Goal: Task Accomplishment & Management: Manage account settings

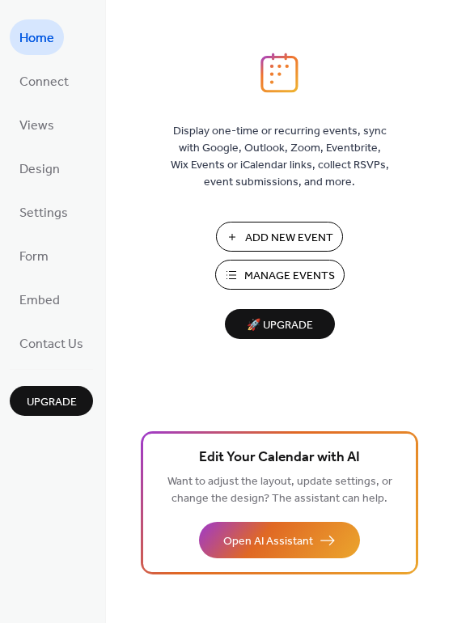
click at [274, 236] on span "Add New Event" at bounding box center [289, 238] width 88 height 17
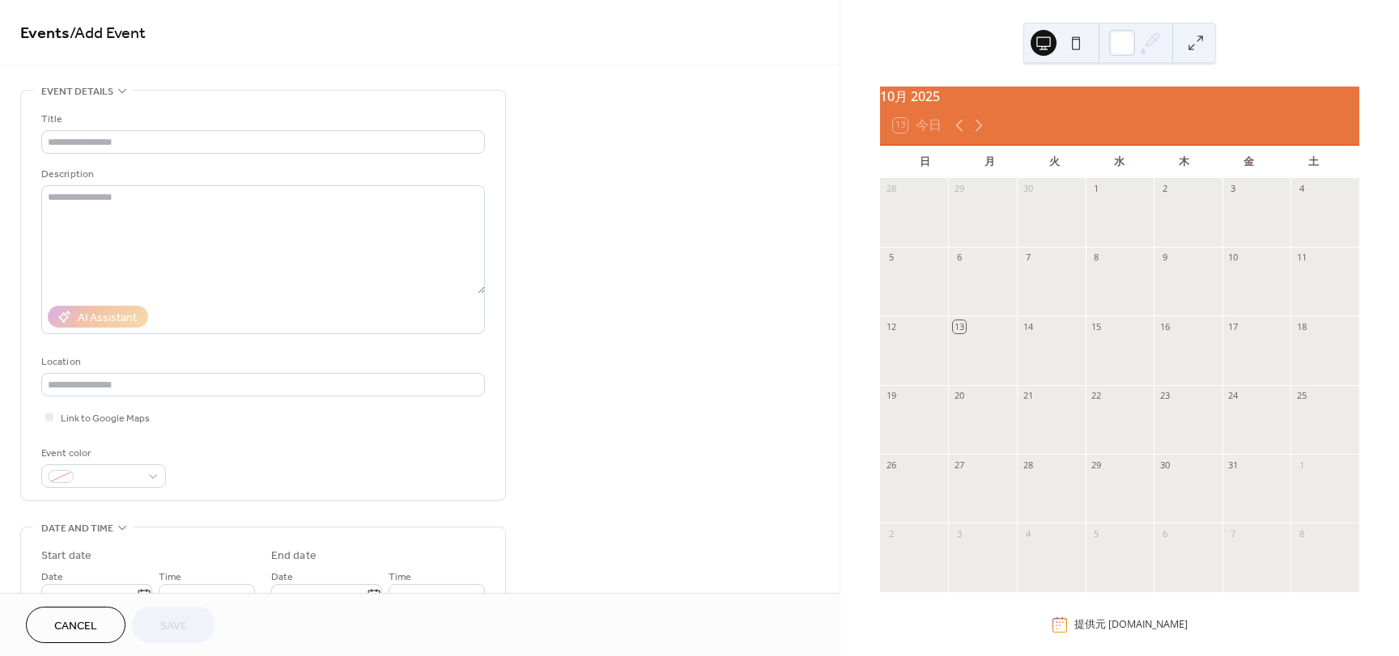
click at [1096, 232] on div at bounding box center [1119, 220] width 69 height 41
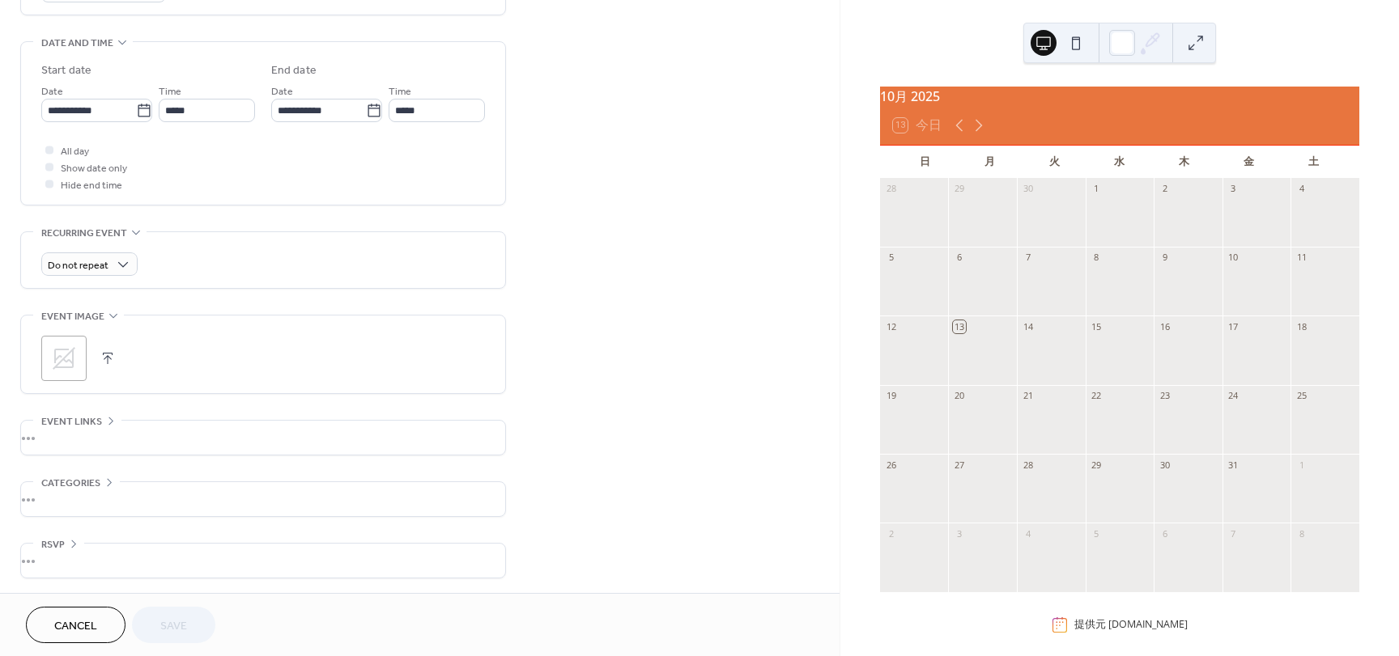
scroll to position [487, 0]
click at [82, 625] on span "Cancel" at bounding box center [75, 626] width 43 height 17
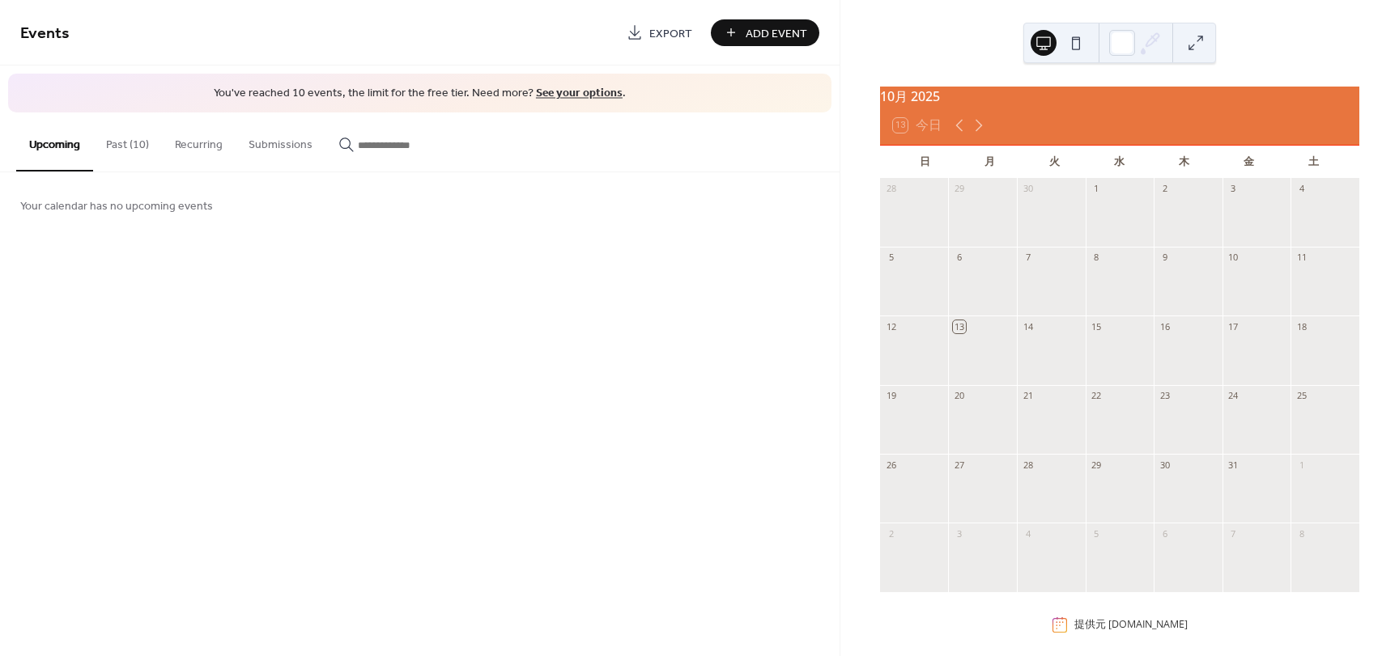
click at [121, 148] on button "Past (10)" at bounding box center [127, 141] width 69 height 57
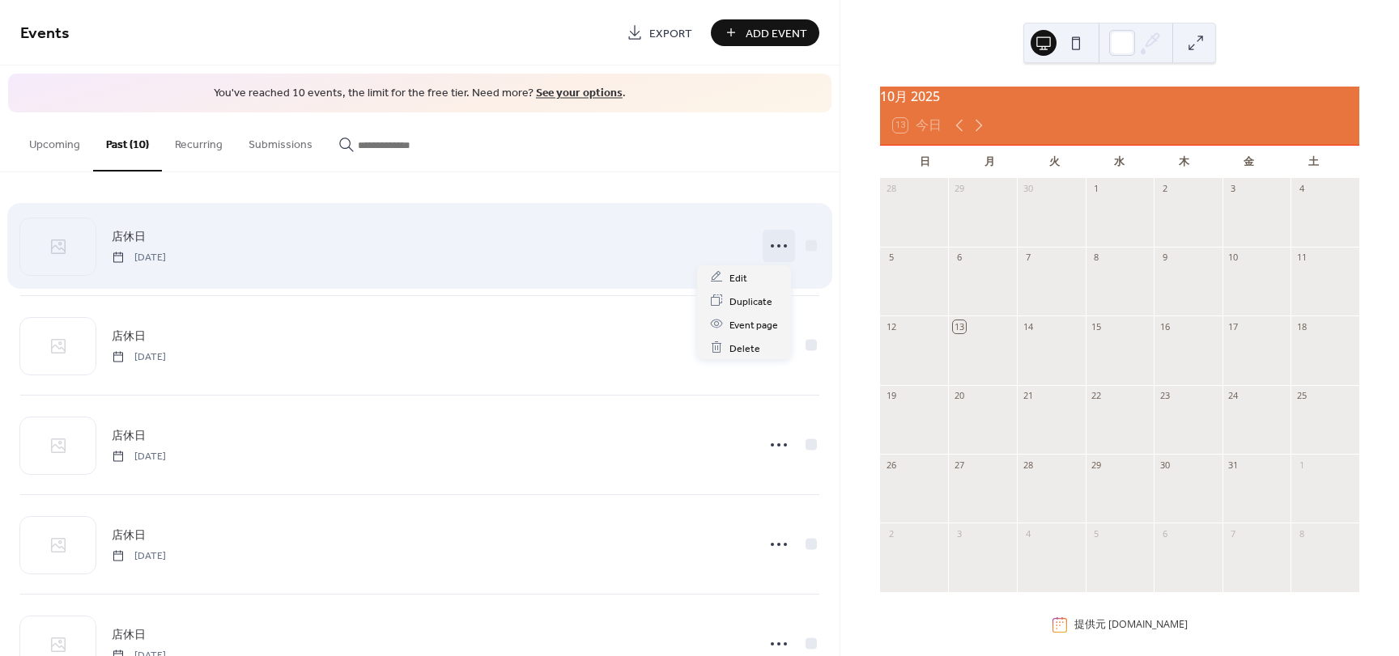
click at [766, 249] on icon at bounding box center [779, 246] width 26 height 26
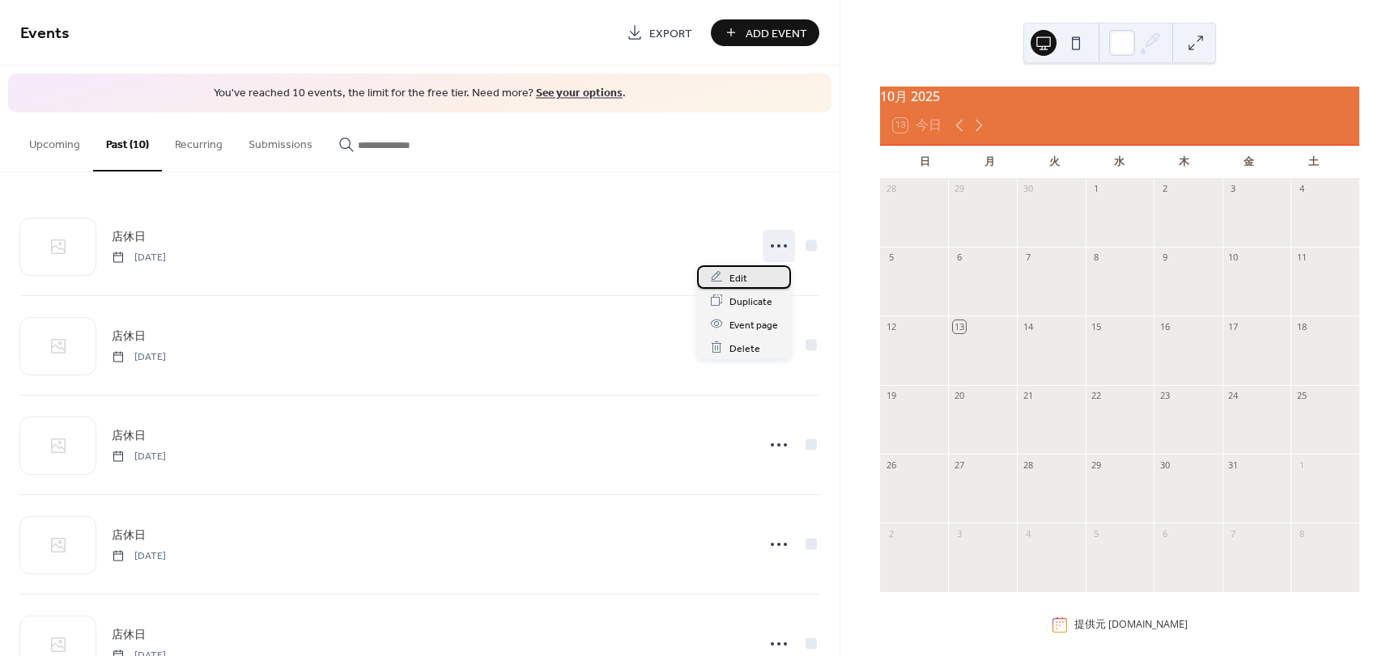
click at [745, 278] on span "Edit" at bounding box center [738, 278] width 18 height 17
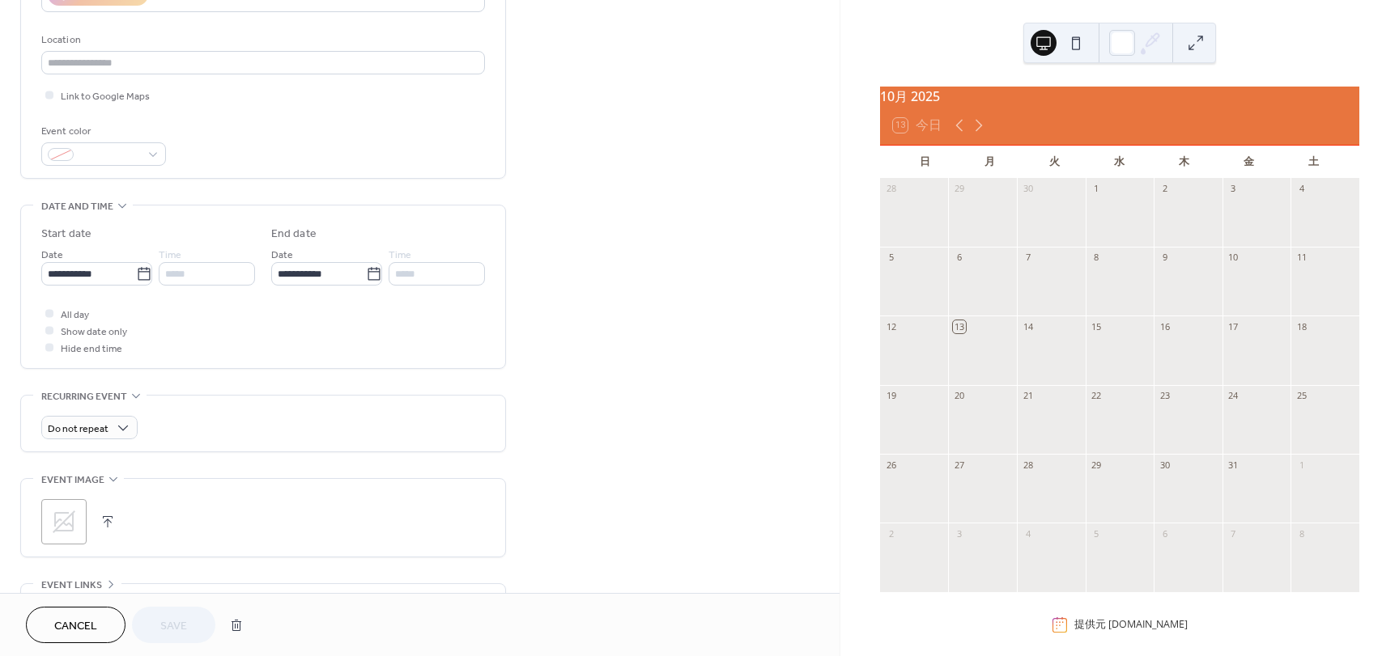
scroll to position [324, 0]
click at [140, 276] on icon at bounding box center [144, 273] width 16 height 16
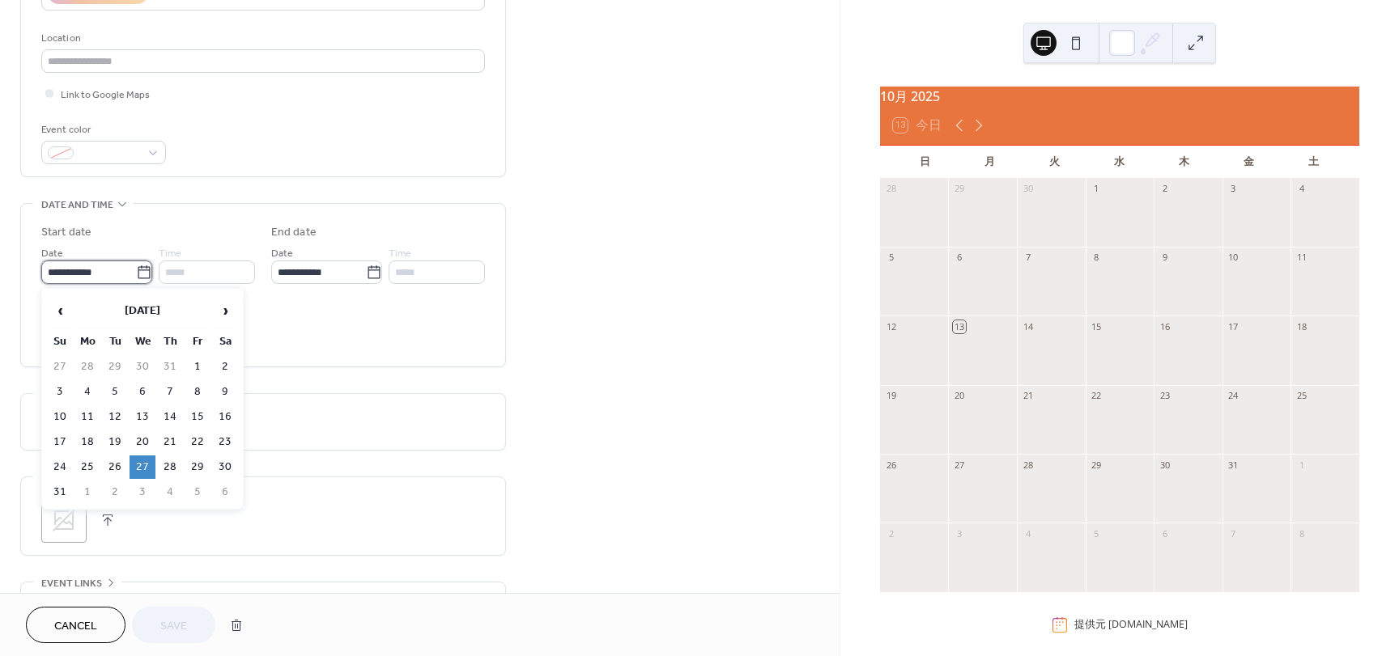
click at [136, 276] on input "**********" at bounding box center [88, 272] width 95 height 23
click at [227, 312] on span "›" at bounding box center [225, 311] width 24 height 32
click at [143, 374] on td "1" at bounding box center [143, 366] width 26 height 23
type input "**********"
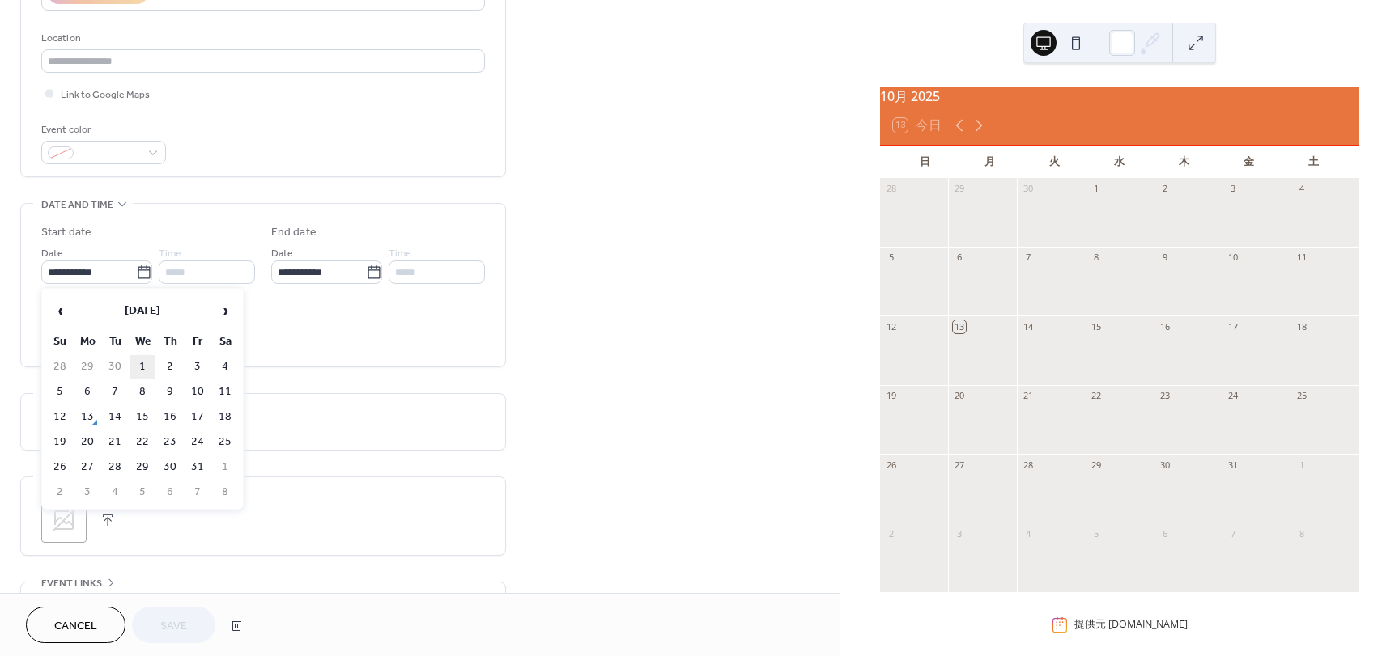
type input "**********"
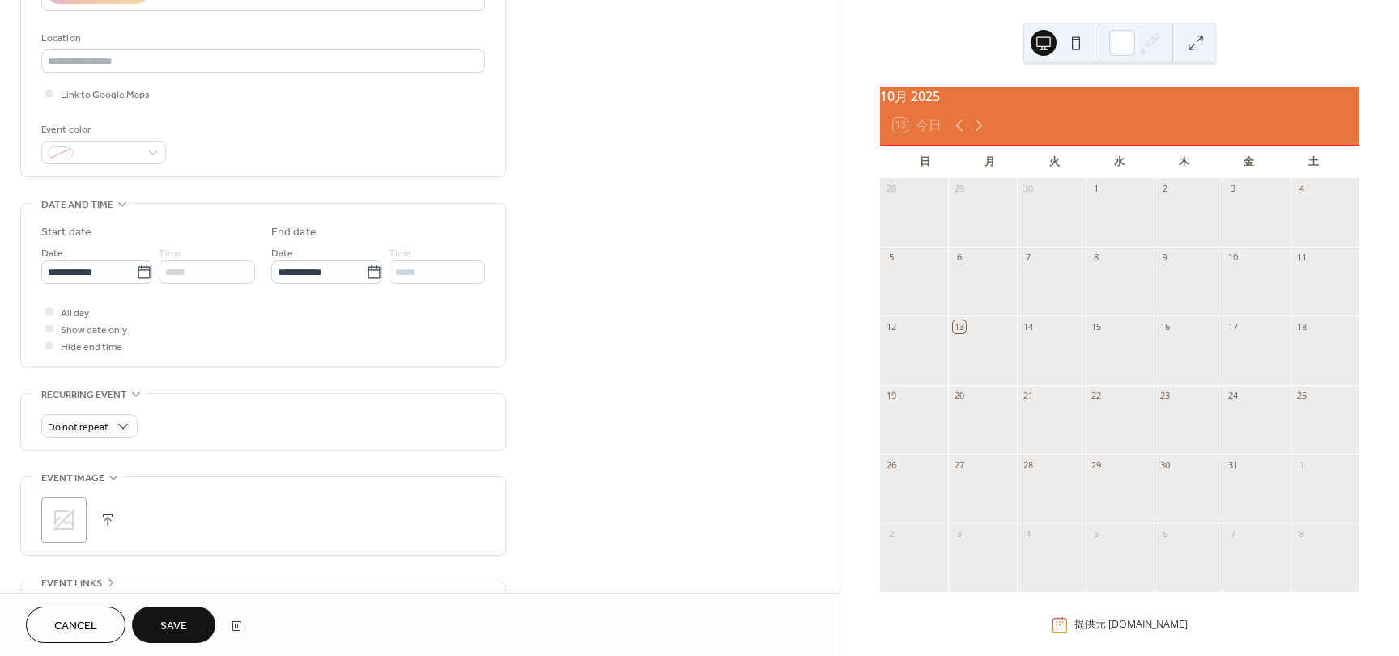
click at [186, 608] on button "Save" at bounding box center [173, 625] width 83 height 36
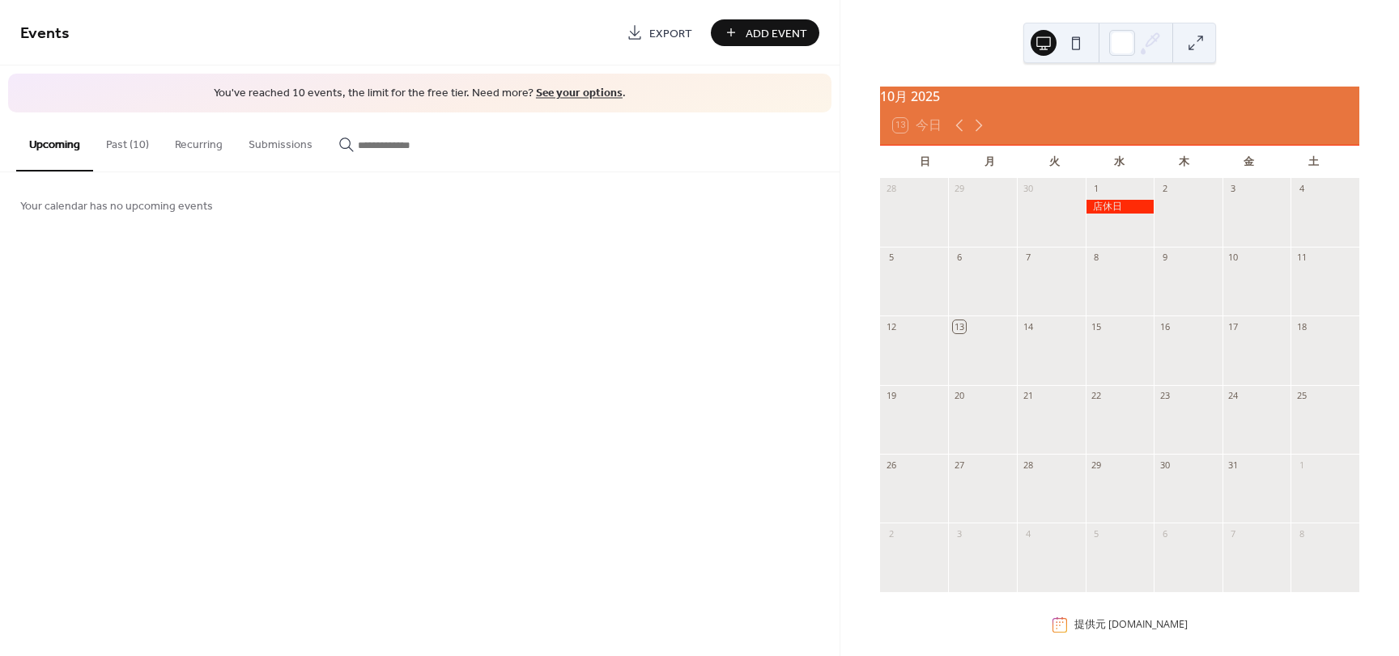
click at [138, 145] on button "Past (10)" at bounding box center [127, 141] width 69 height 57
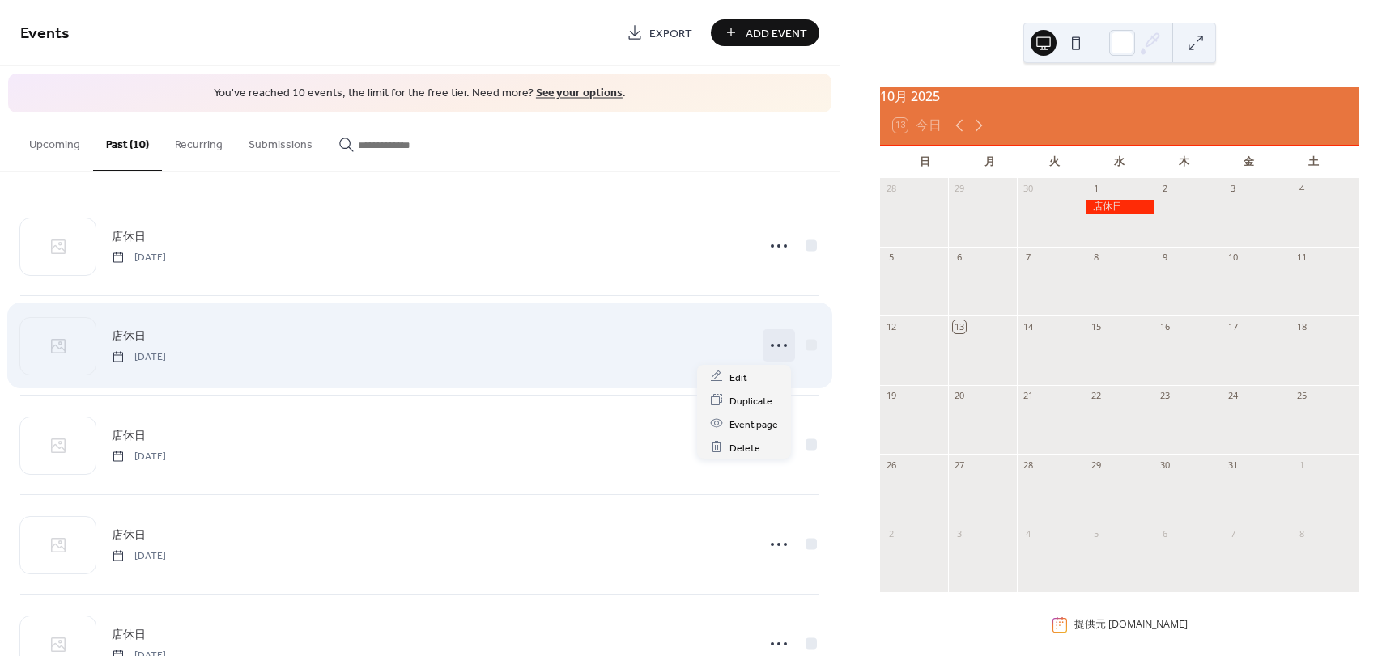
click at [778, 347] on icon at bounding box center [779, 346] width 26 height 26
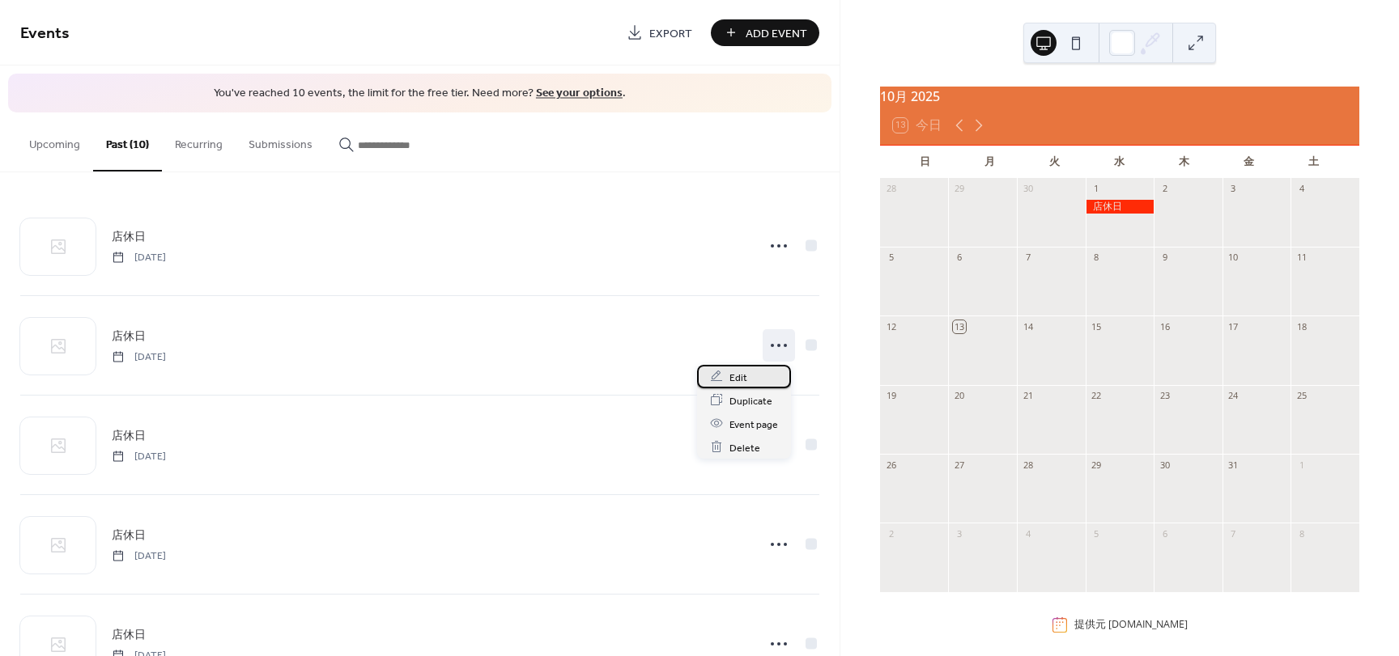
click at [718, 376] on icon at bounding box center [716, 376] width 13 height 13
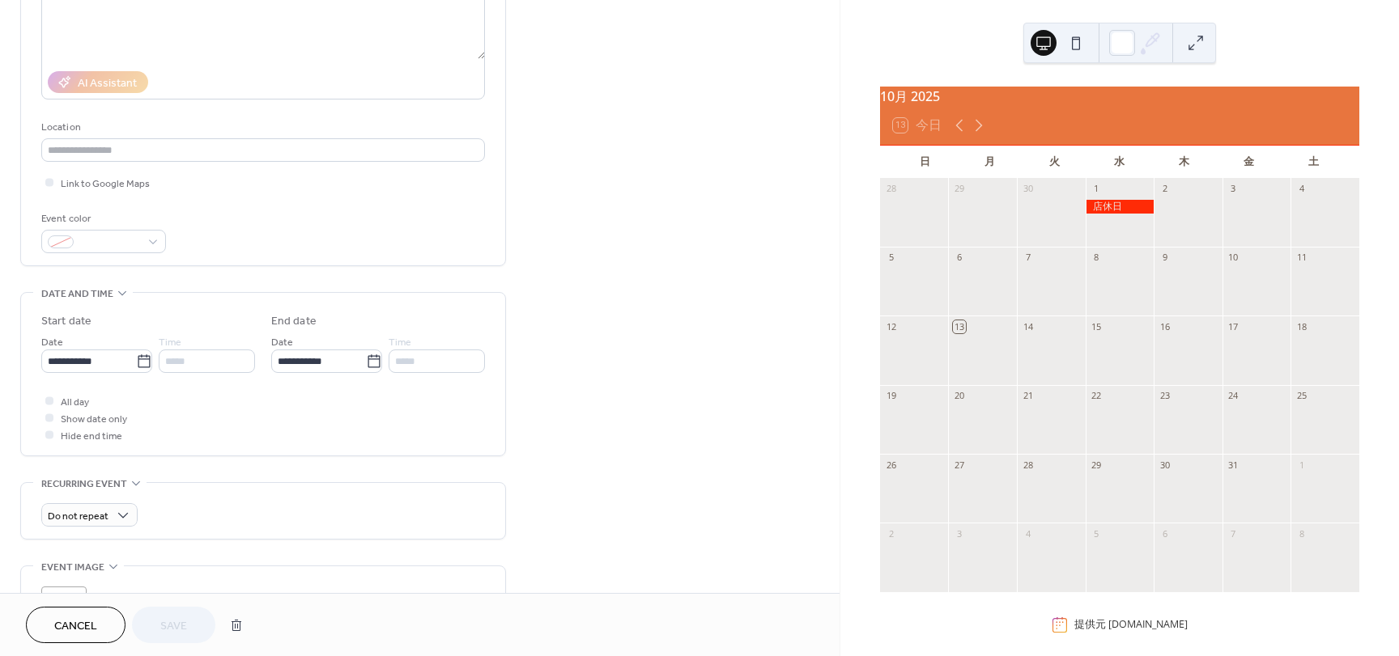
scroll to position [243, 0]
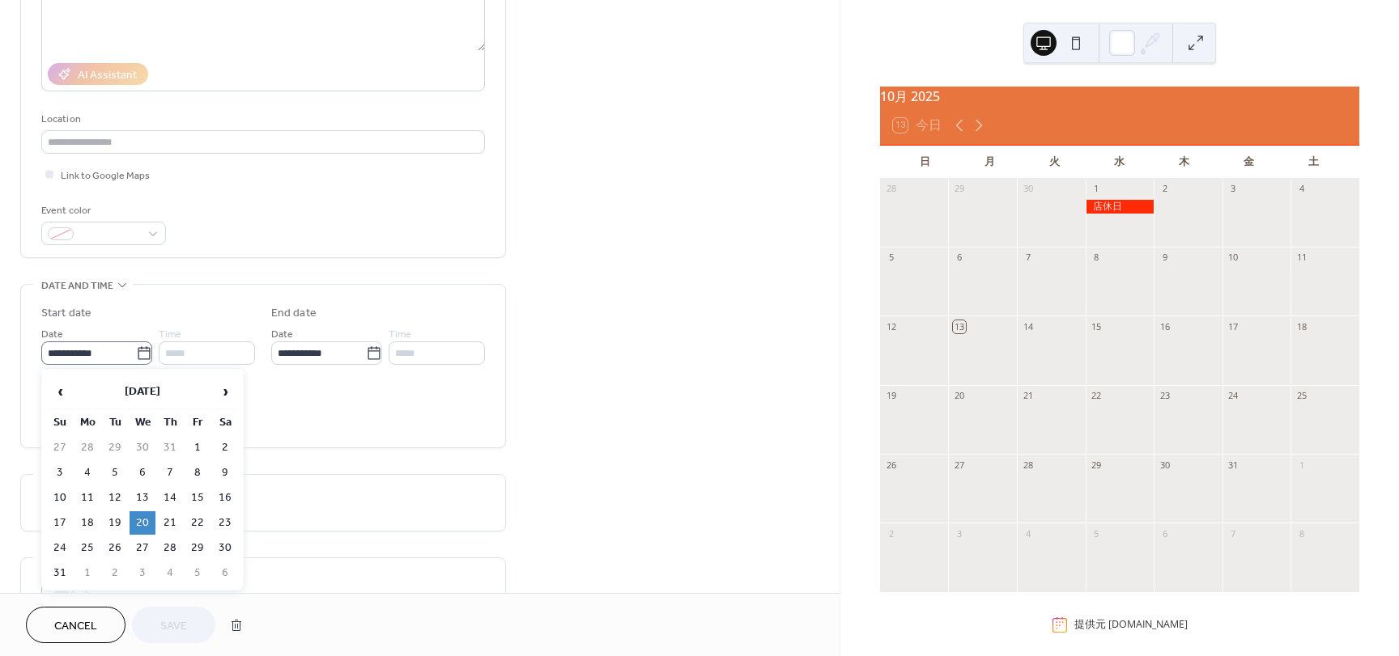
click at [137, 354] on icon at bounding box center [144, 354] width 16 height 16
click at [136, 354] on input "**********" at bounding box center [88, 353] width 95 height 23
click at [218, 390] on span "›" at bounding box center [225, 392] width 24 height 32
click at [143, 474] on td "8" at bounding box center [143, 472] width 26 height 23
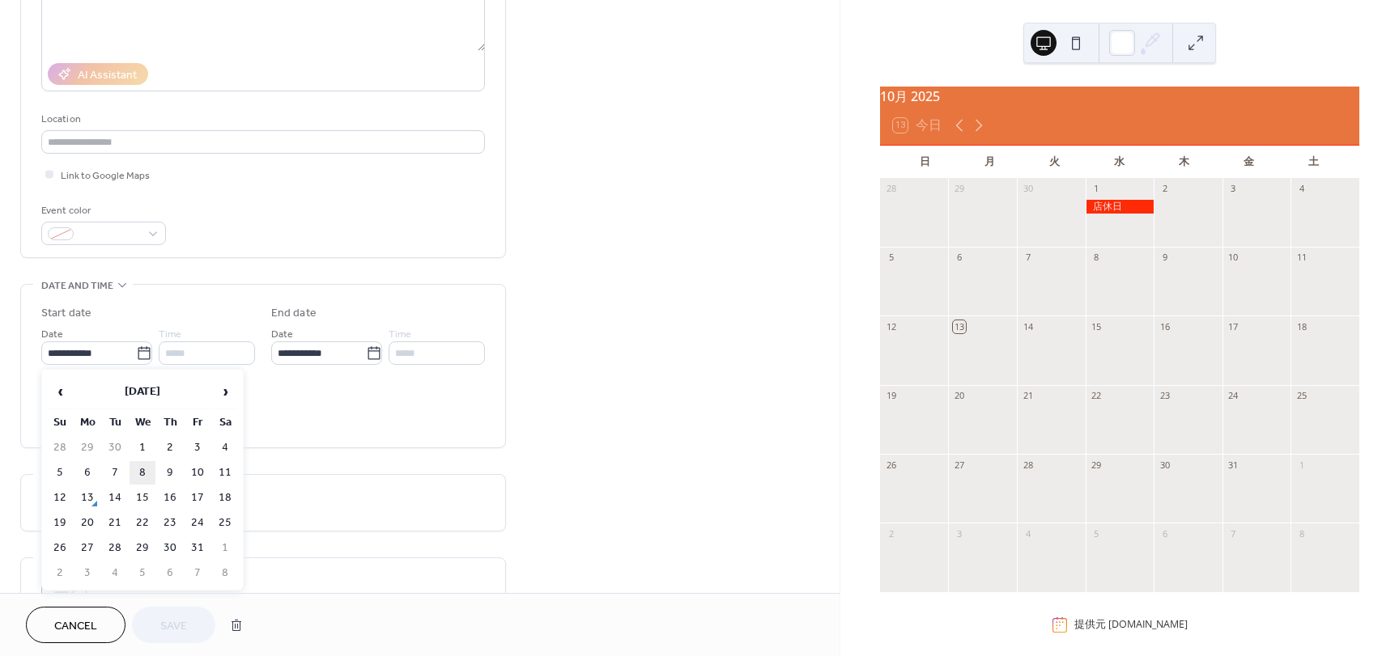
type input "**********"
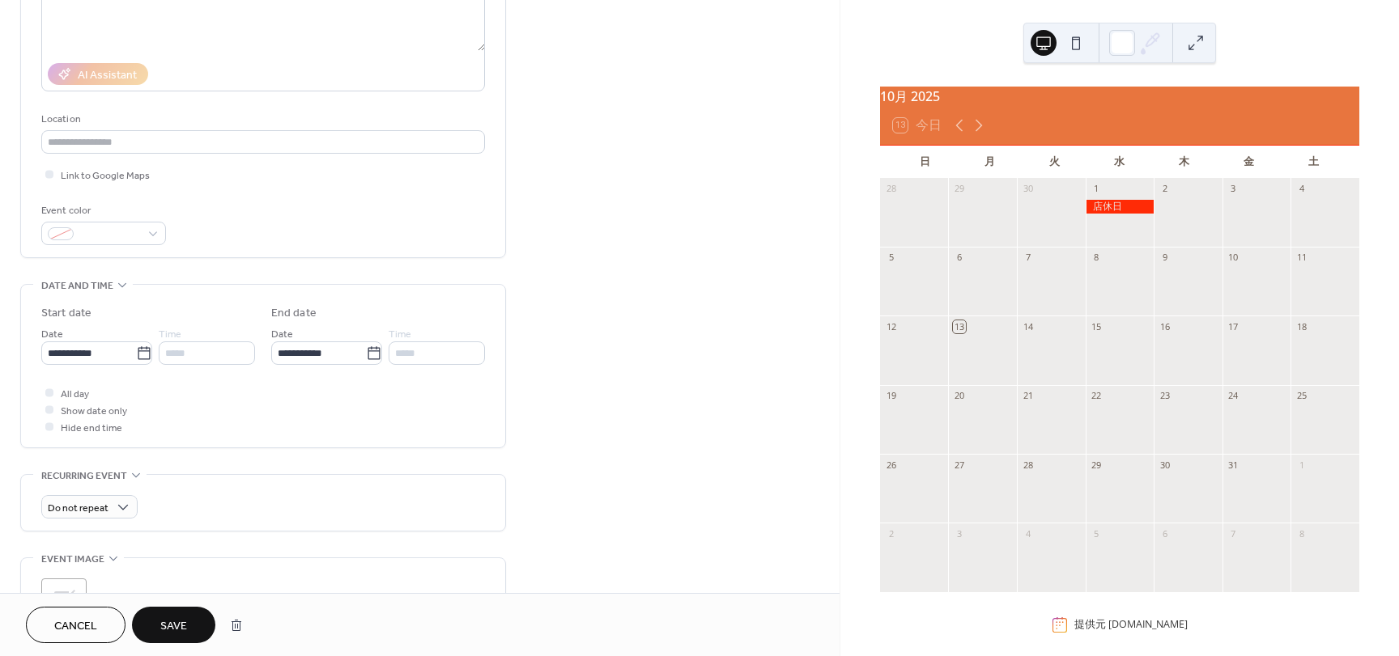
click at [195, 614] on button "Save" at bounding box center [173, 625] width 83 height 36
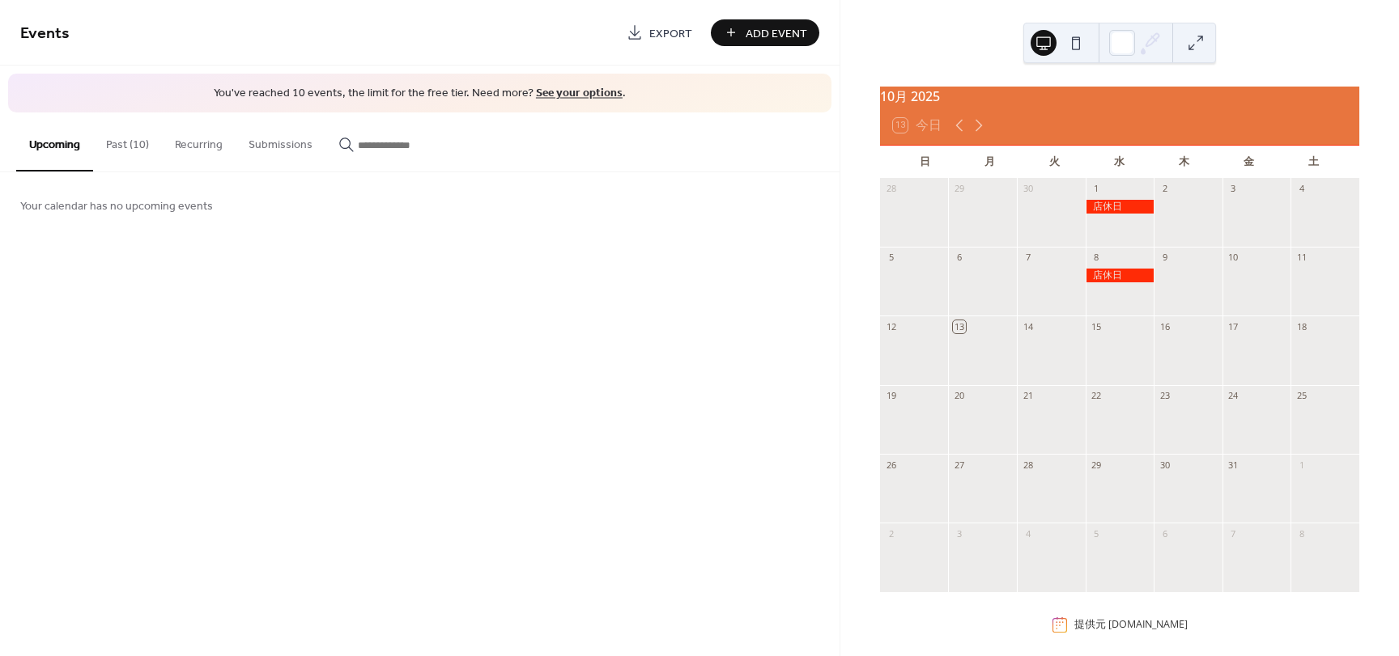
click at [132, 139] on button "Past (10)" at bounding box center [127, 141] width 69 height 57
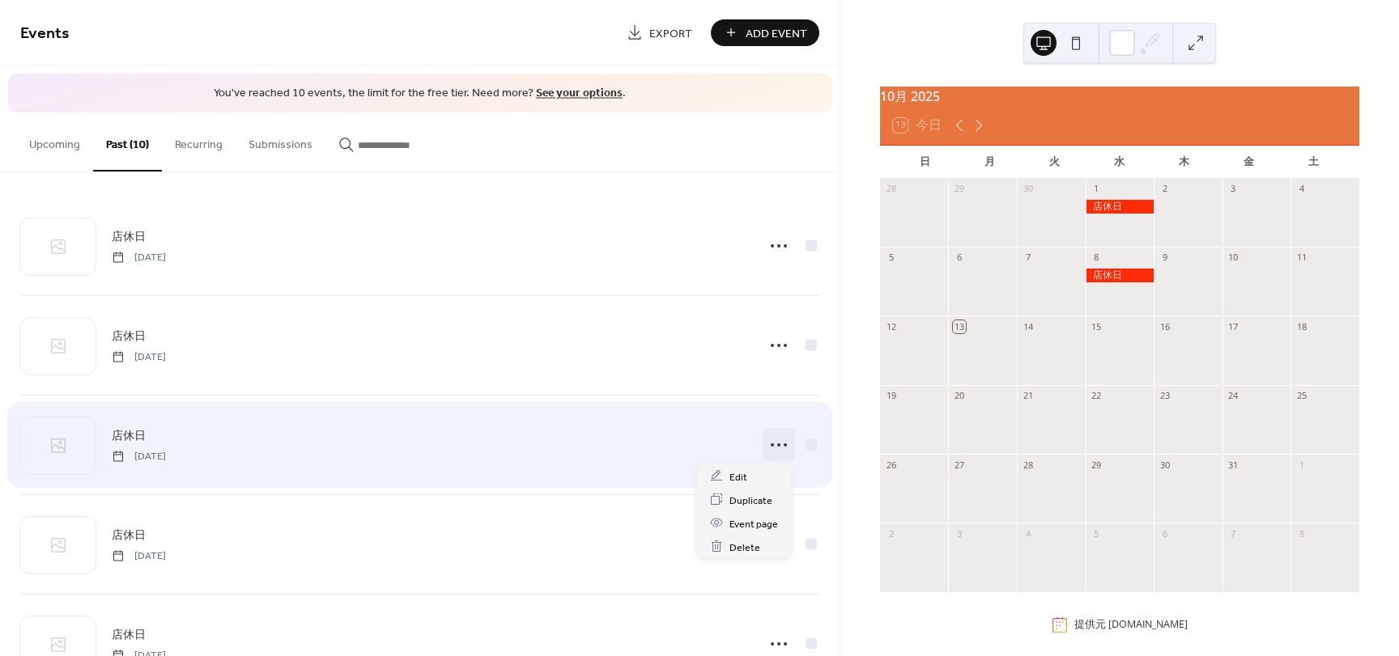
click at [766, 449] on icon at bounding box center [779, 445] width 26 height 26
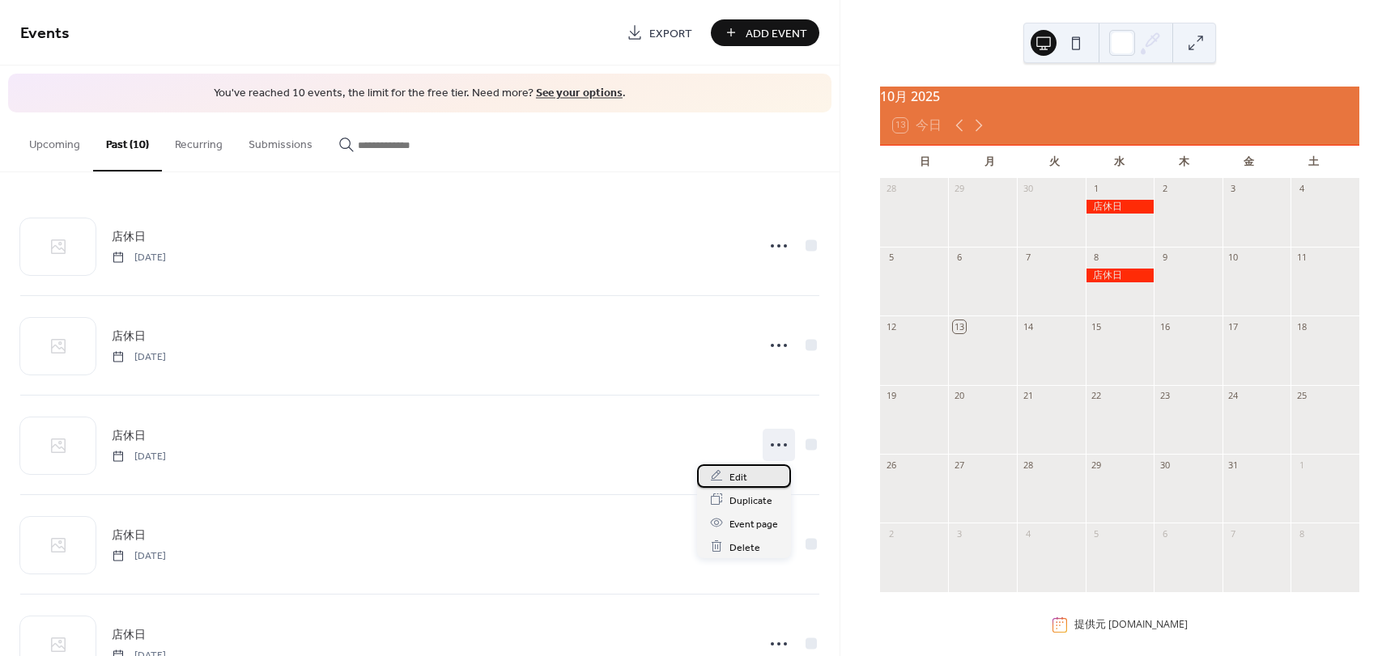
click at [740, 471] on span "Edit" at bounding box center [738, 477] width 18 height 17
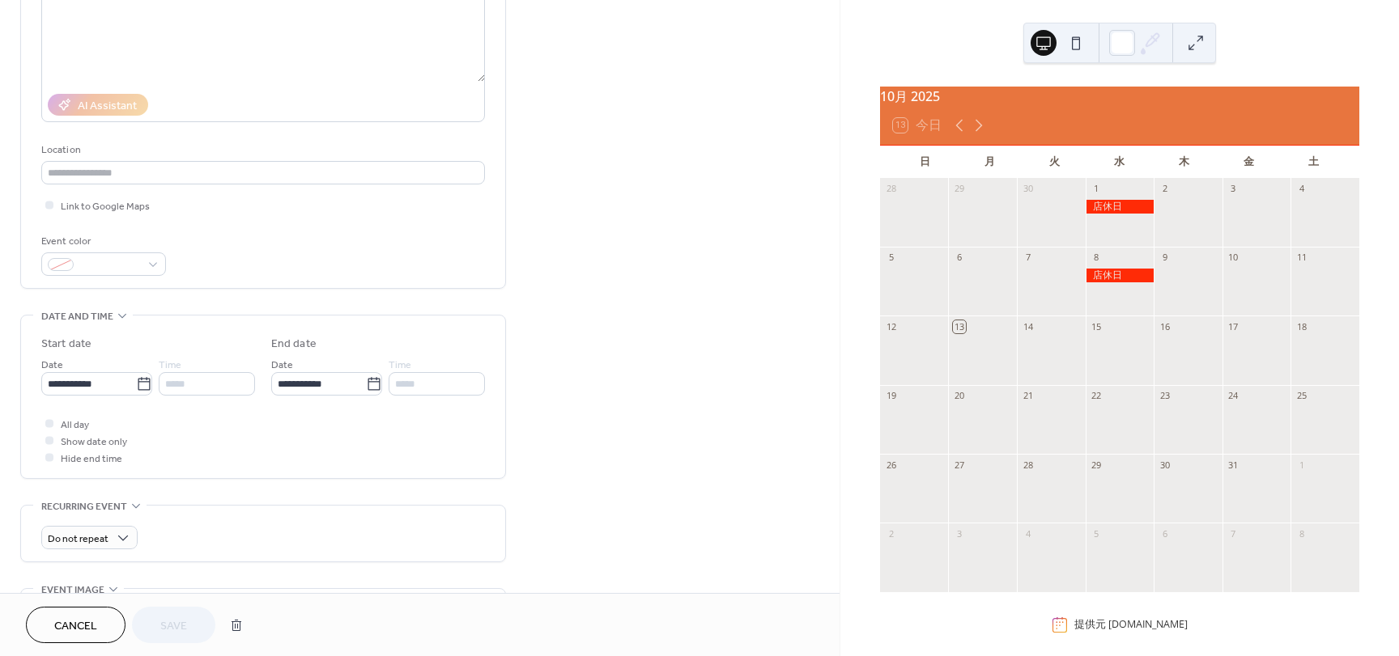
scroll to position [243, 0]
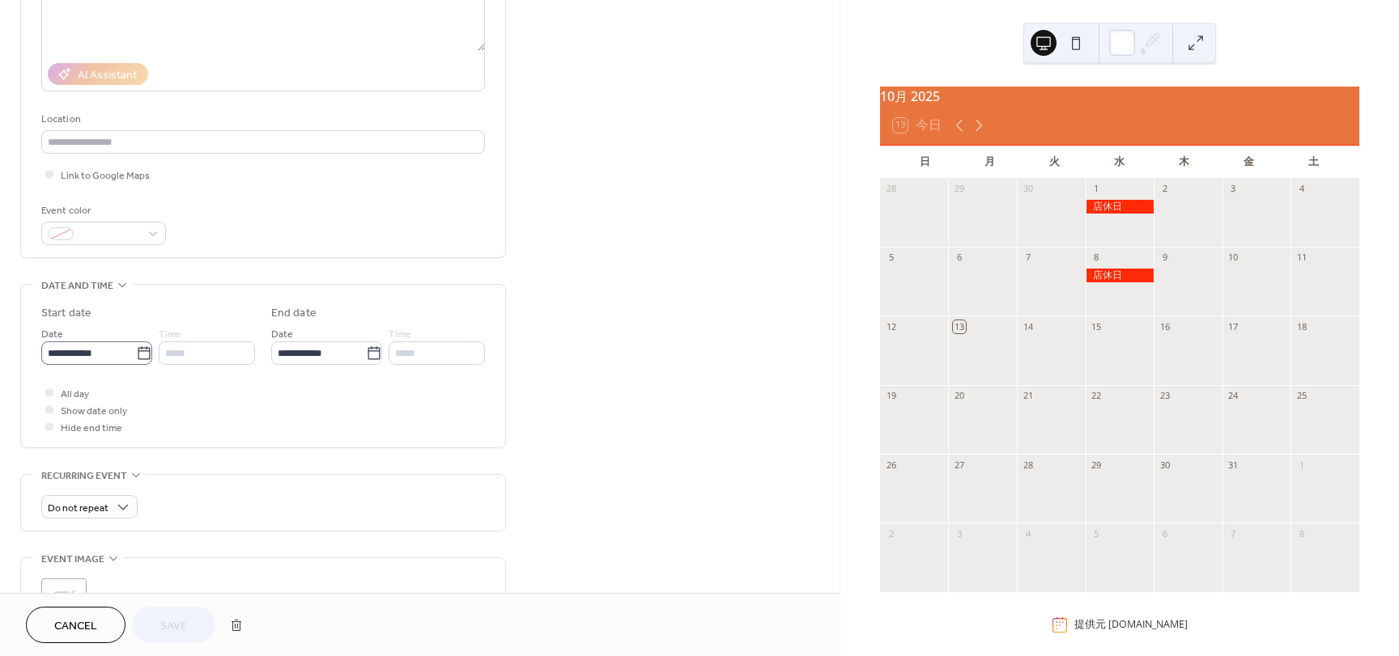
click at [137, 356] on icon at bounding box center [144, 354] width 16 height 16
click at [136, 356] on input "**********" at bounding box center [88, 353] width 95 height 23
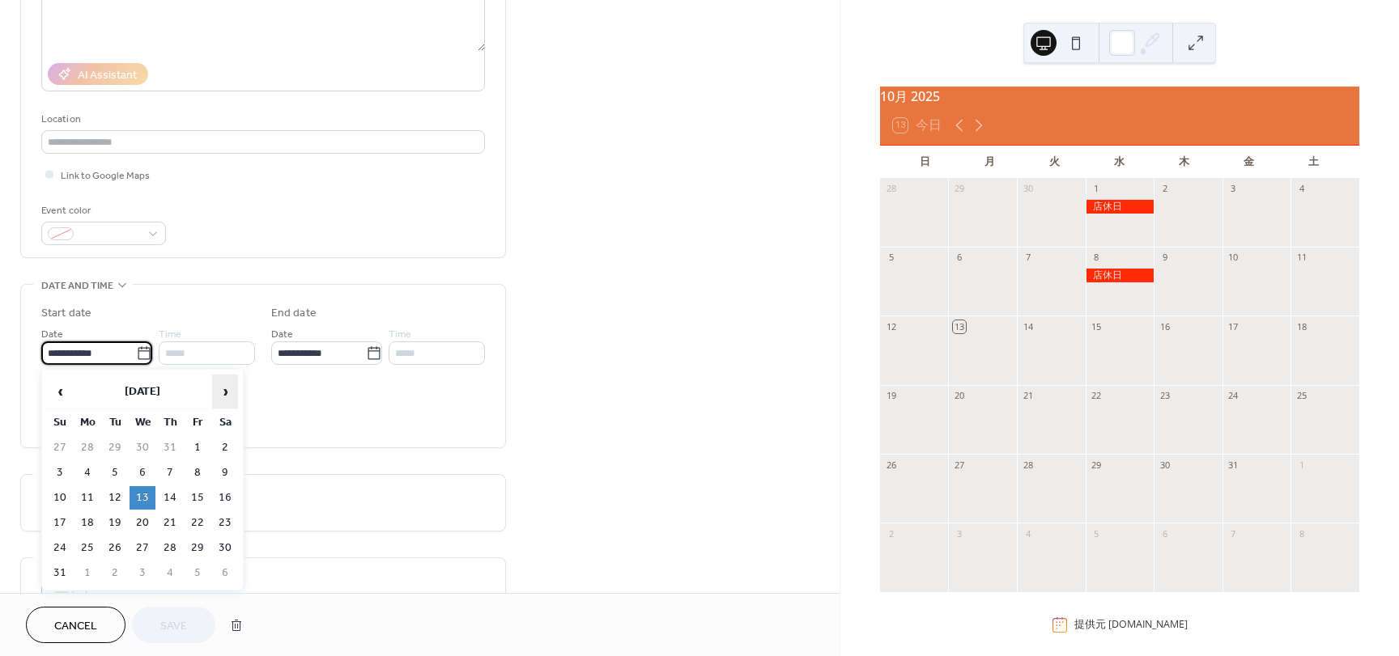
click at [225, 397] on span "›" at bounding box center [225, 392] width 24 height 32
click at [223, 397] on span "›" at bounding box center [225, 392] width 24 height 32
click at [151, 496] on td "15" at bounding box center [143, 497] width 26 height 23
type input "**********"
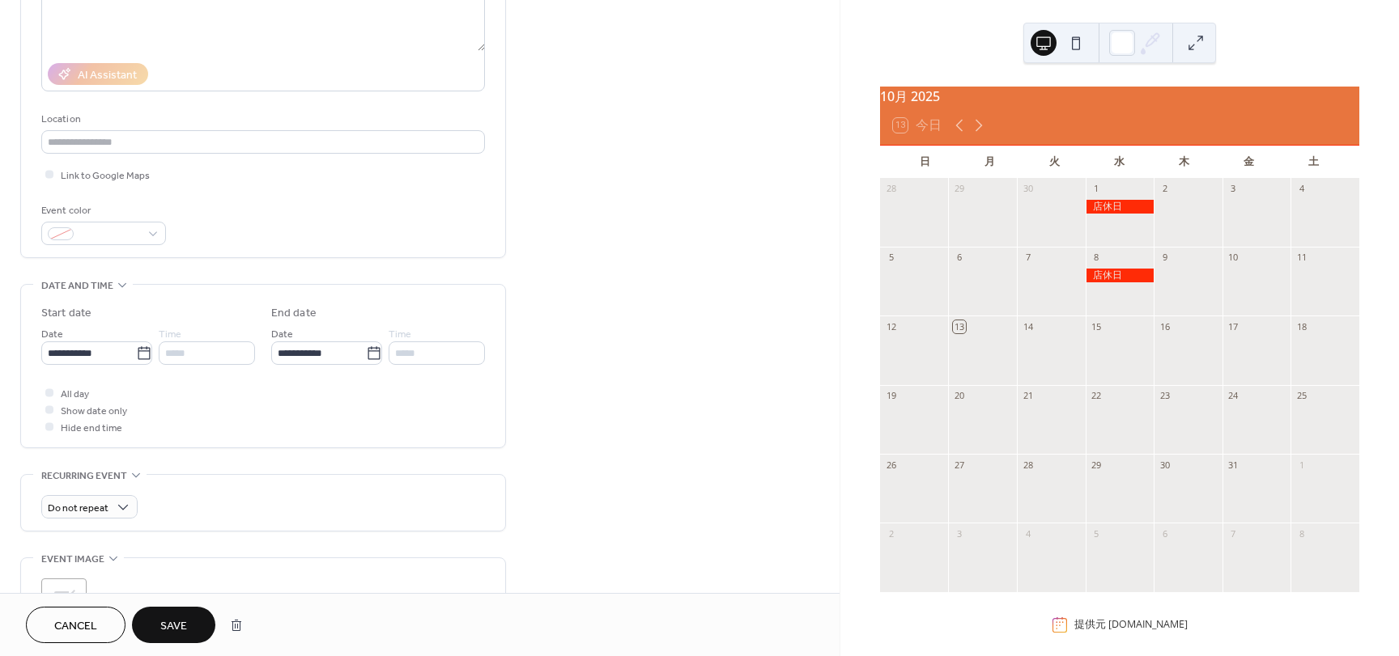
click at [177, 623] on span "Save" at bounding box center [173, 626] width 27 height 17
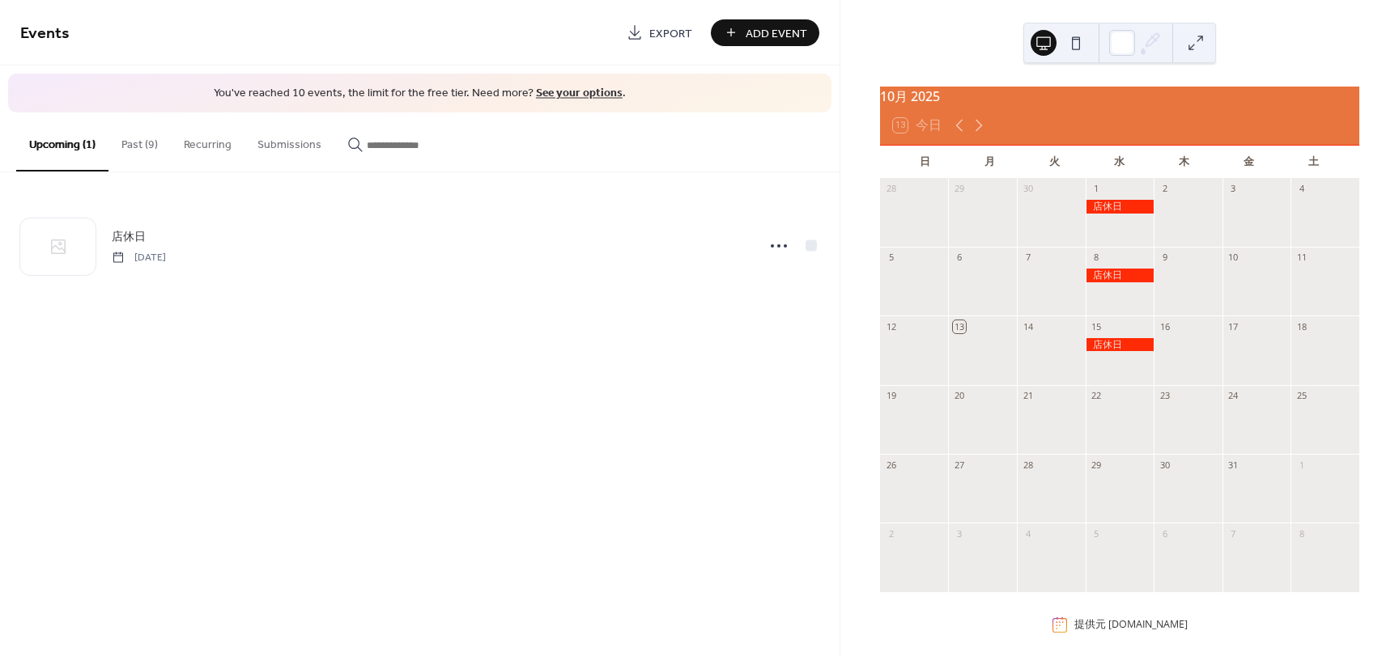
click at [153, 155] on button "Past (9)" at bounding box center [139, 141] width 62 height 57
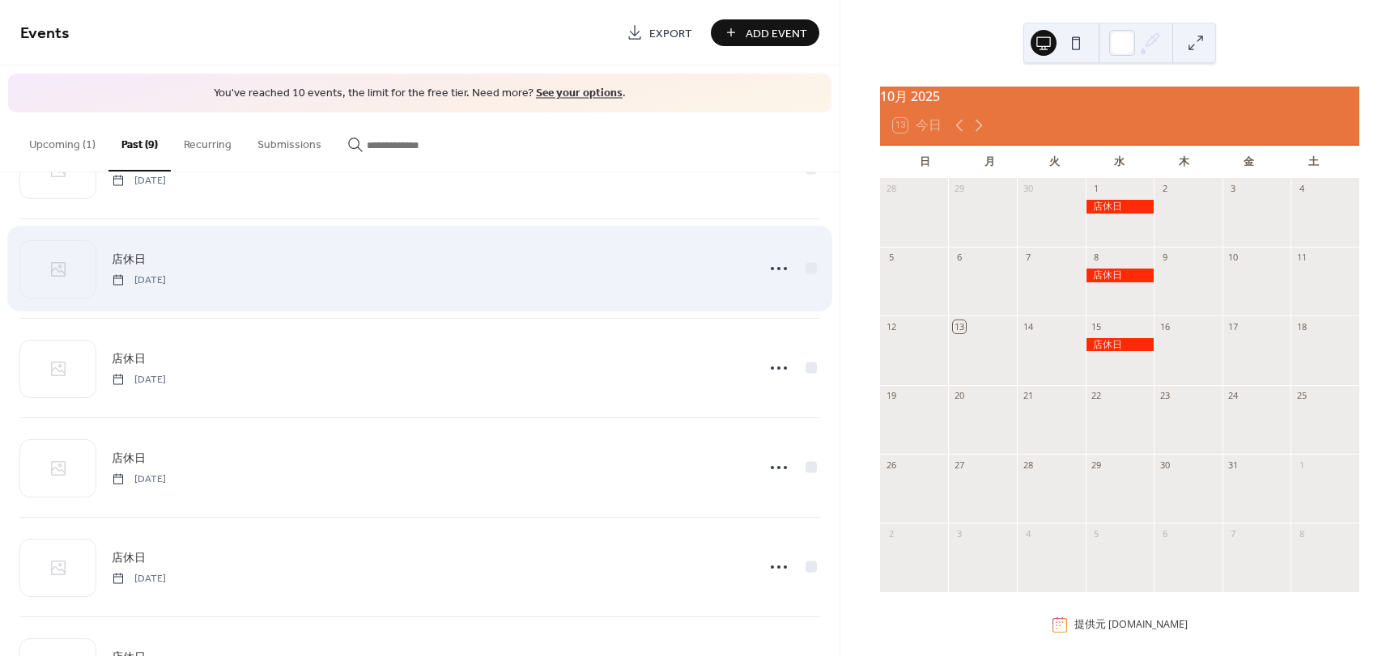
scroll to position [81, 0]
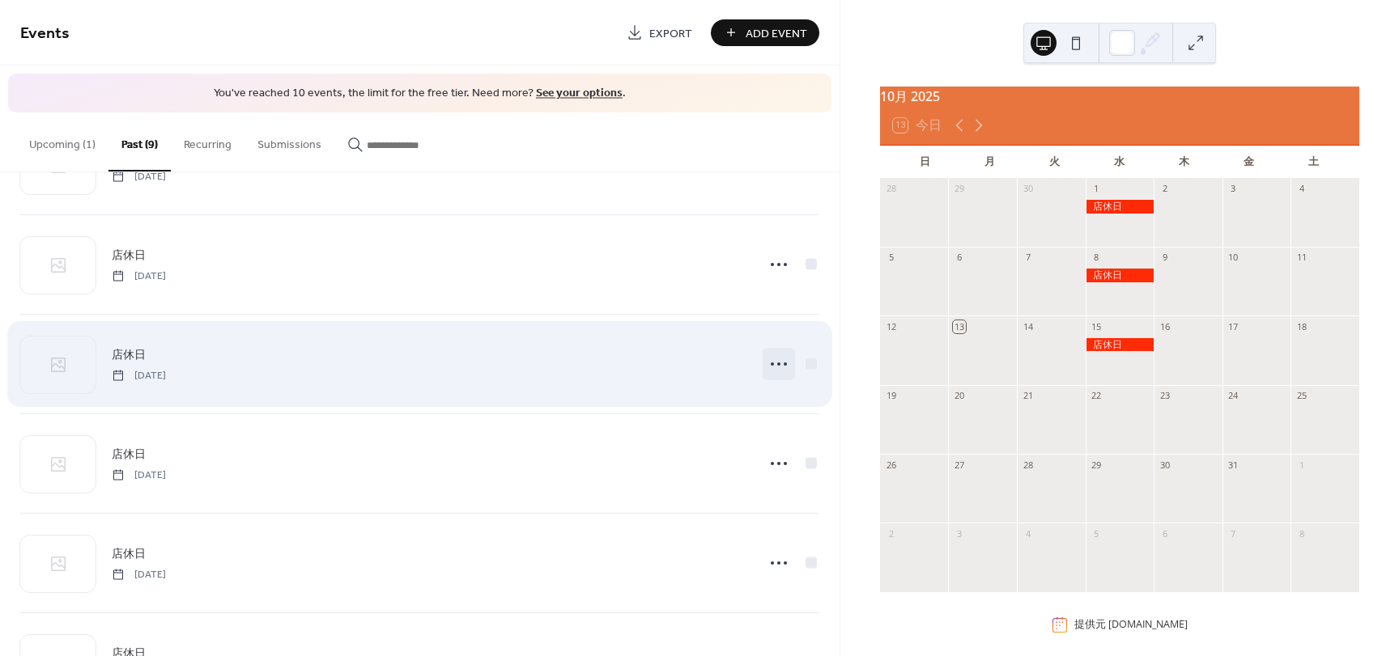
click at [777, 365] on icon at bounding box center [779, 364] width 26 height 26
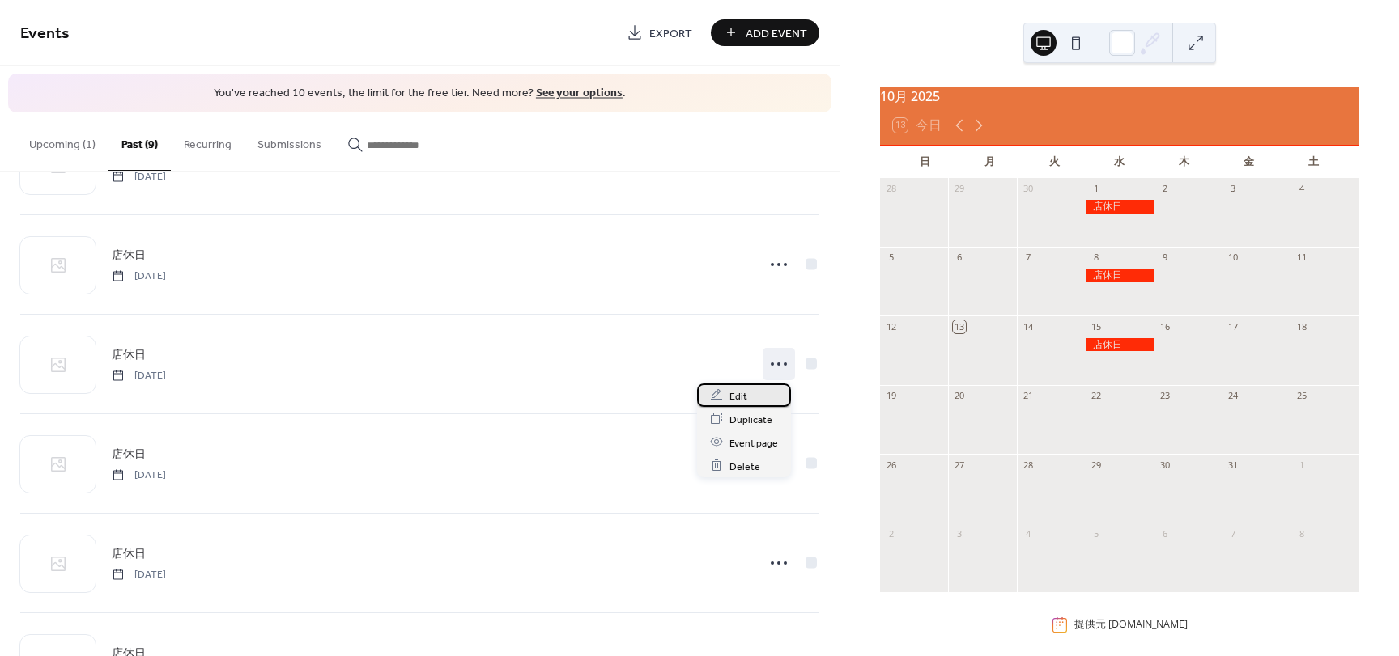
click at [743, 400] on span "Edit" at bounding box center [738, 396] width 18 height 17
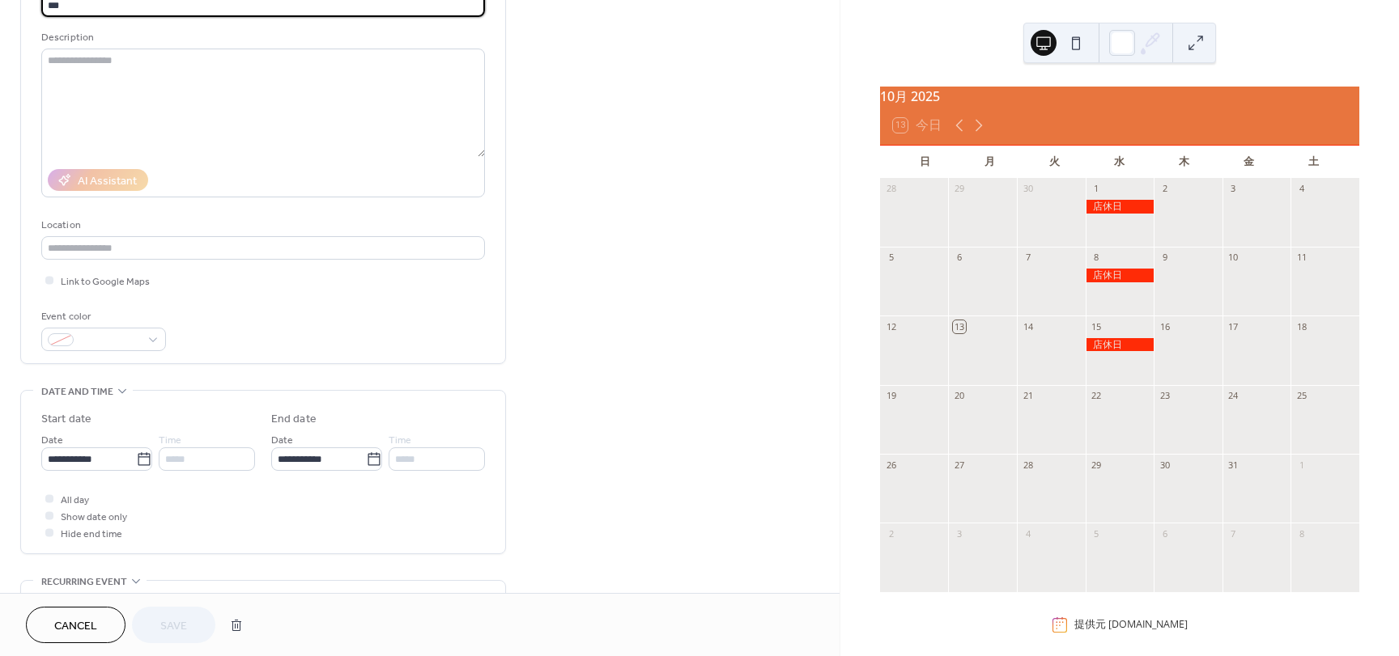
scroll to position [162, 0]
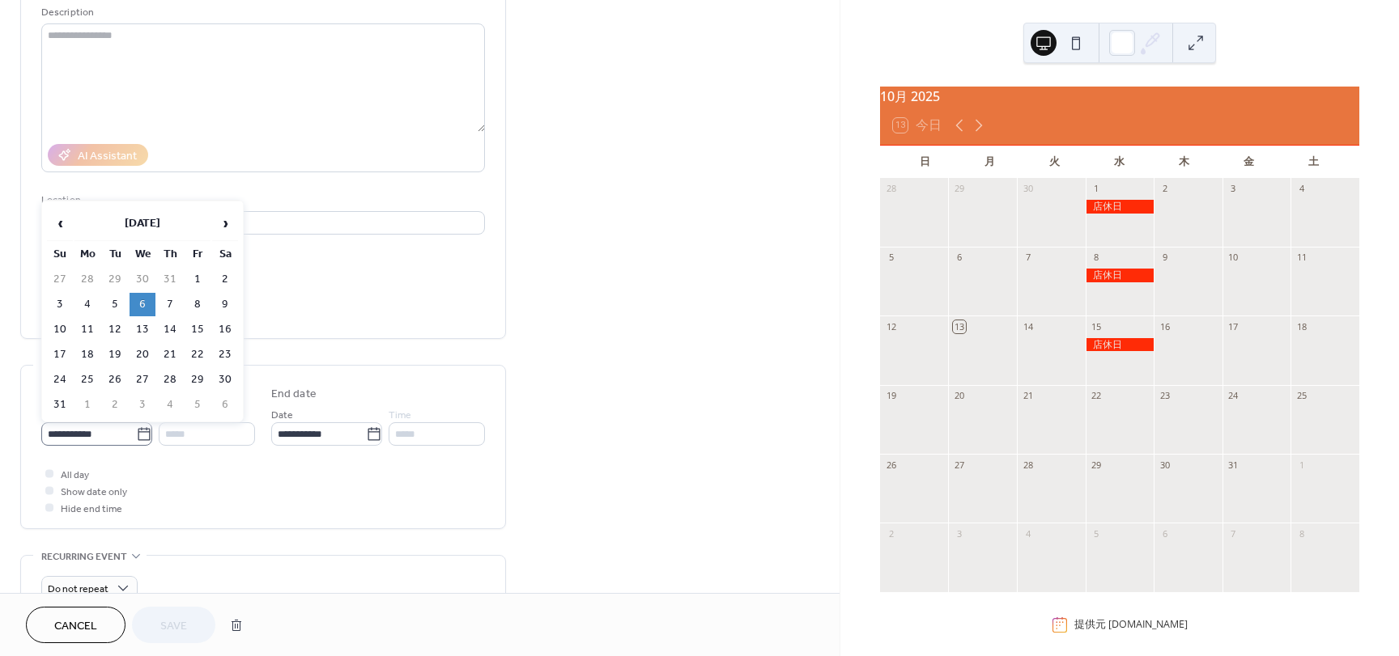
click at [136, 439] on icon at bounding box center [144, 435] width 16 height 16
click at [135, 439] on input "**********" at bounding box center [88, 434] width 95 height 23
click at [226, 215] on span "›" at bounding box center [225, 223] width 24 height 32
click at [144, 353] on td "22" at bounding box center [143, 354] width 26 height 23
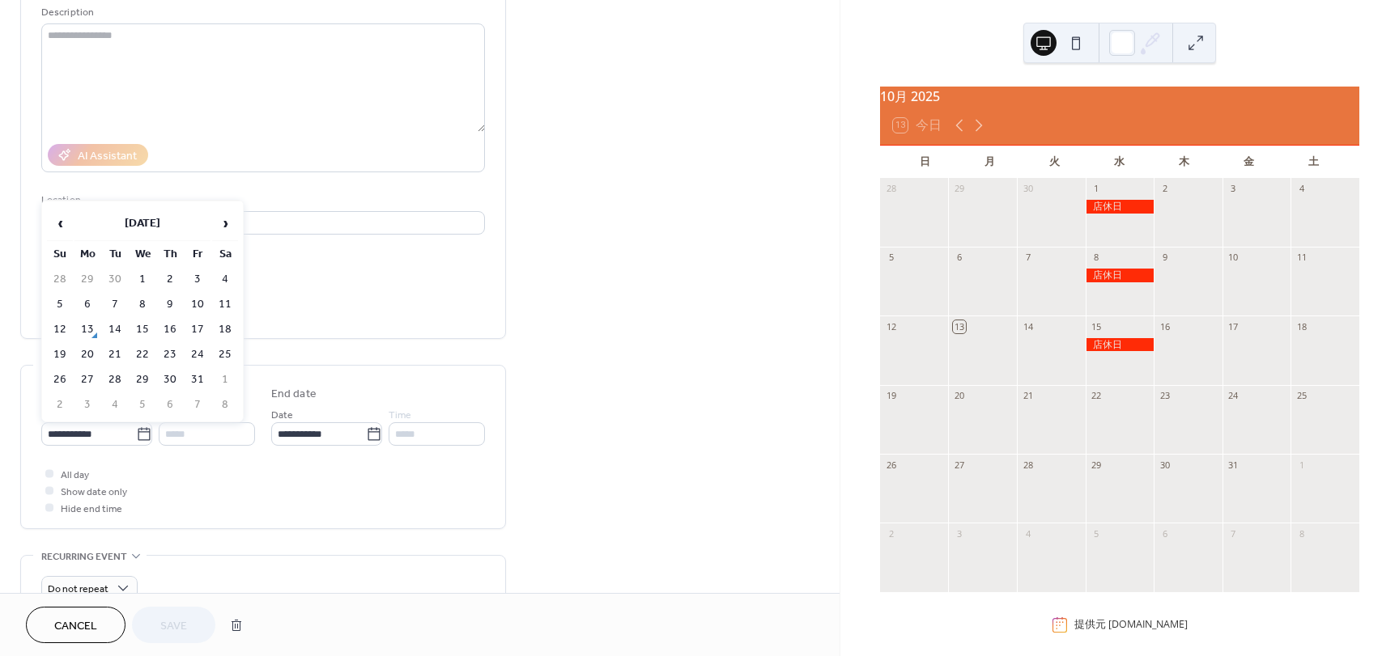
type input "**********"
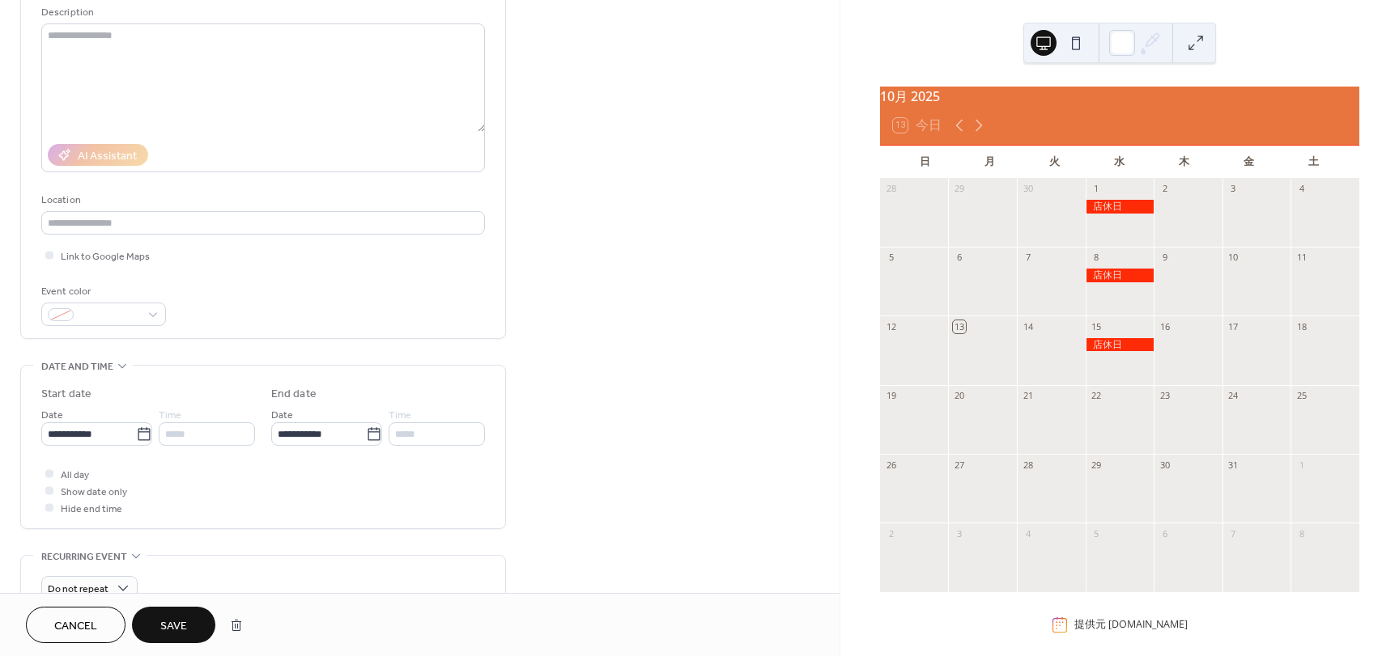
click at [174, 630] on span "Save" at bounding box center [173, 626] width 27 height 17
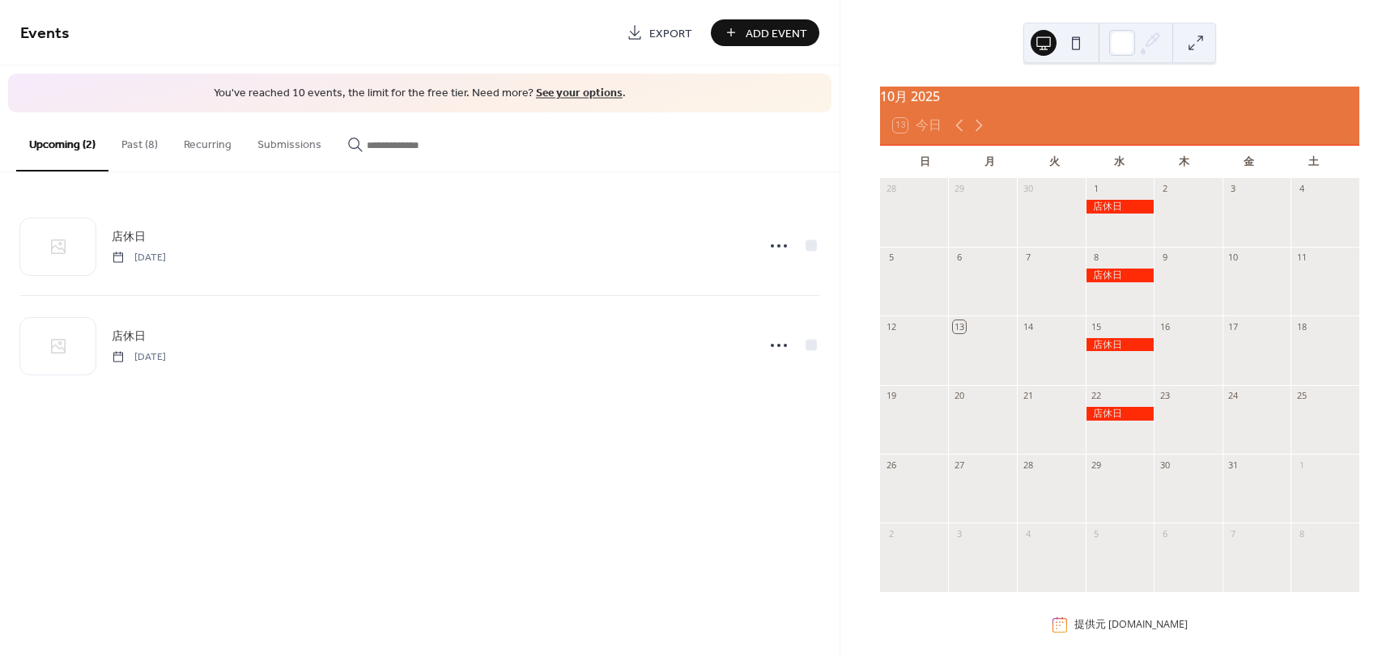
click at [147, 148] on button "Past (8)" at bounding box center [139, 141] width 62 height 57
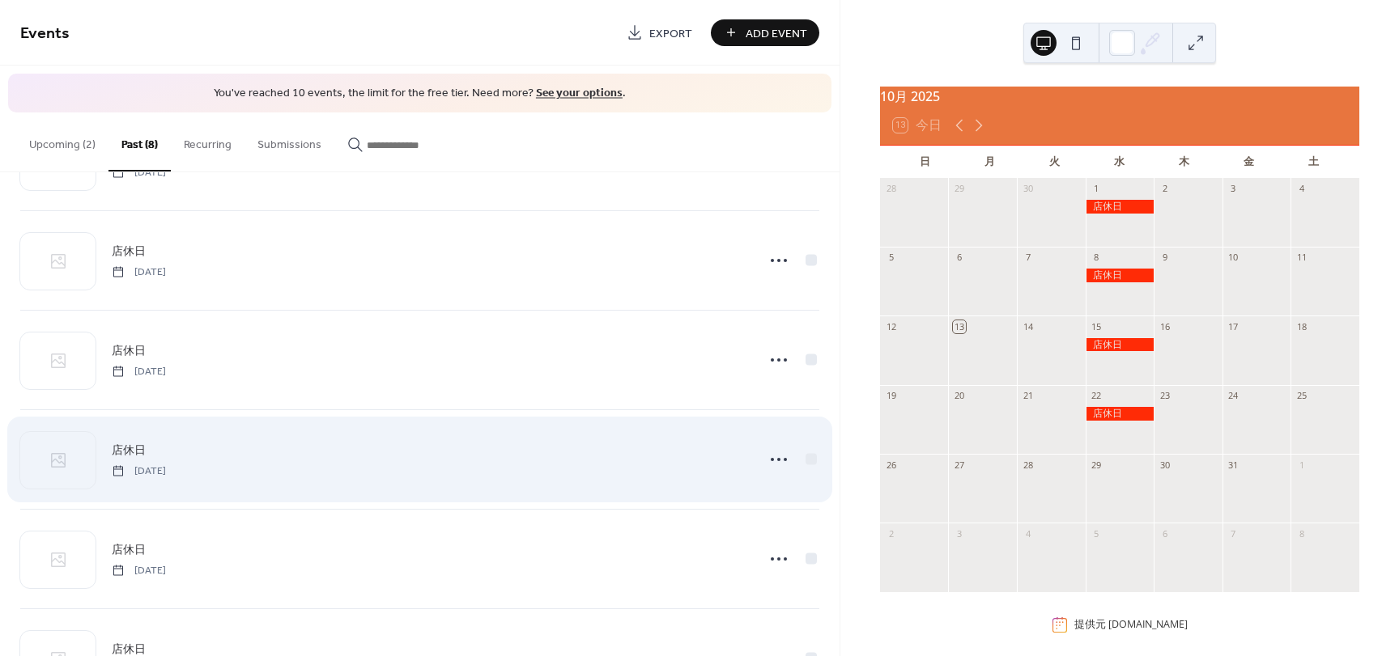
scroll to position [81, 0]
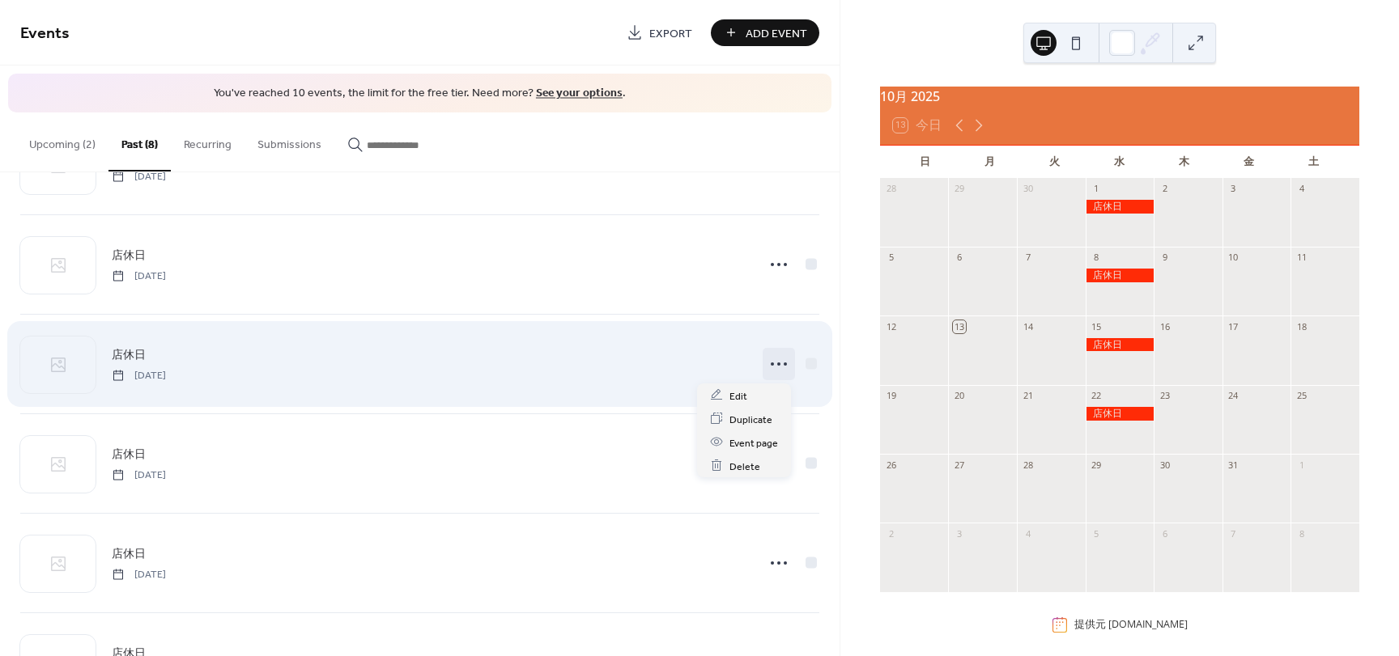
click at [766, 363] on icon at bounding box center [779, 364] width 26 height 26
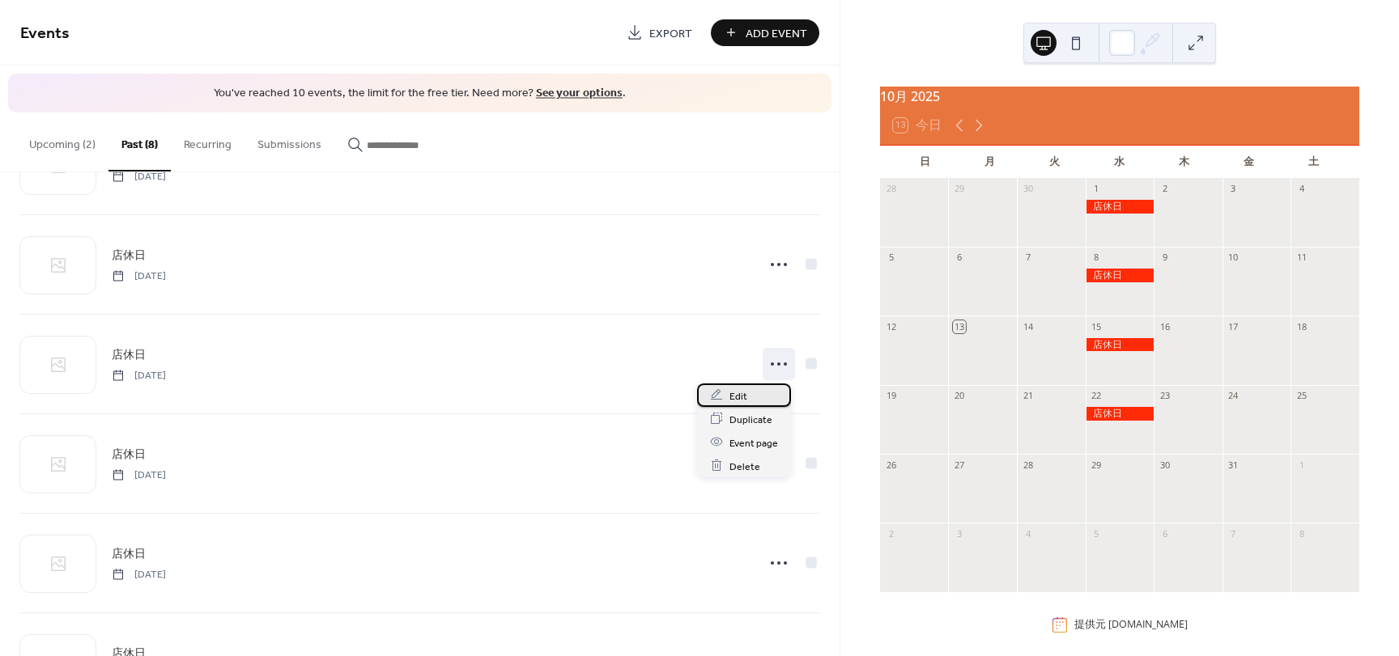
click at [741, 396] on span "Edit" at bounding box center [738, 396] width 18 height 17
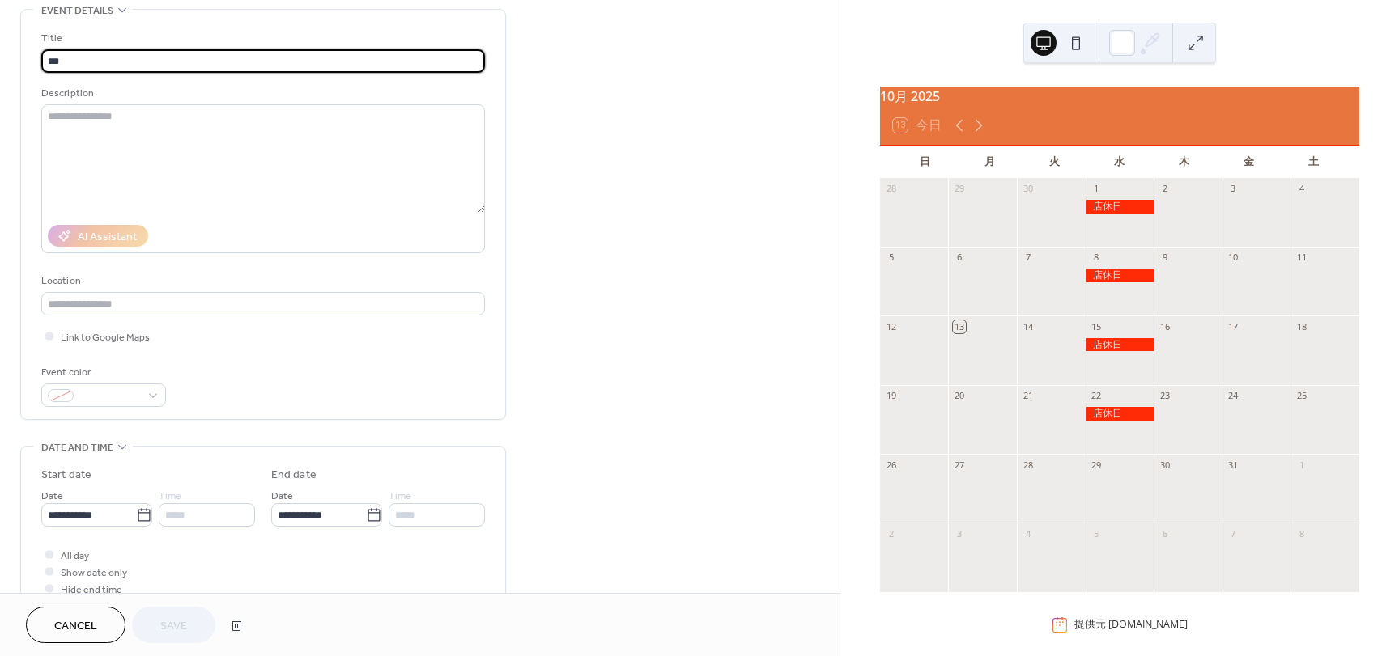
scroll to position [243, 0]
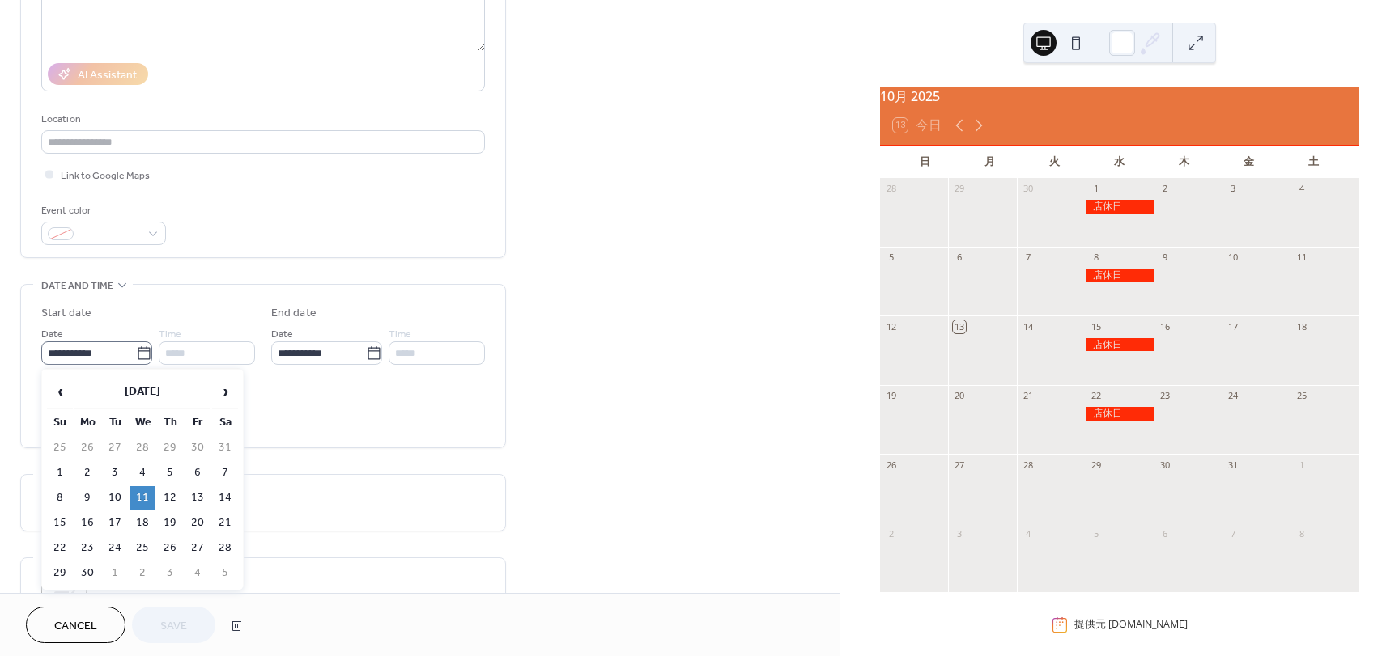
click at [136, 350] on icon at bounding box center [144, 354] width 16 height 16
click at [132, 350] on input "**********" at bounding box center [88, 353] width 95 height 23
click at [228, 389] on span "›" at bounding box center [225, 392] width 24 height 32
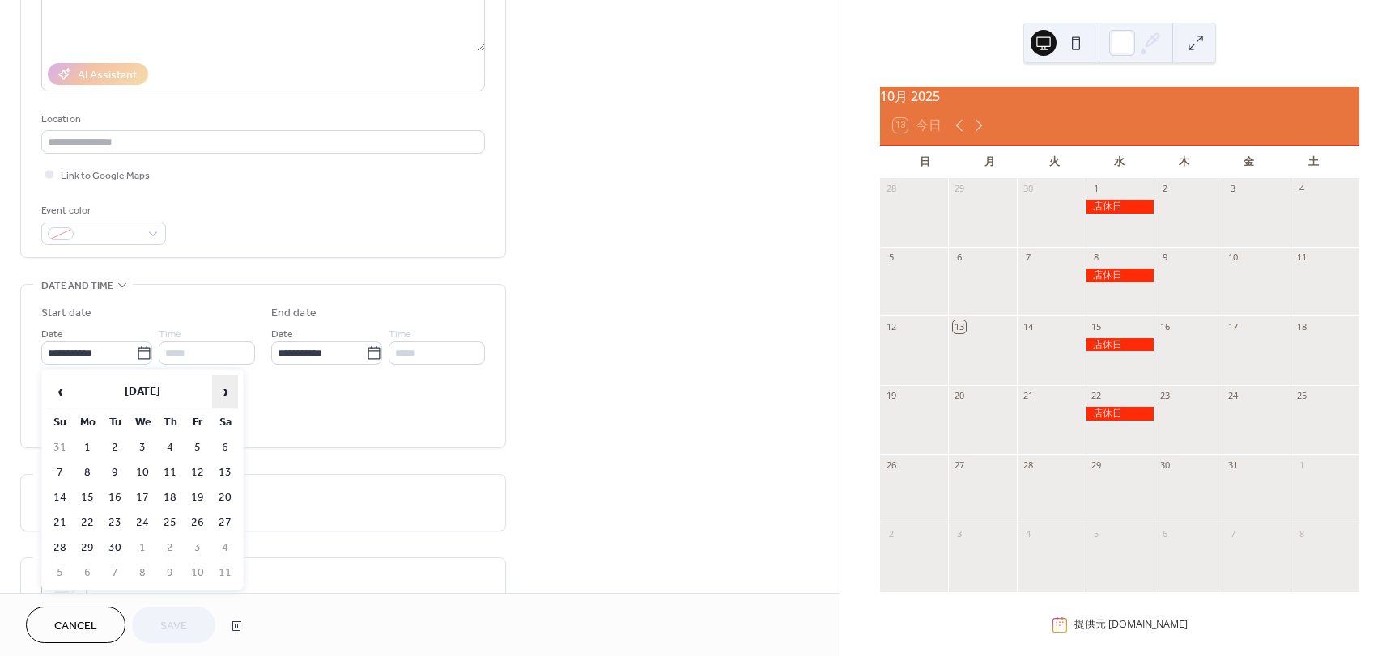
click at [228, 389] on span "›" at bounding box center [225, 392] width 24 height 32
click at [141, 546] on td "29" at bounding box center [143, 548] width 26 height 23
type input "**********"
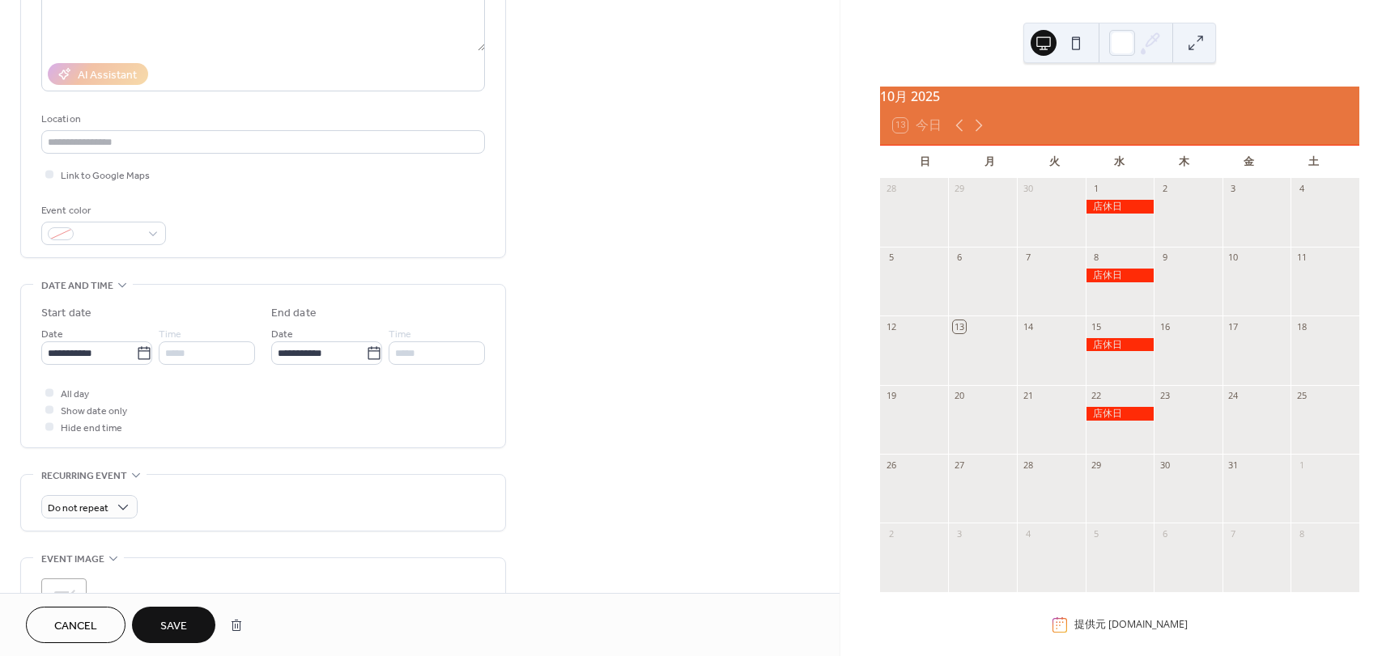
click at [206, 625] on button "Save" at bounding box center [173, 625] width 83 height 36
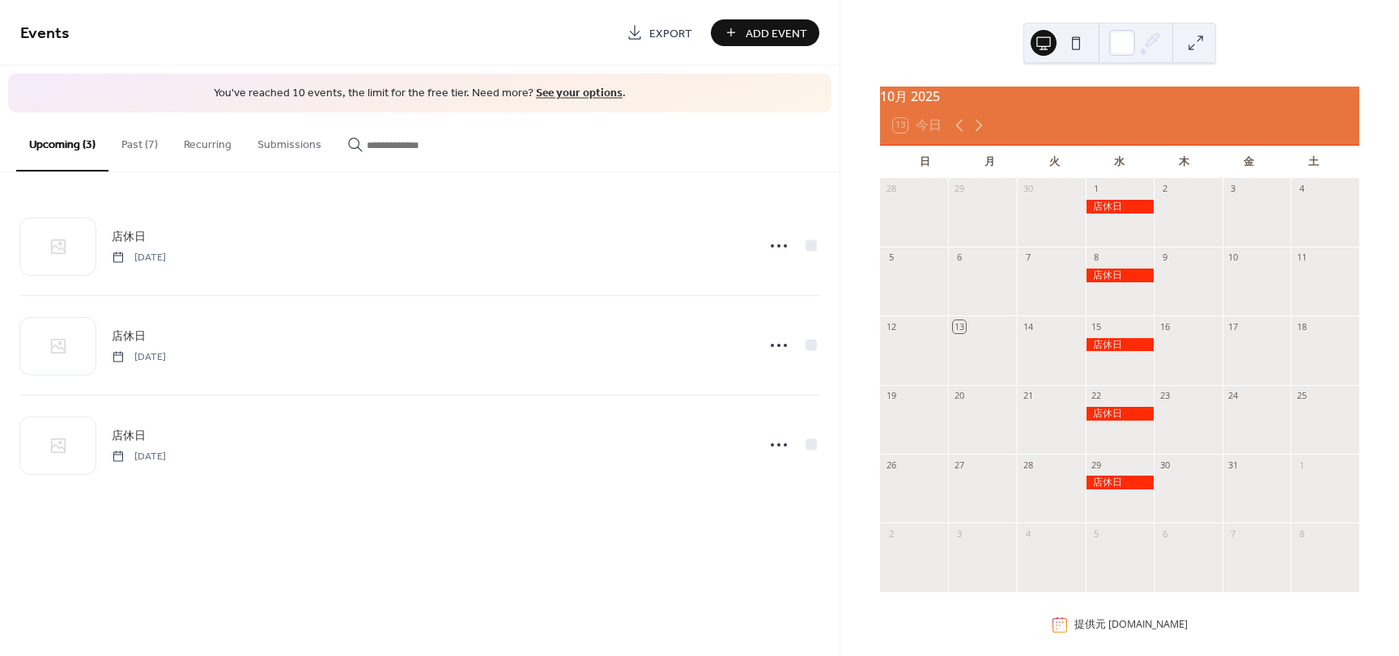
click at [140, 151] on button "Past (7)" at bounding box center [139, 141] width 62 height 57
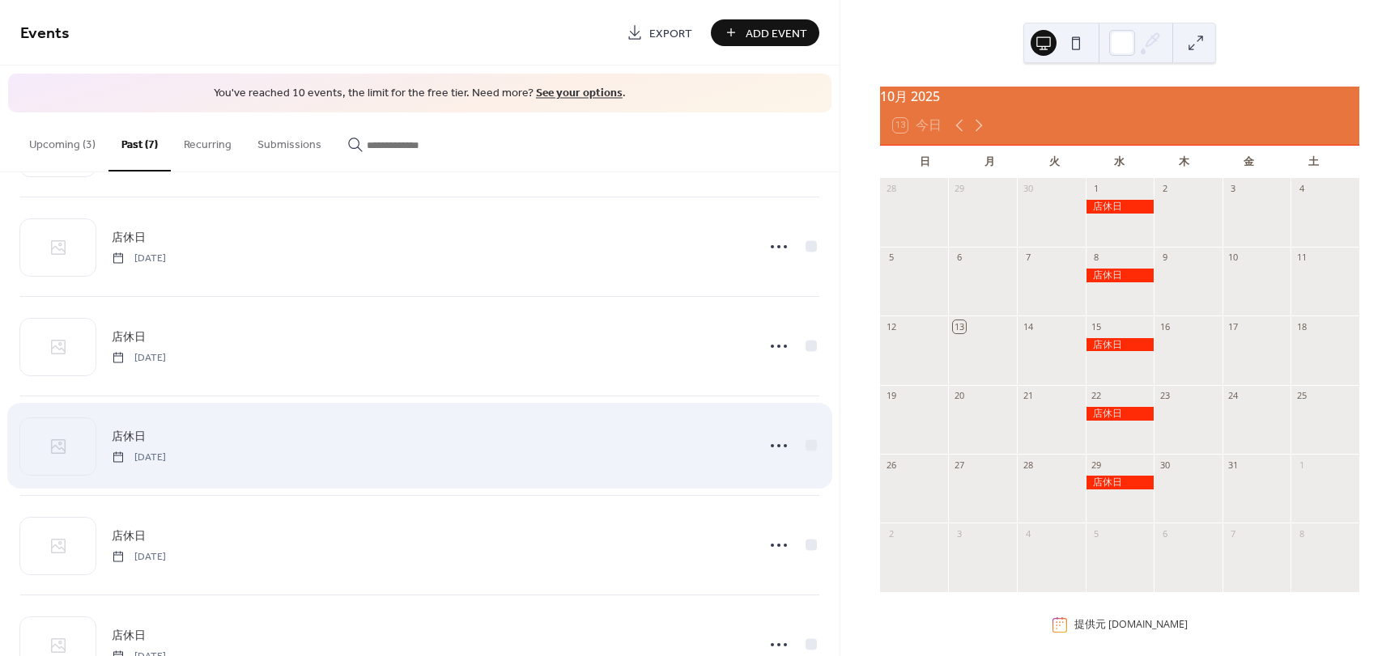
scroll to position [81, 0]
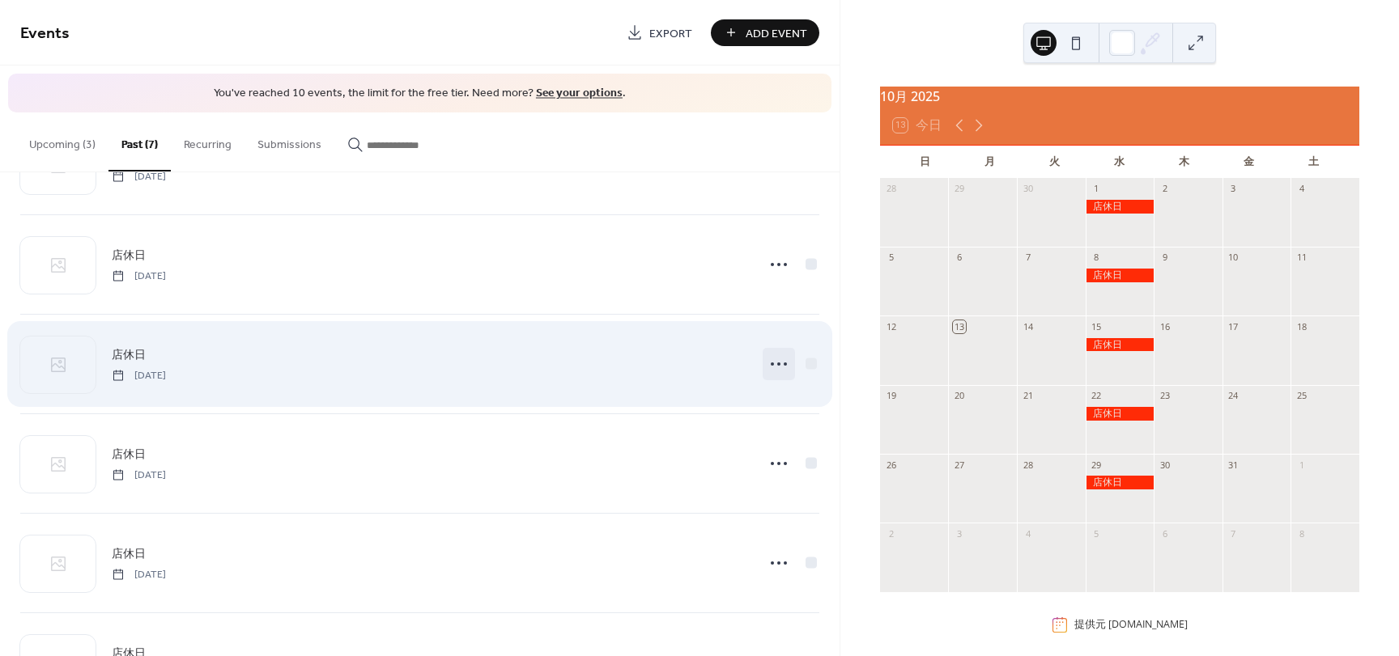
click at [772, 361] on icon at bounding box center [779, 364] width 26 height 26
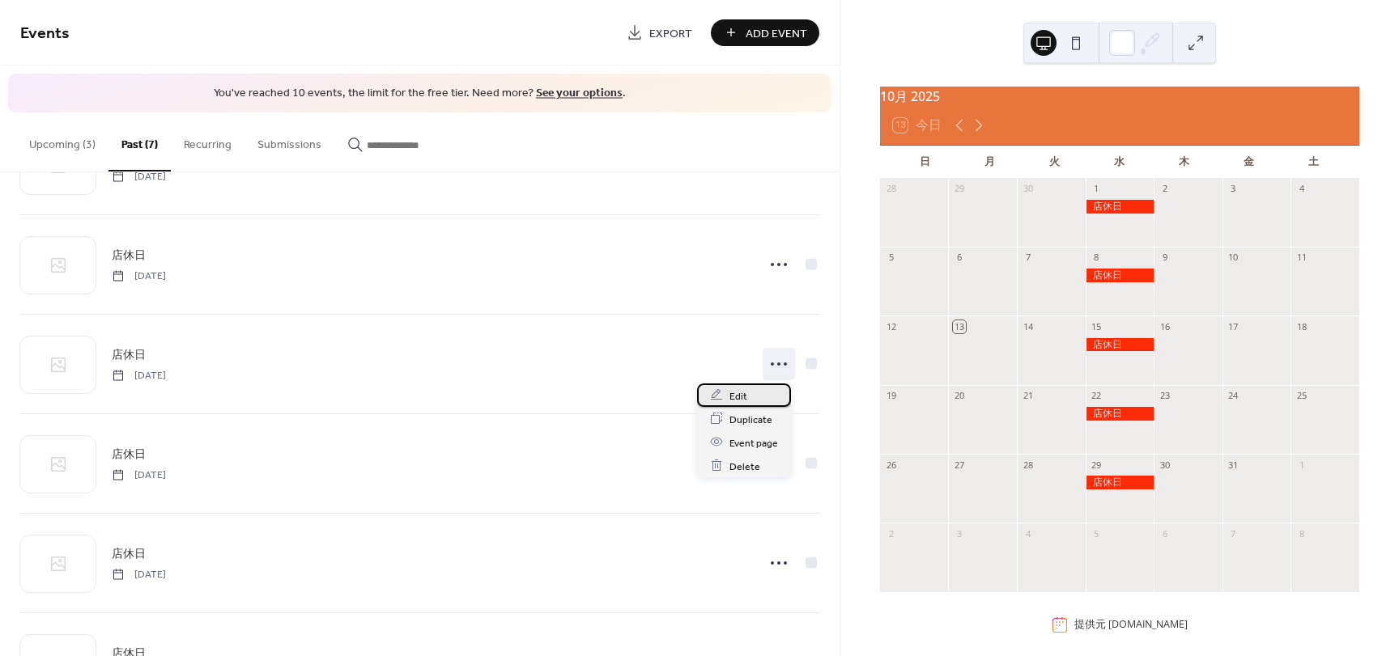
click at [757, 397] on div "Edit" at bounding box center [744, 395] width 94 height 23
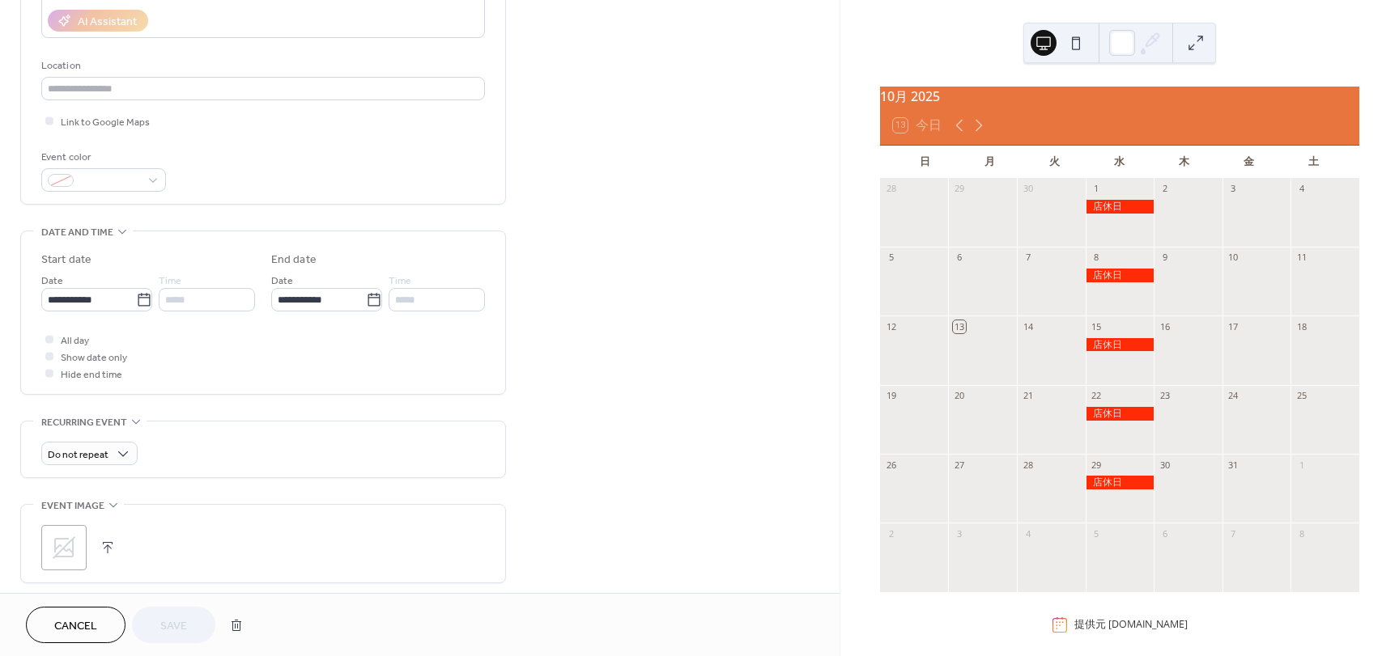
scroll to position [324, 0]
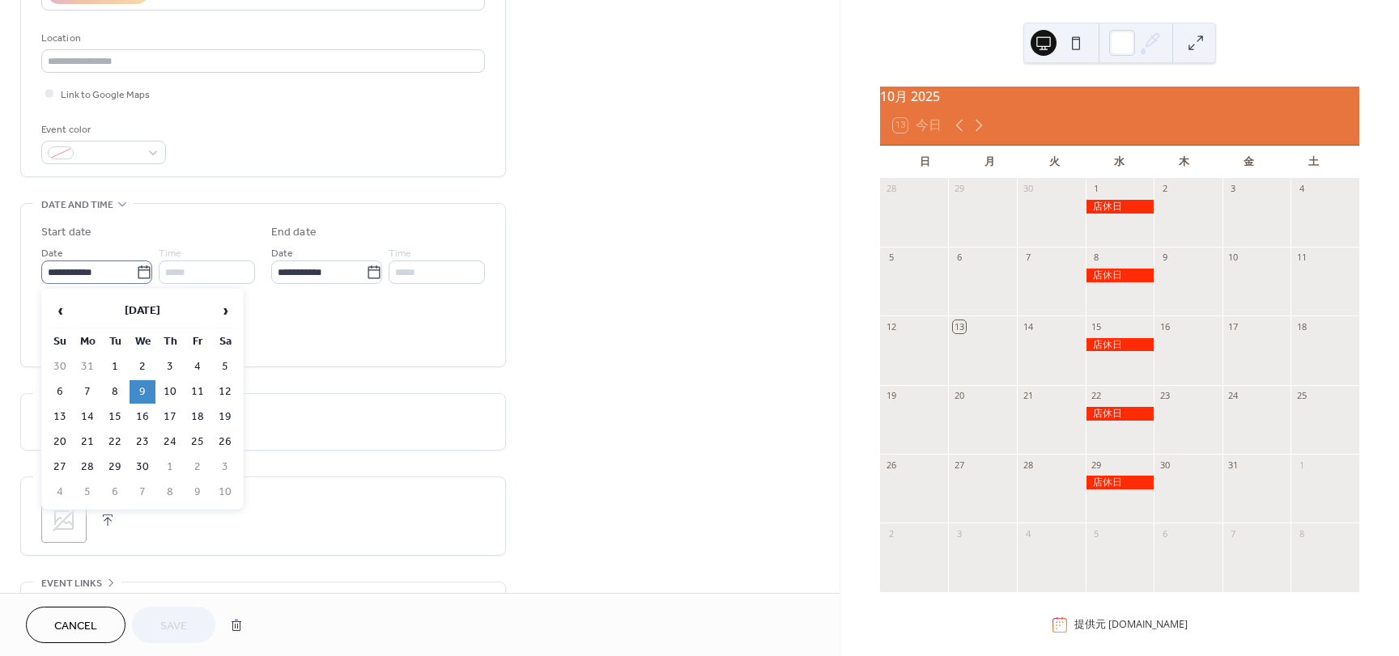
click at [138, 281] on label "**********" at bounding box center [96, 272] width 111 height 23
click at [136, 281] on input "**********" at bounding box center [88, 272] width 95 height 23
click at [221, 307] on span "›" at bounding box center [225, 311] width 24 height 32
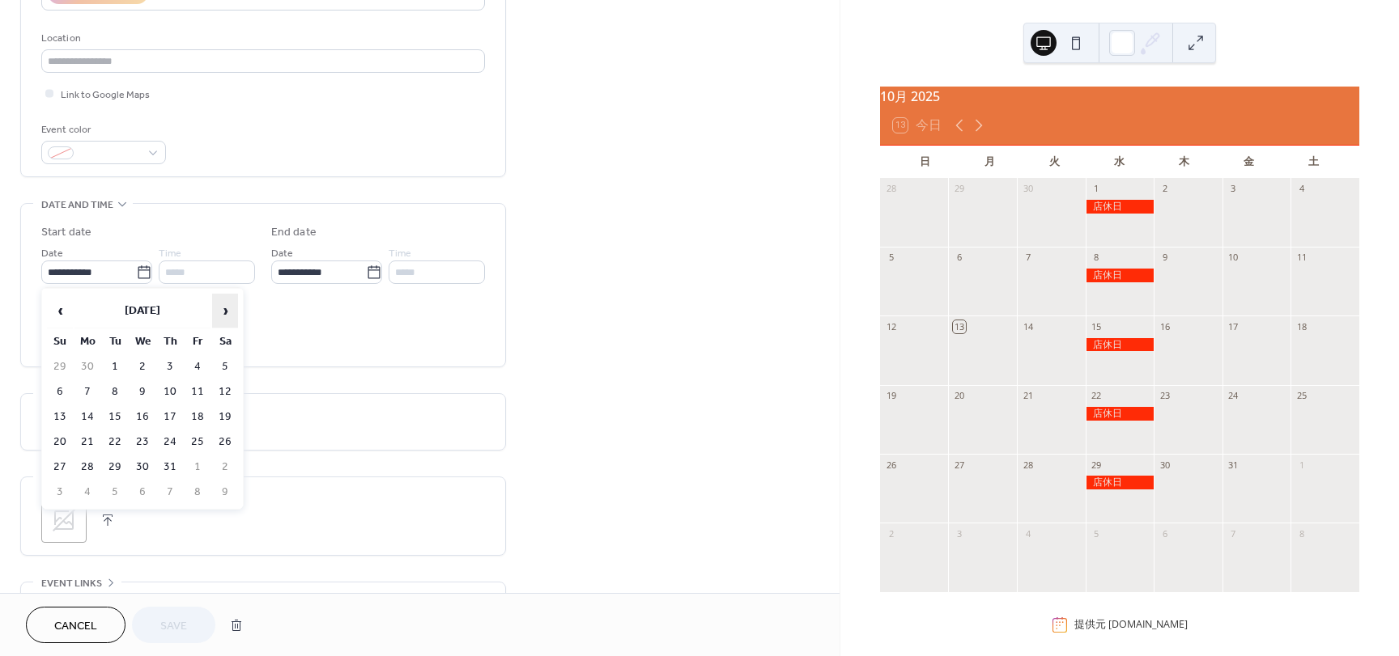
click at [221, 307] on span "›" at bounding box center [225, 311] width 24 height 32
click at [135, 399] on td "5" at bounding box center [143, 391] width 26 height 23
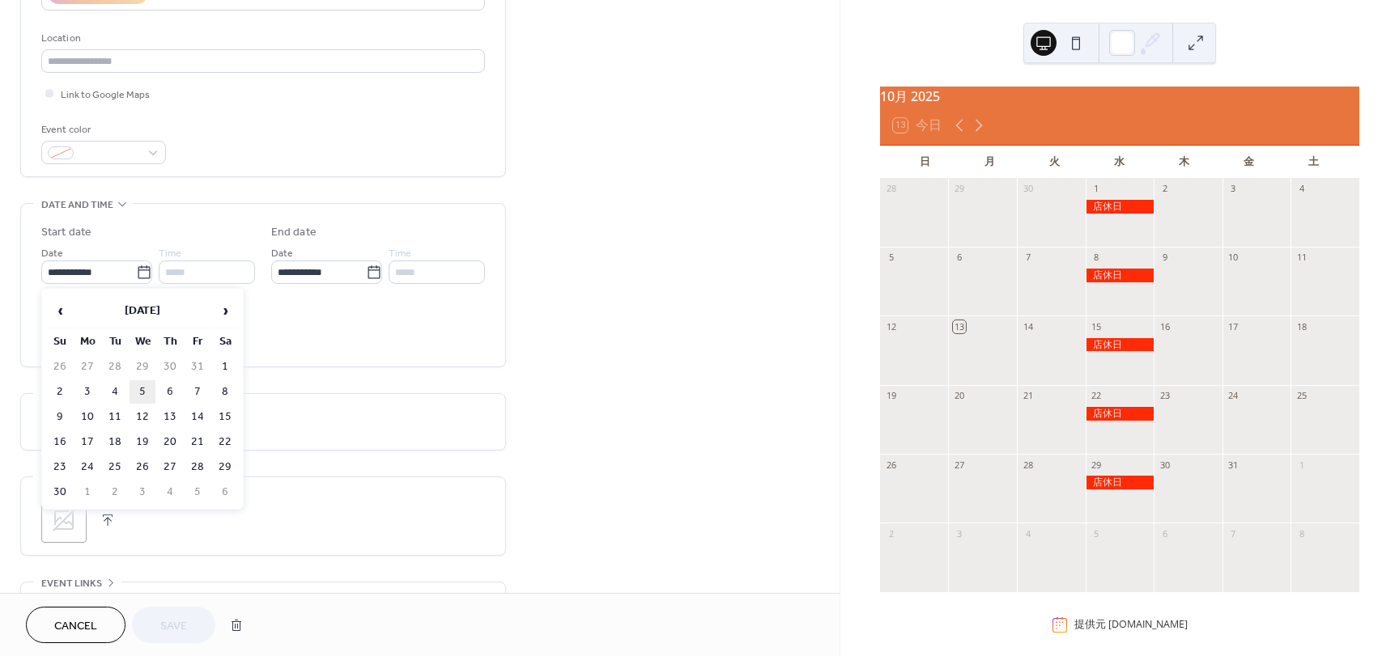
type input "**********"
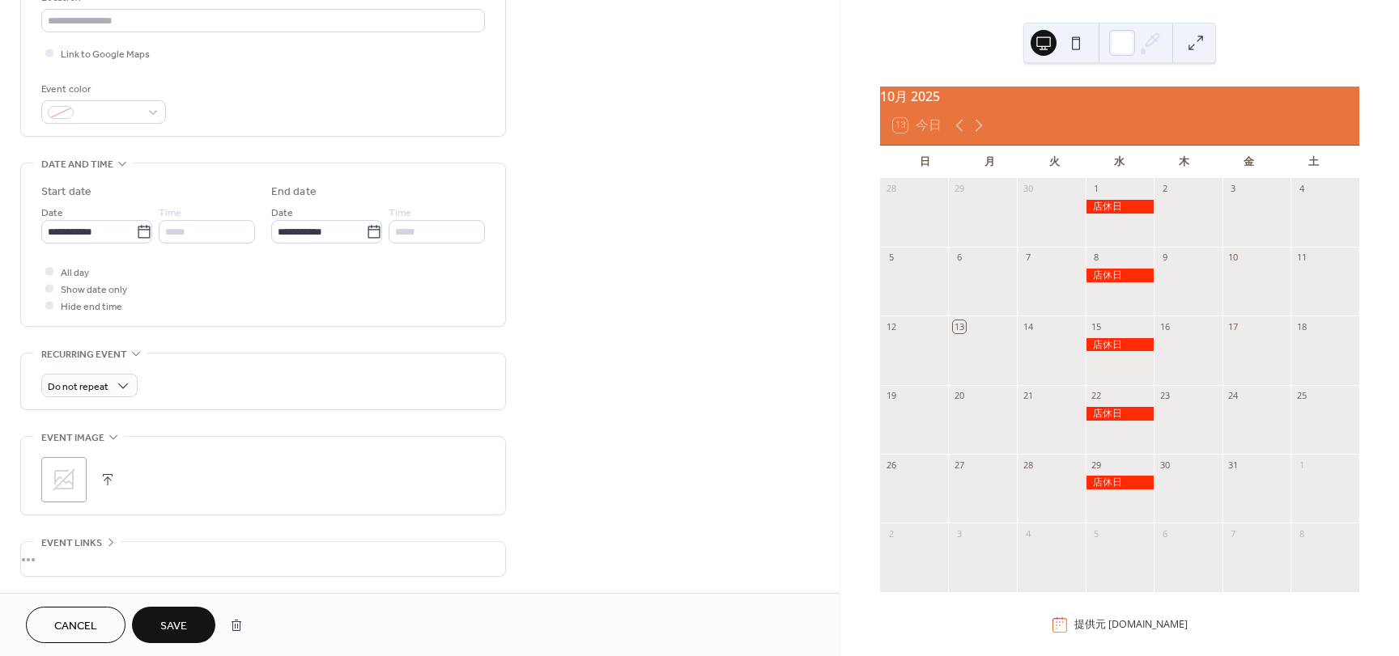
scroll to position [486, 0]
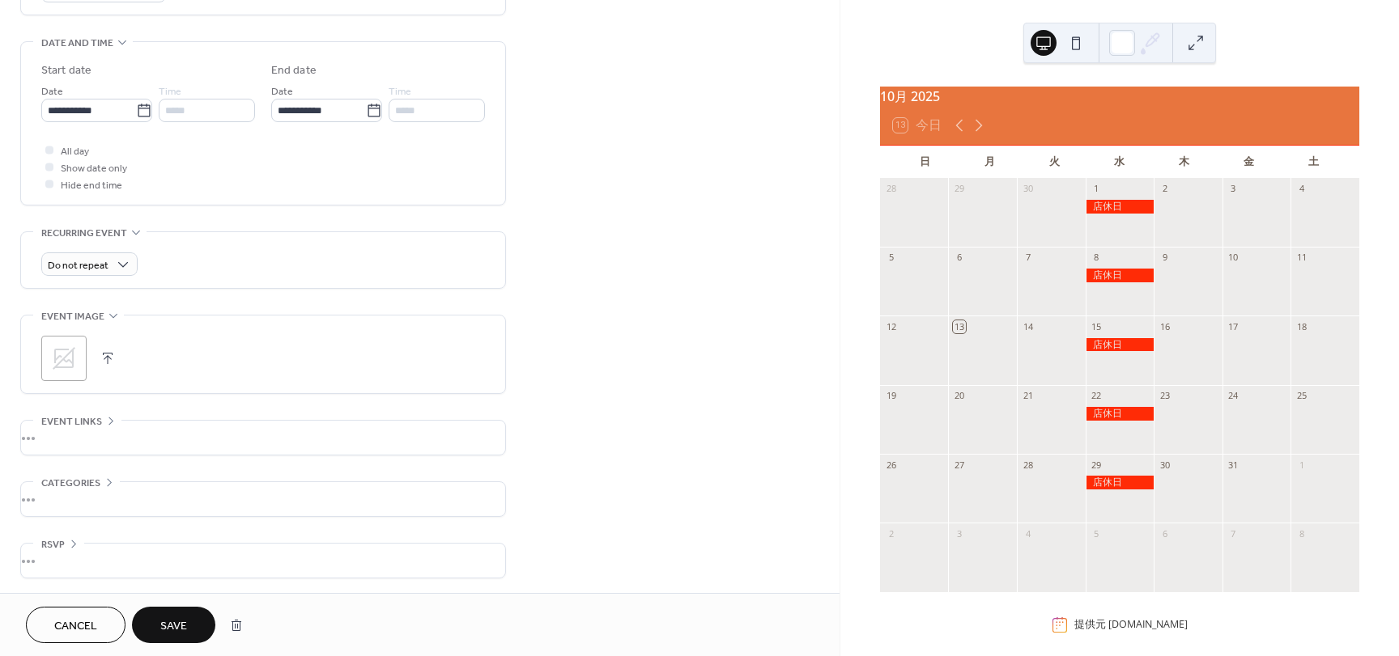
click at [177, 631] on span "Save" at bounding box center [173, 626] width 27 height 17
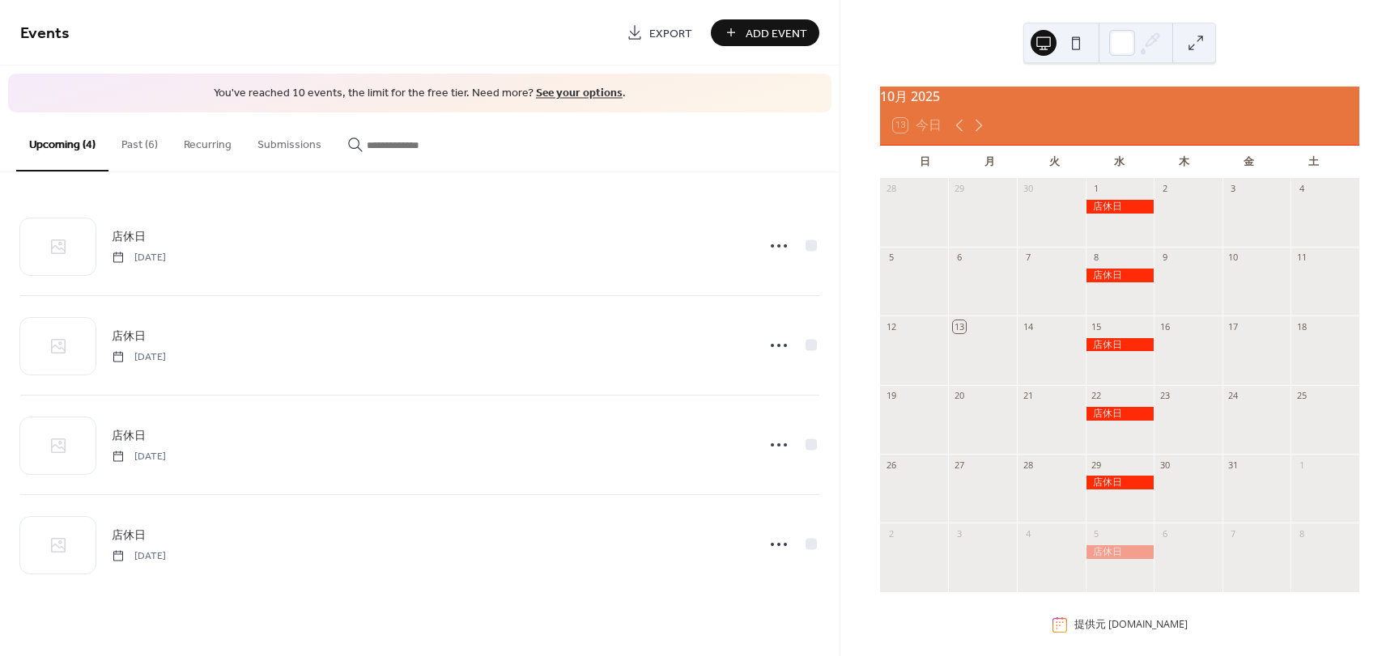
click at [139, 151] on button "Past (6)" at bounding box center [139, 141] width 62 height 57
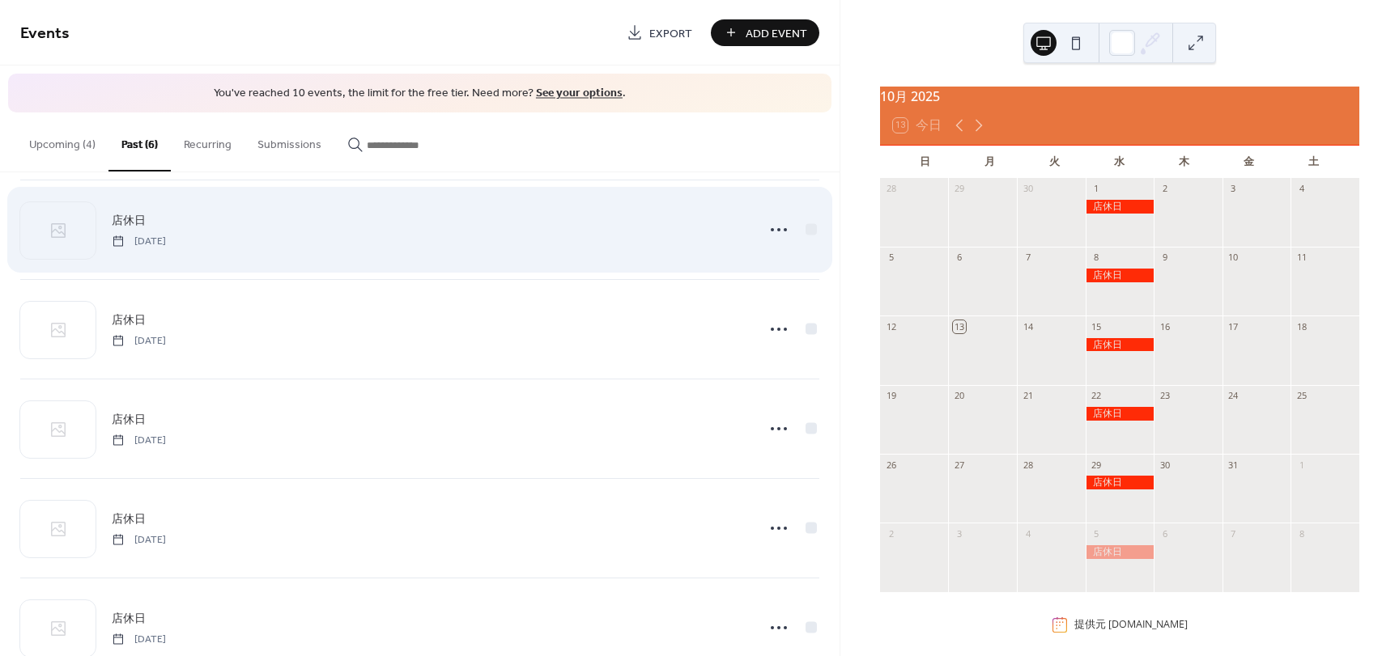
scroll to position [161, 0]
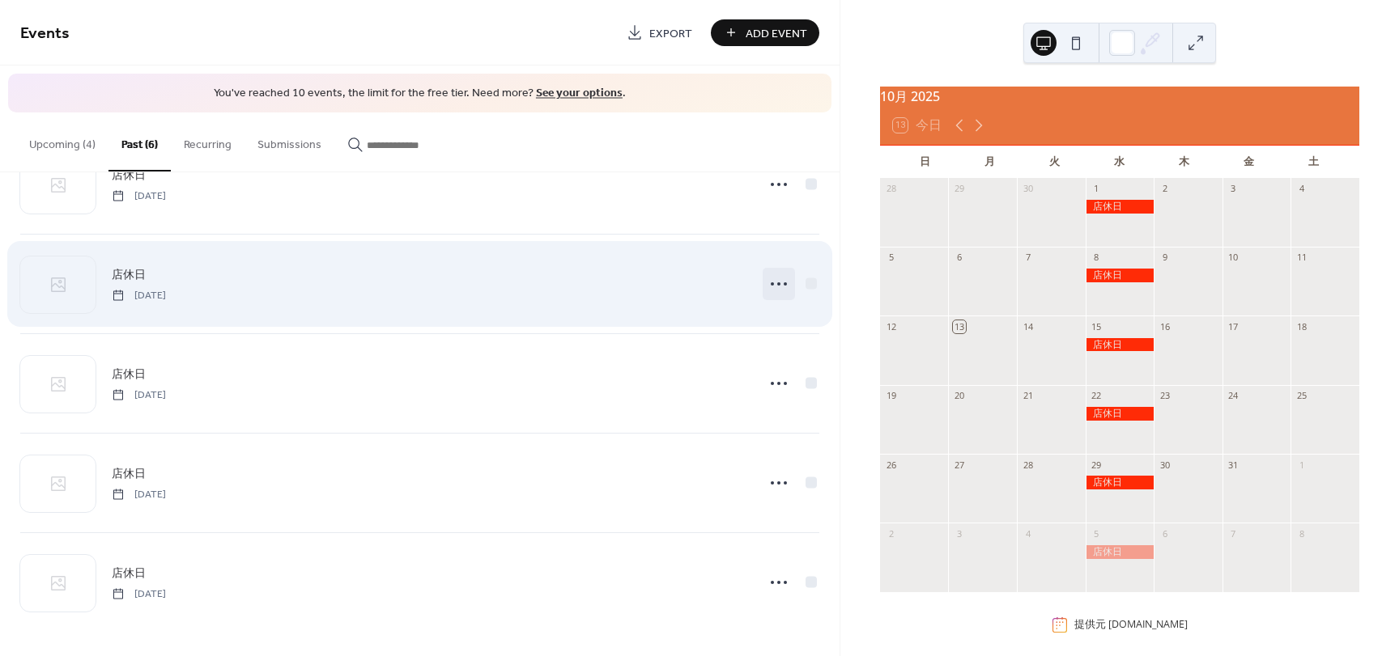
click at [771, 287] on icon at bounding box center [779, 284] width 26 height 26
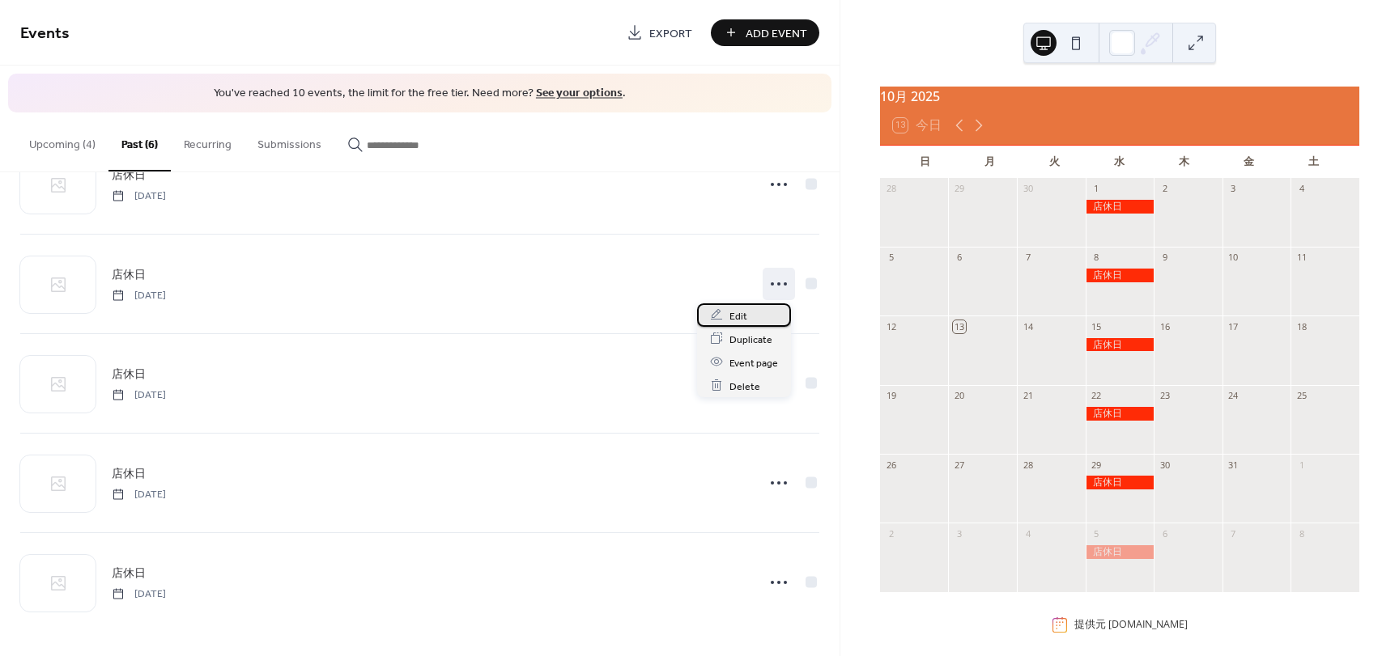
click at [741, 312] on span "Edit" at bounding box center [738, 316] width 18 height 17
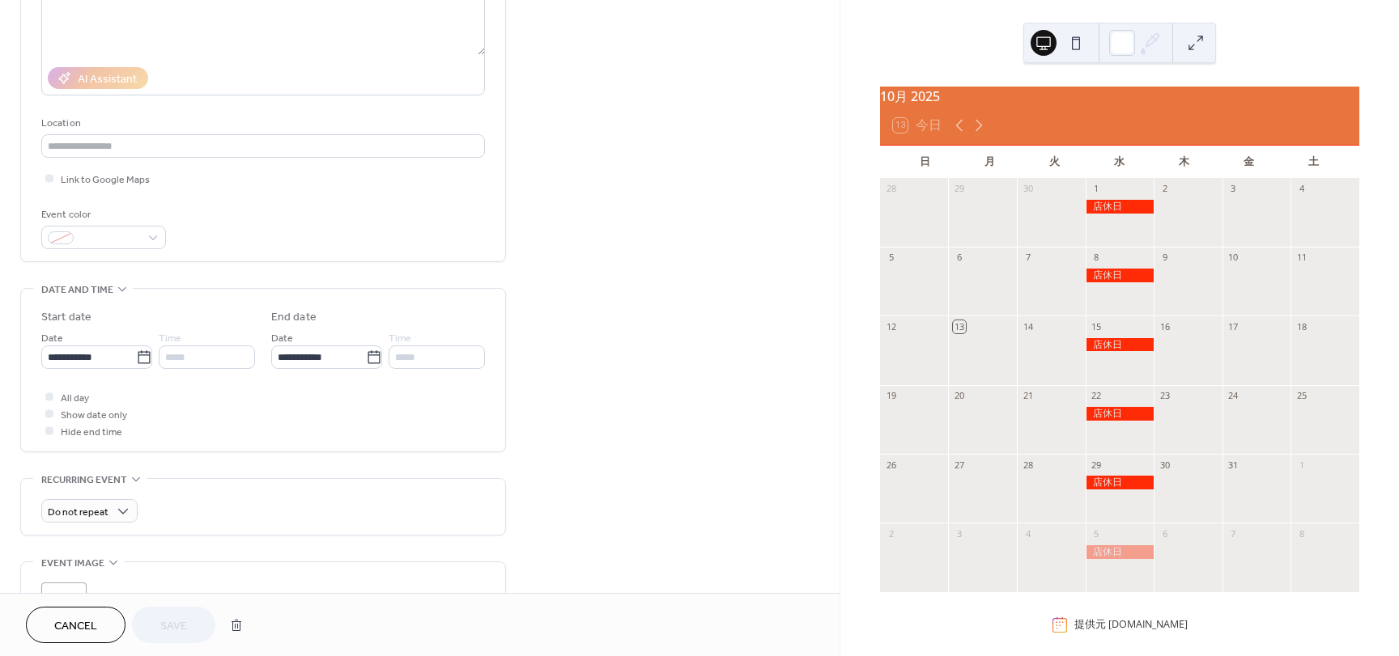
scroll to position [243, 0]
click at [139, 359] on icon at bounding box center [144, 352] width 12 height 13
click at [136, 359] on input "**********" at bounding box center [88, 353] width 95 height 23
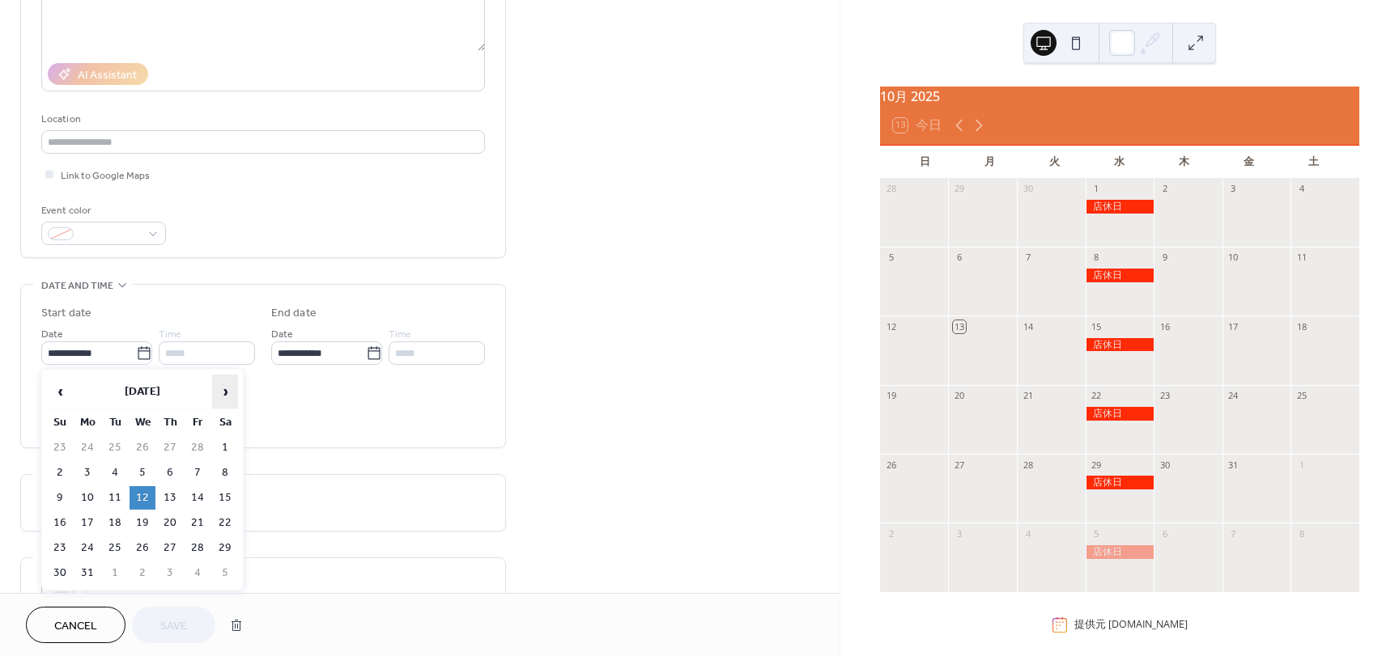
click at [221, 397] on span "›" at bounding box center [225, 392] width 24 height 32
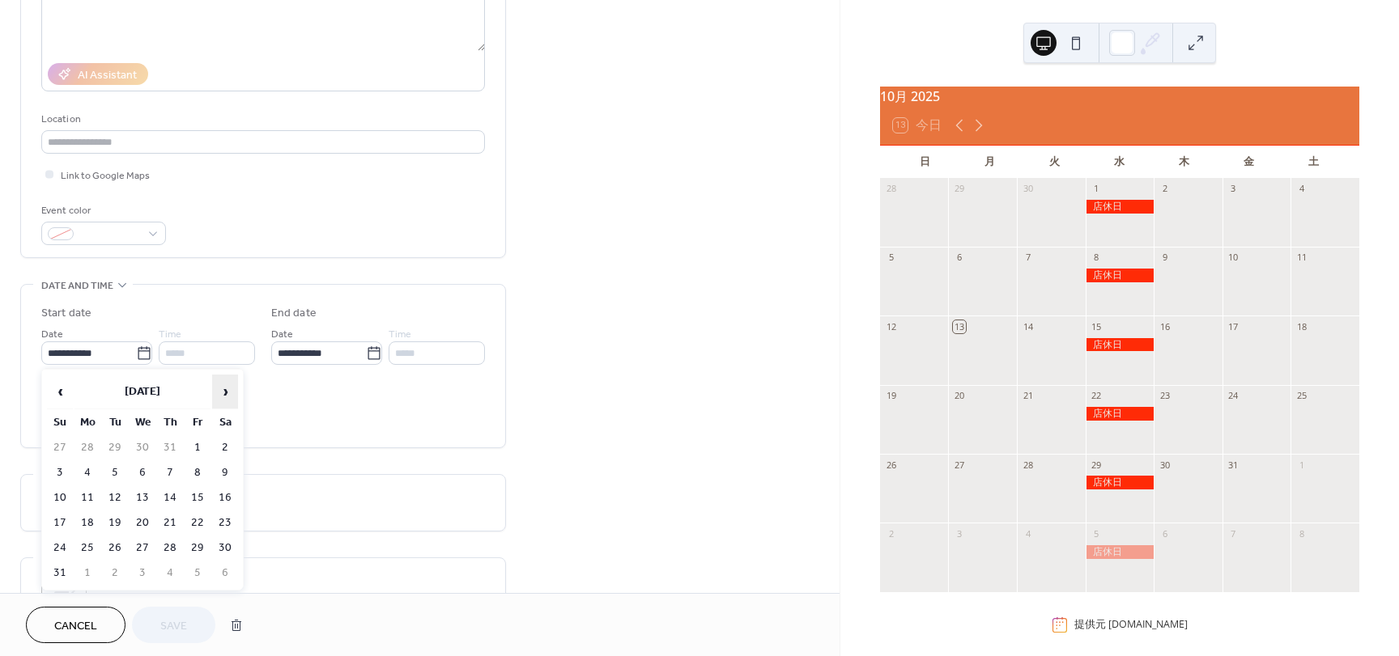
click at [221, 397] on span "›" at bounding box center [225, 392] width 24 height 32
click at [146, 505] on td "12" at bounding box center [143, 497] width 26 height 23
type input "**********"
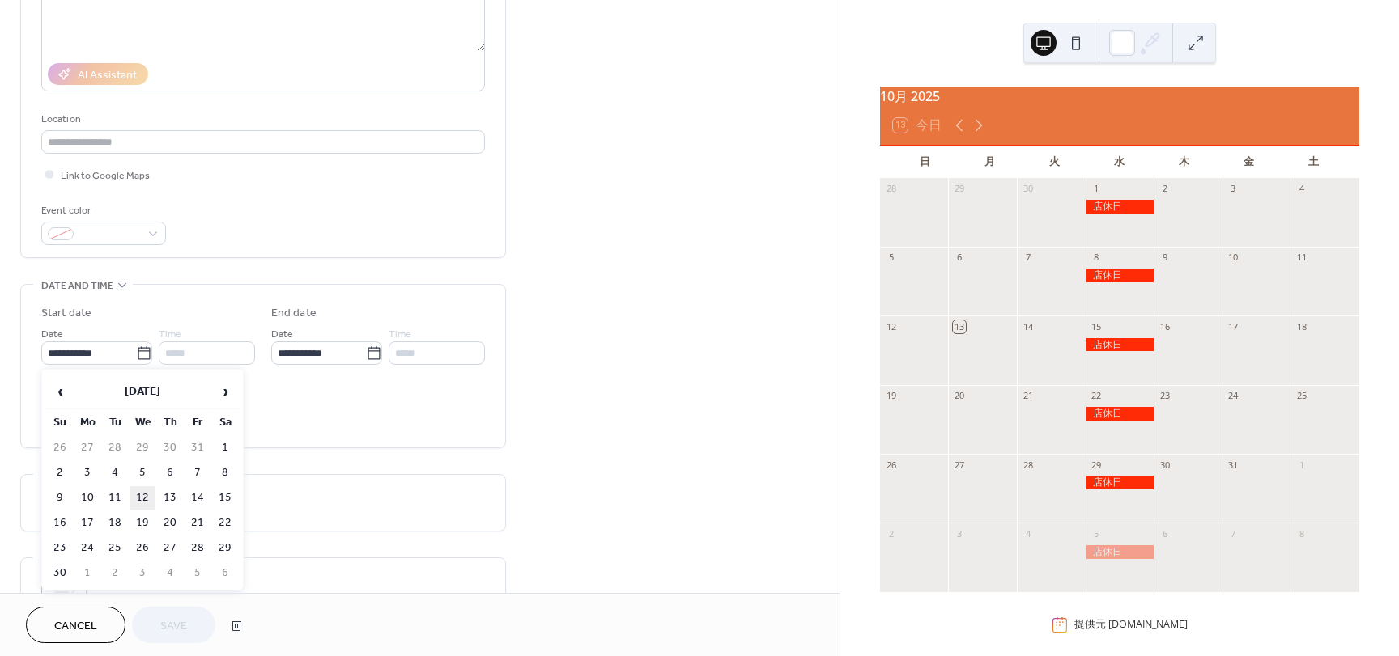
type input "**********"
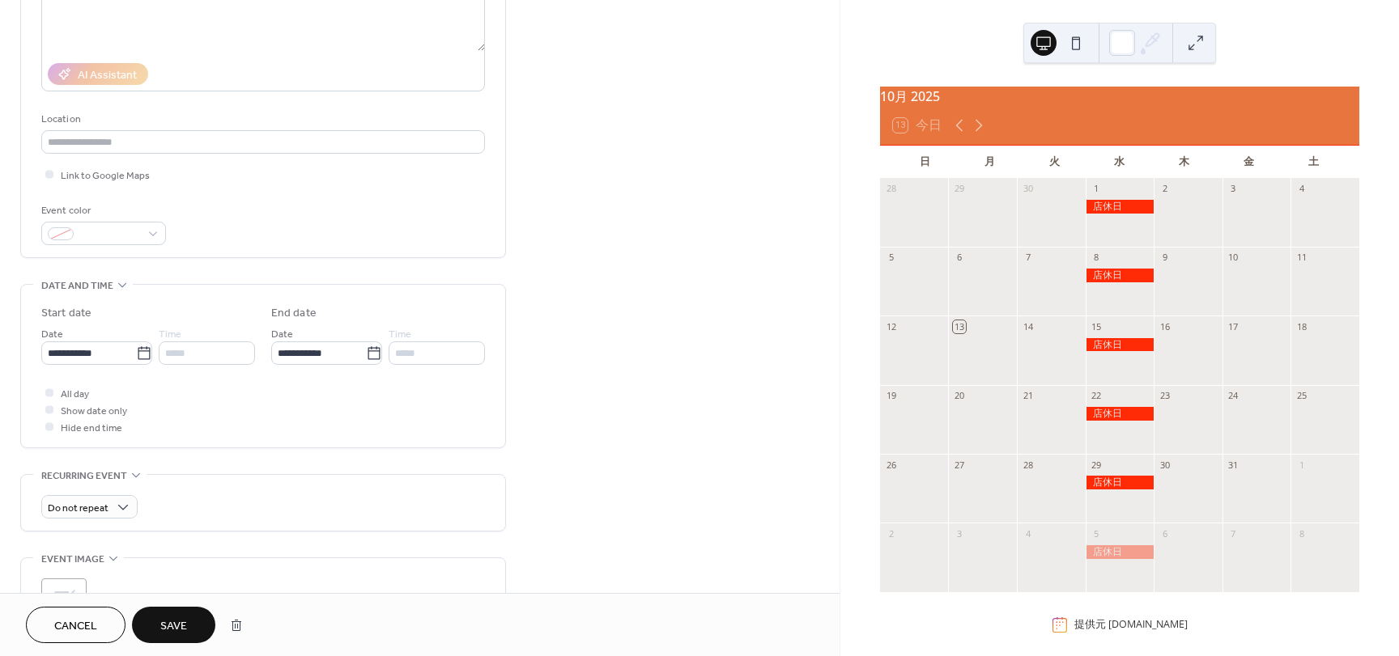
click at [185, 629] on span "Save" at bounding box center [173, 626] width 27 height 17
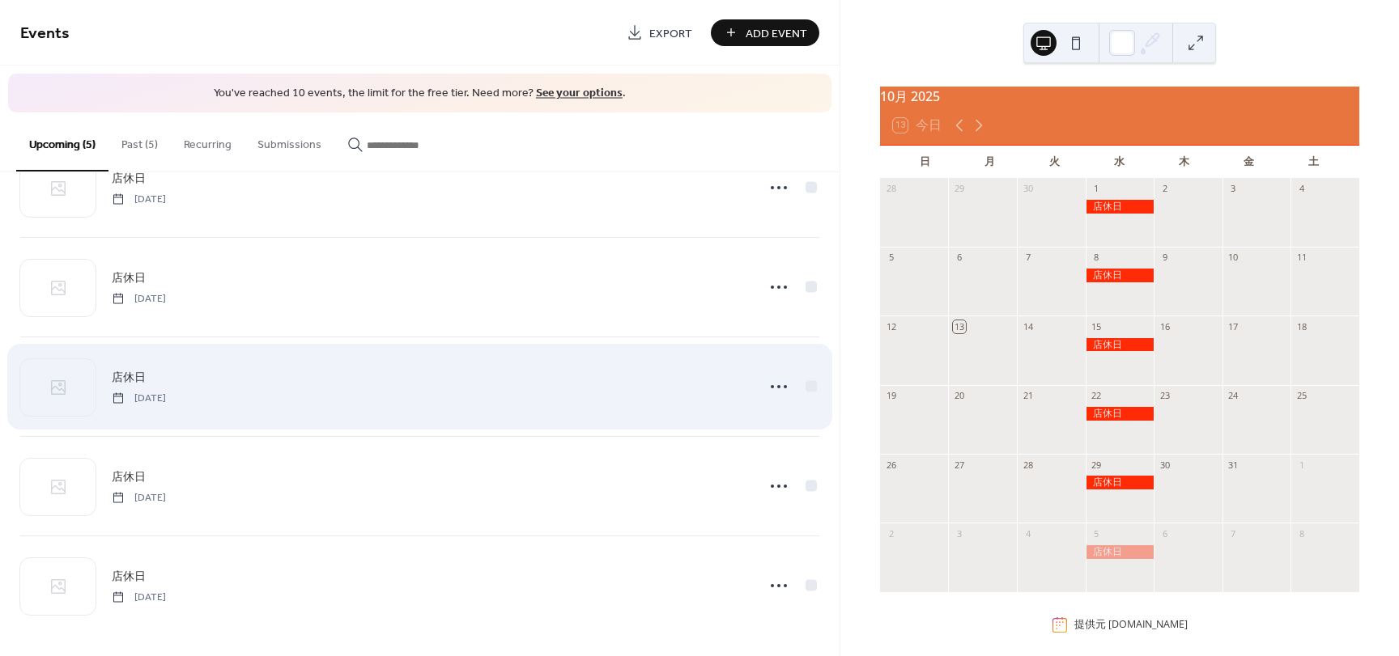
scroll to position [62, 0]
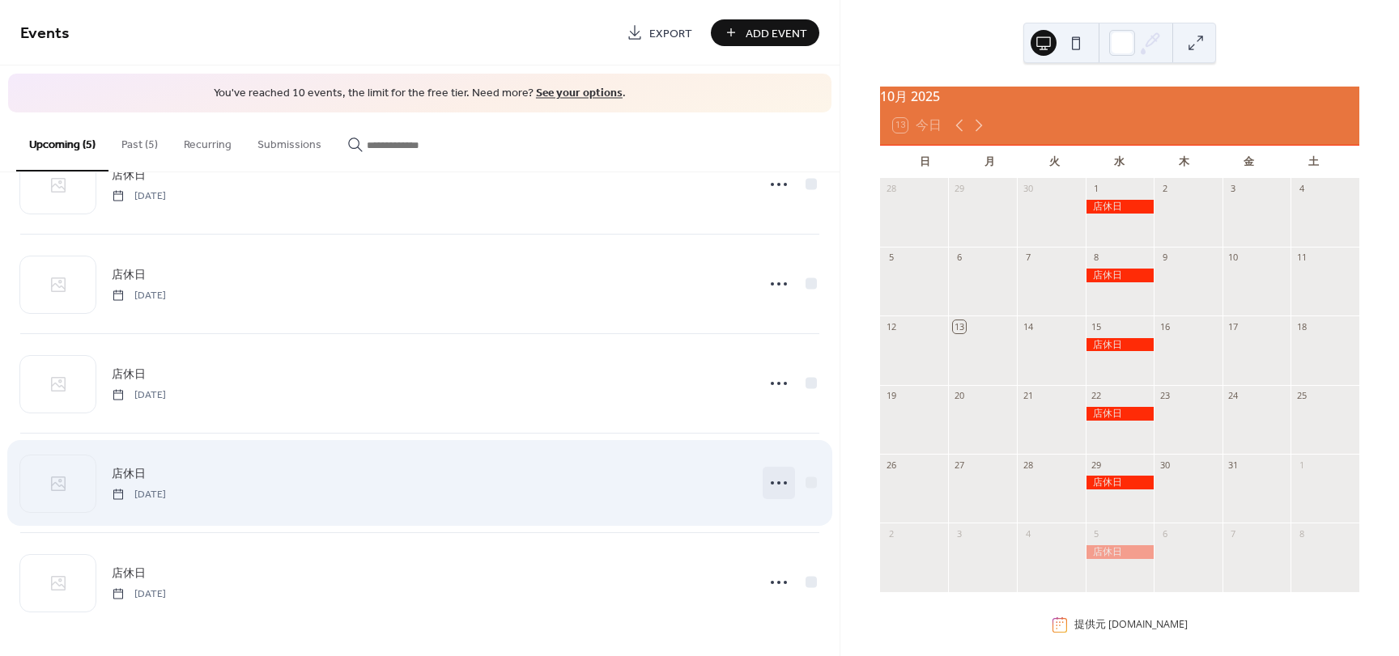
click at [768, 480] on icon at bounding box center [779, 483] width 26 height 26
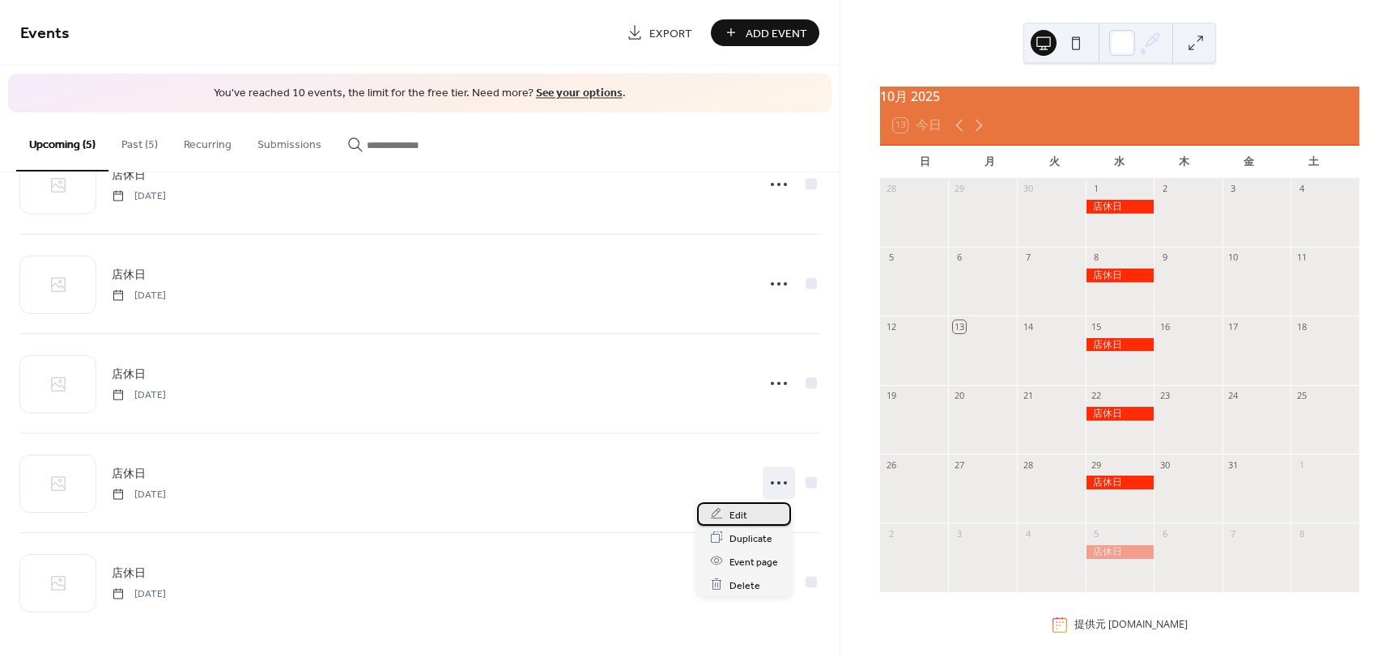
click at [740, 511] on span "Edit" at bounding box center [738, 515] width 18 height 17
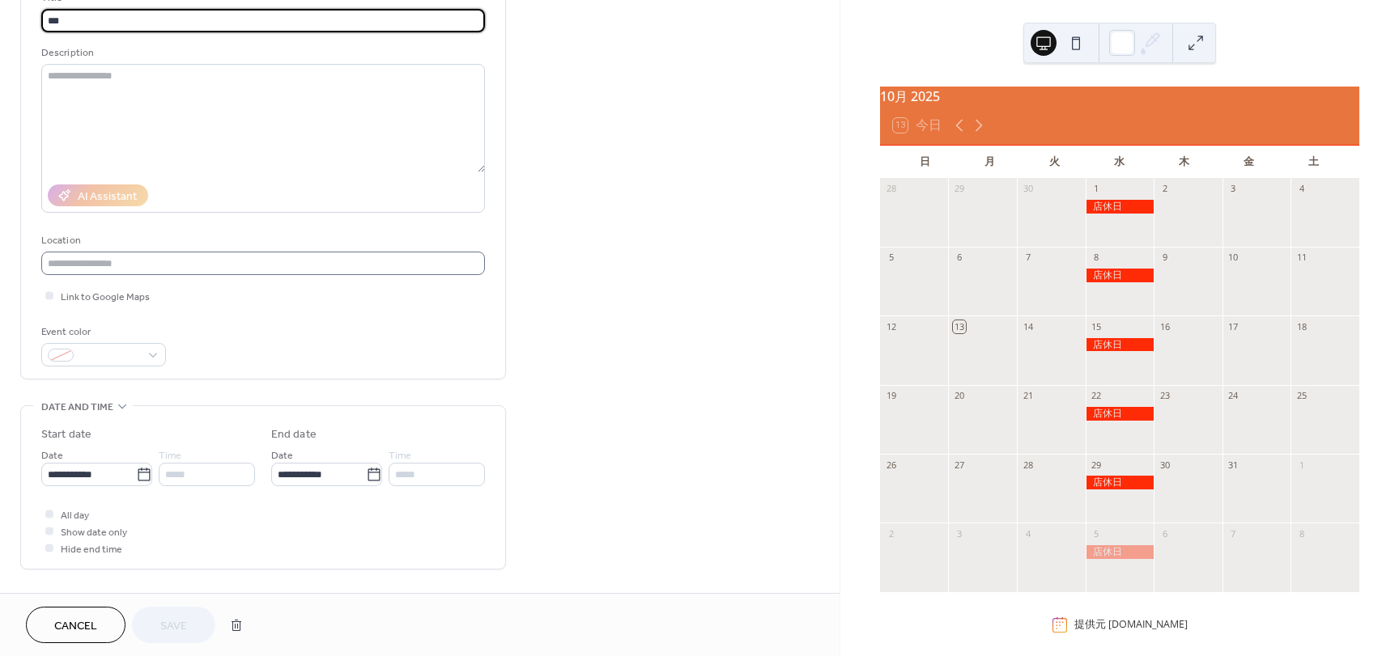
scroll to position [162, 0]
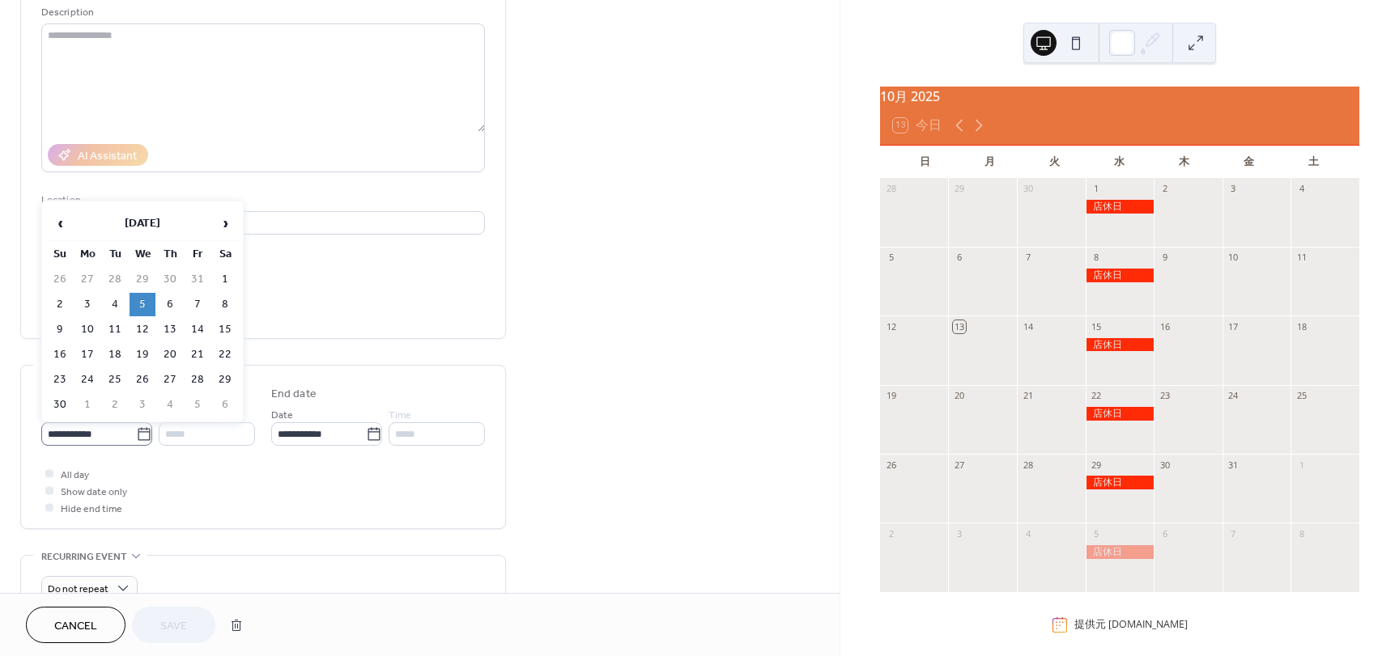
click at [140, 431] on icon at bounding box center [144, 433] width 12 height 13
click at [136, 431] on input "**********" at bounding box center [88, 434] width 95 height 23
click at [222, 224] on span "›" at bounding box center [225, 223] width 24 height 32
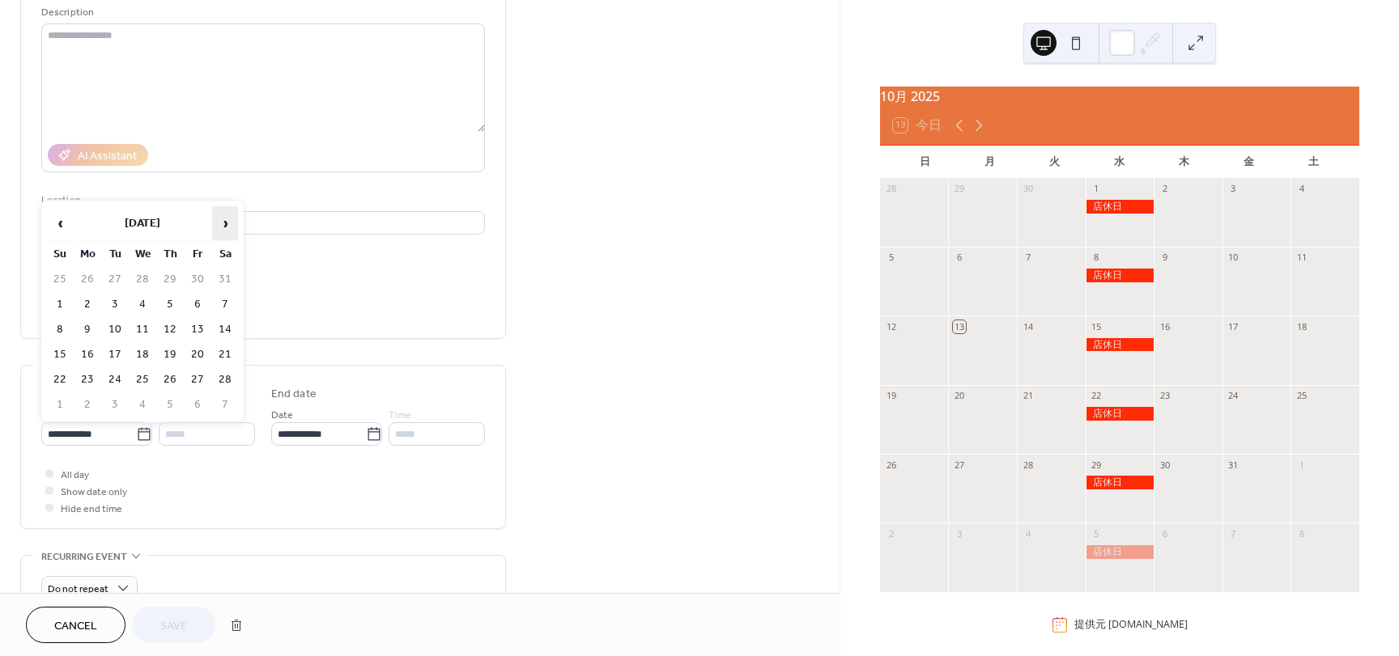
click at [222, 224] on span "›" at bounding box center [225, 223] width 24 height 32
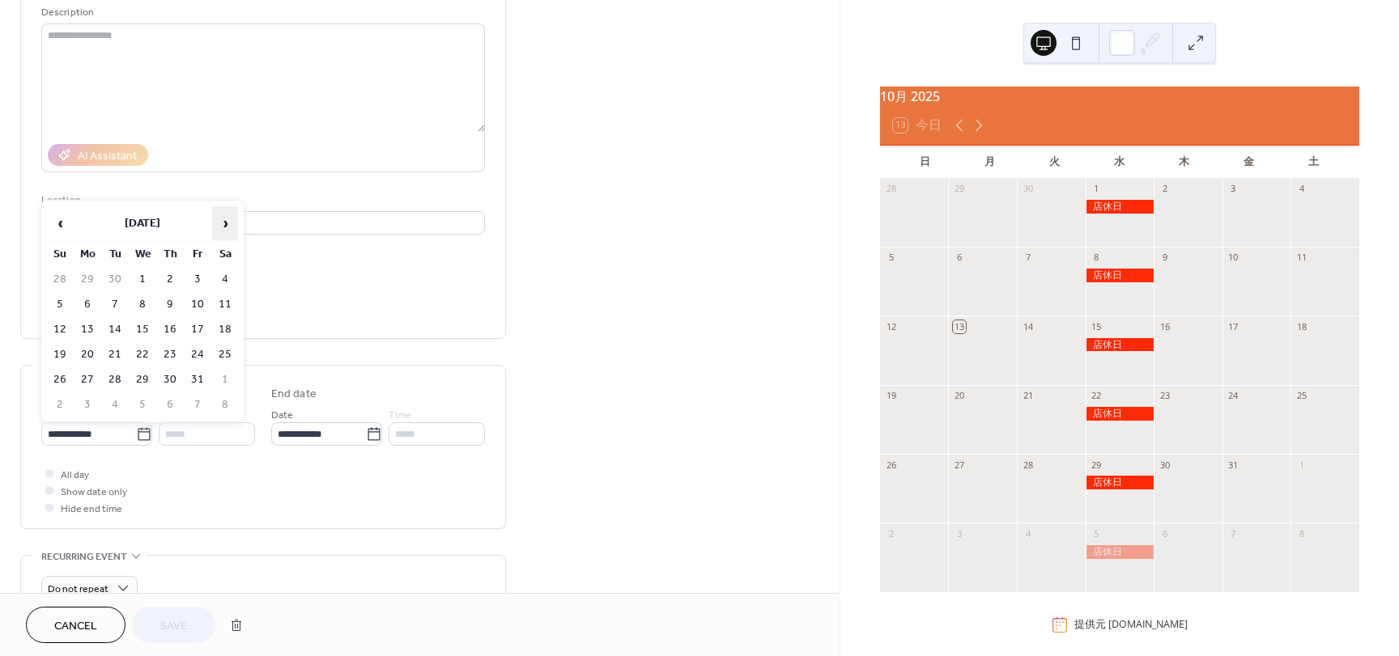
click at [222, 224] on span "›" at bounding box center [225, 223] width 24 height 32
click at [168, 362] on td "19" at bounding box center [170, 354] width 26 height 23
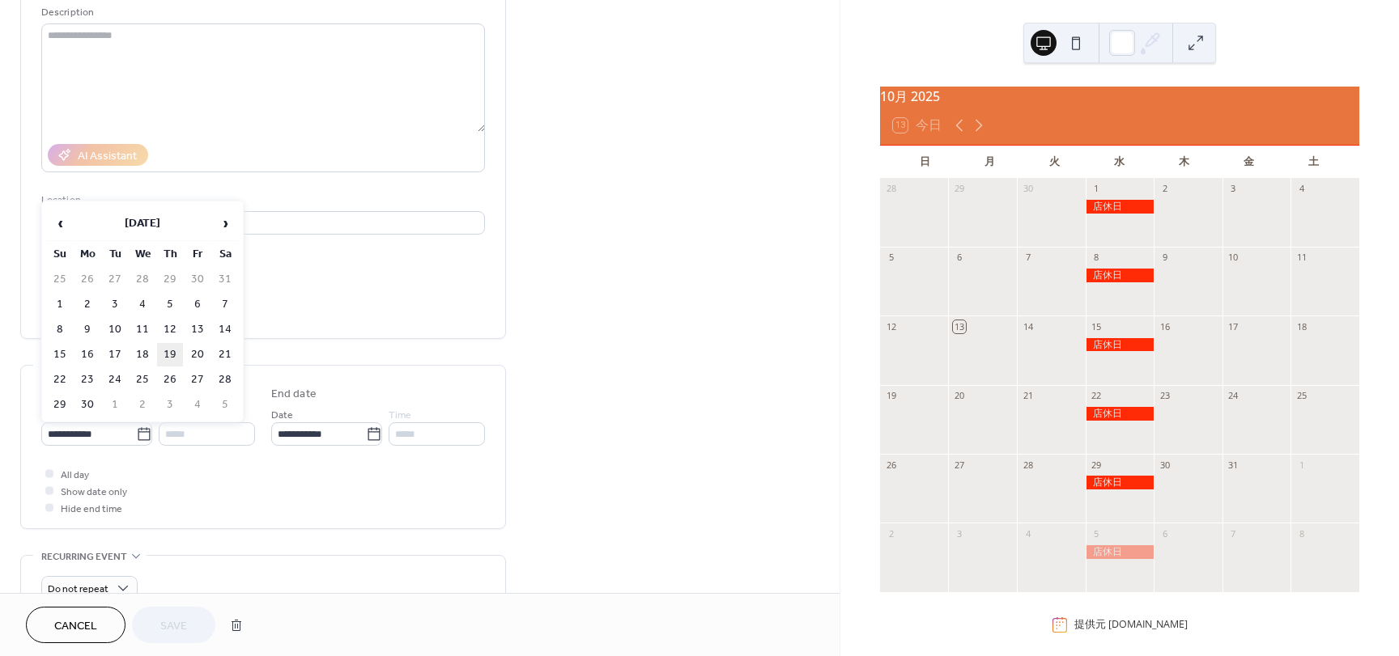
type input "**********"
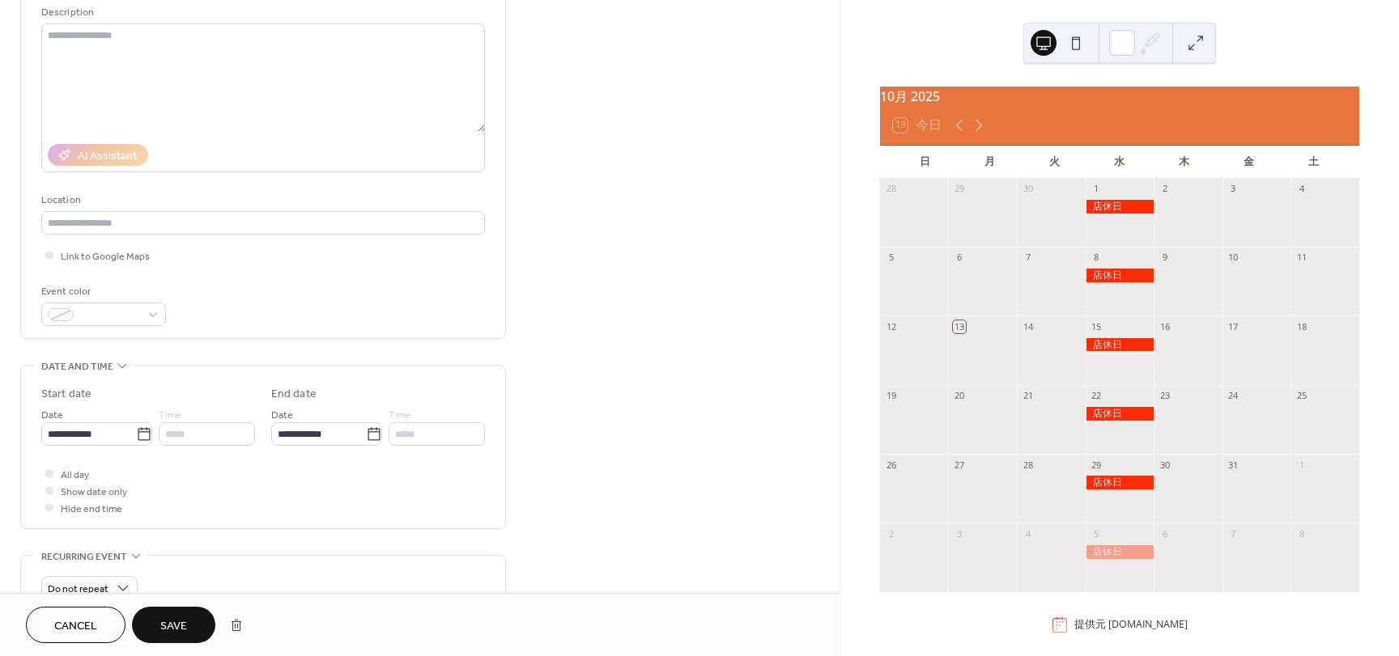
click at [194, 628] on button "Save" at bounding box center [173, 625] width 83 height 36
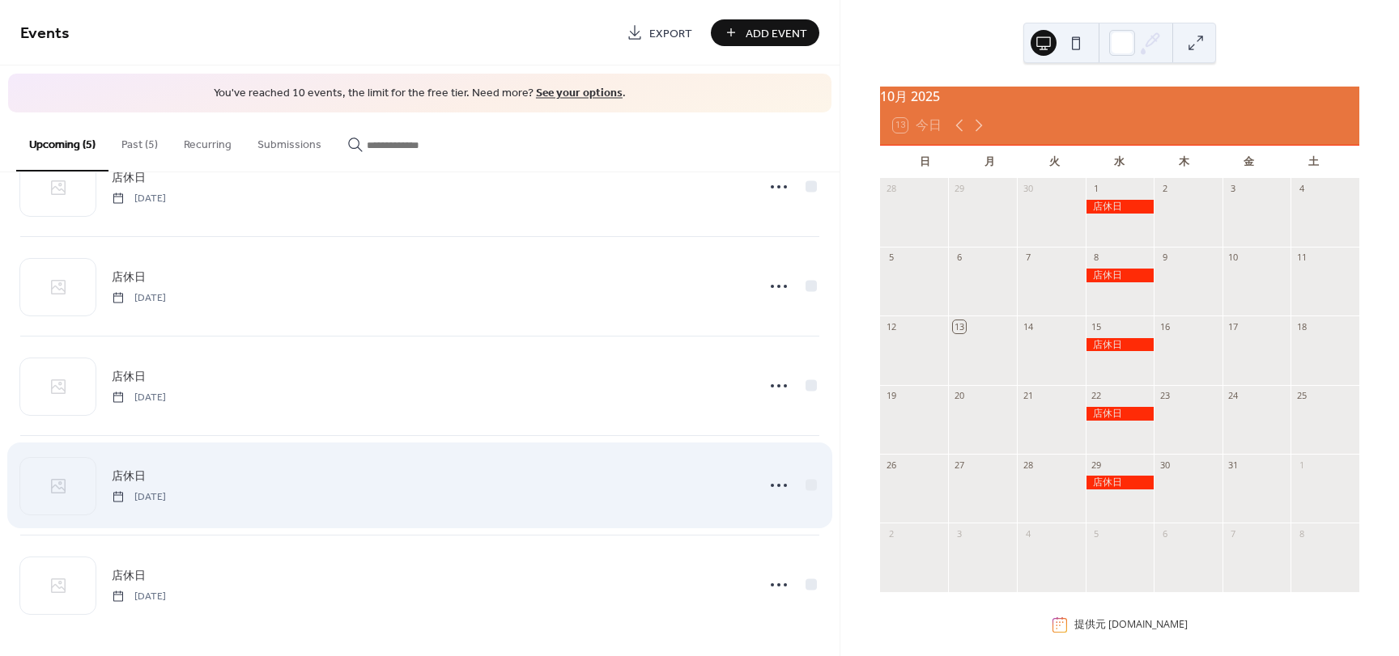
scroll to position [62, 0]
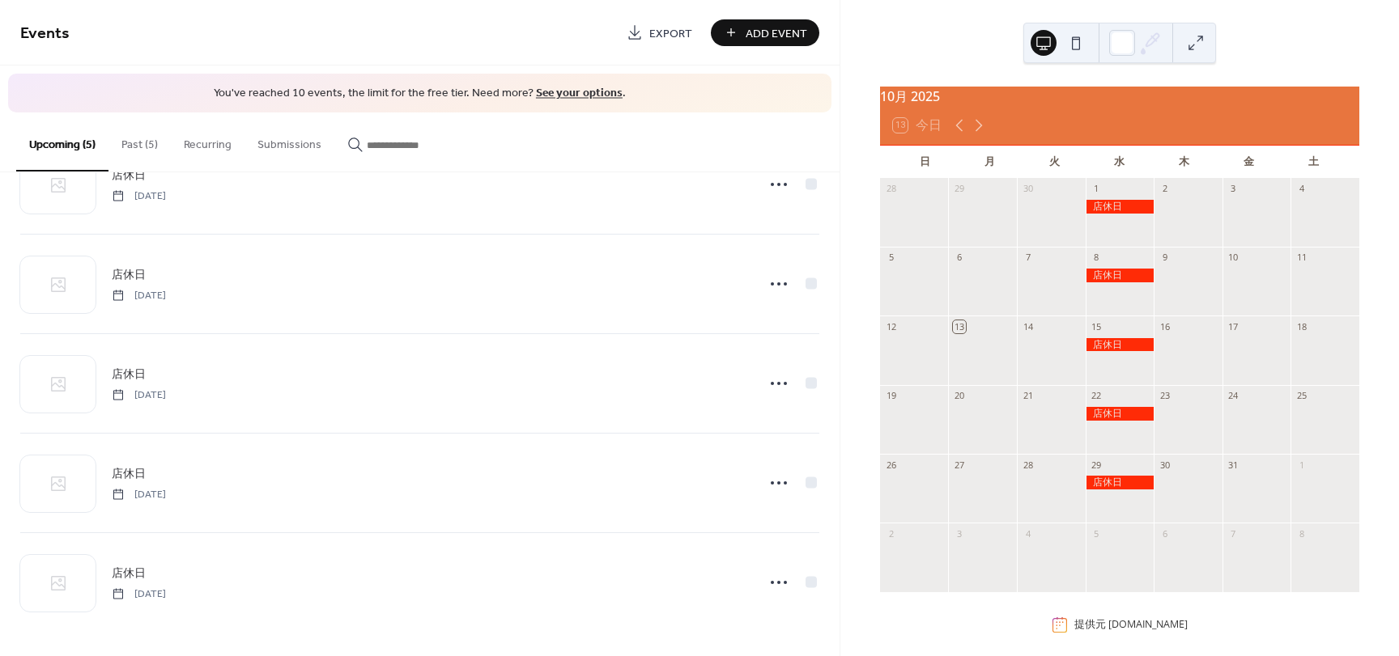
click at [139, 138] on button "Past (5)" at bounding box center [139, 141] width 62 height 57
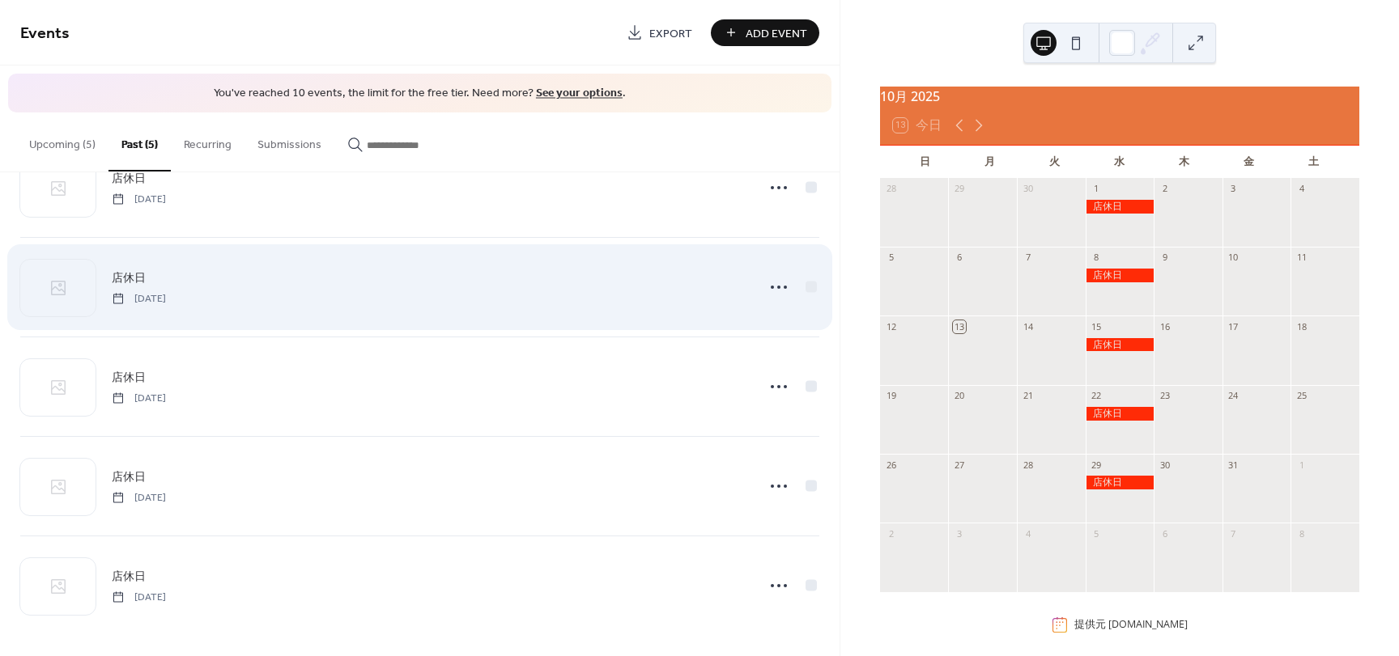
scroll to position [62, 0]
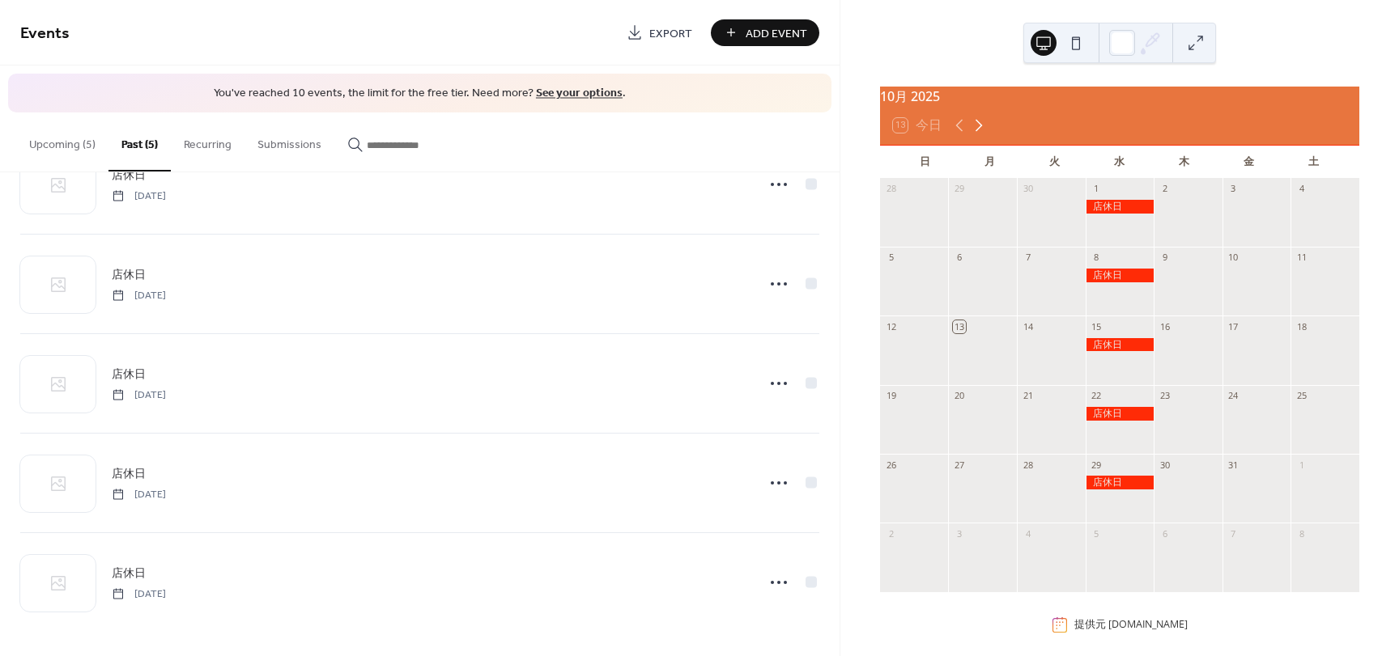
click at [979, 134] on icon at bounding box center [978, 125] width 19 height 19
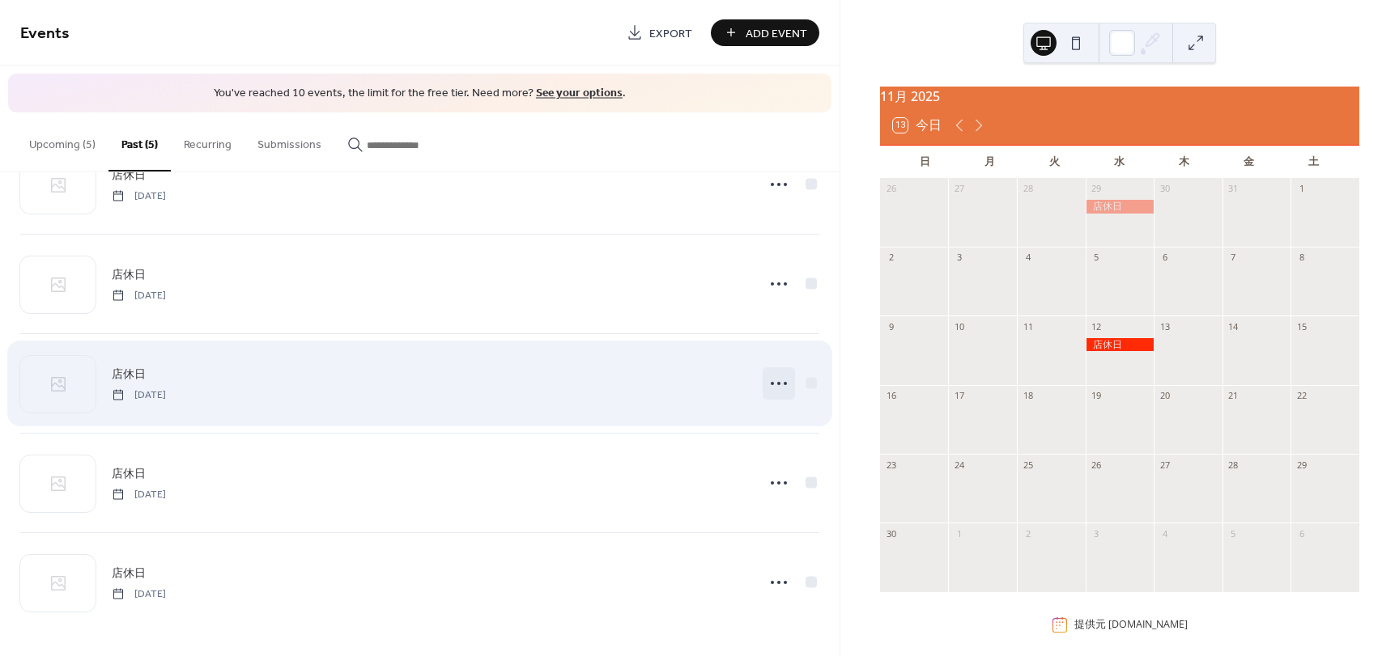
click at [766, 386] on icon at bounding box center [779, 384] width 26 height 26
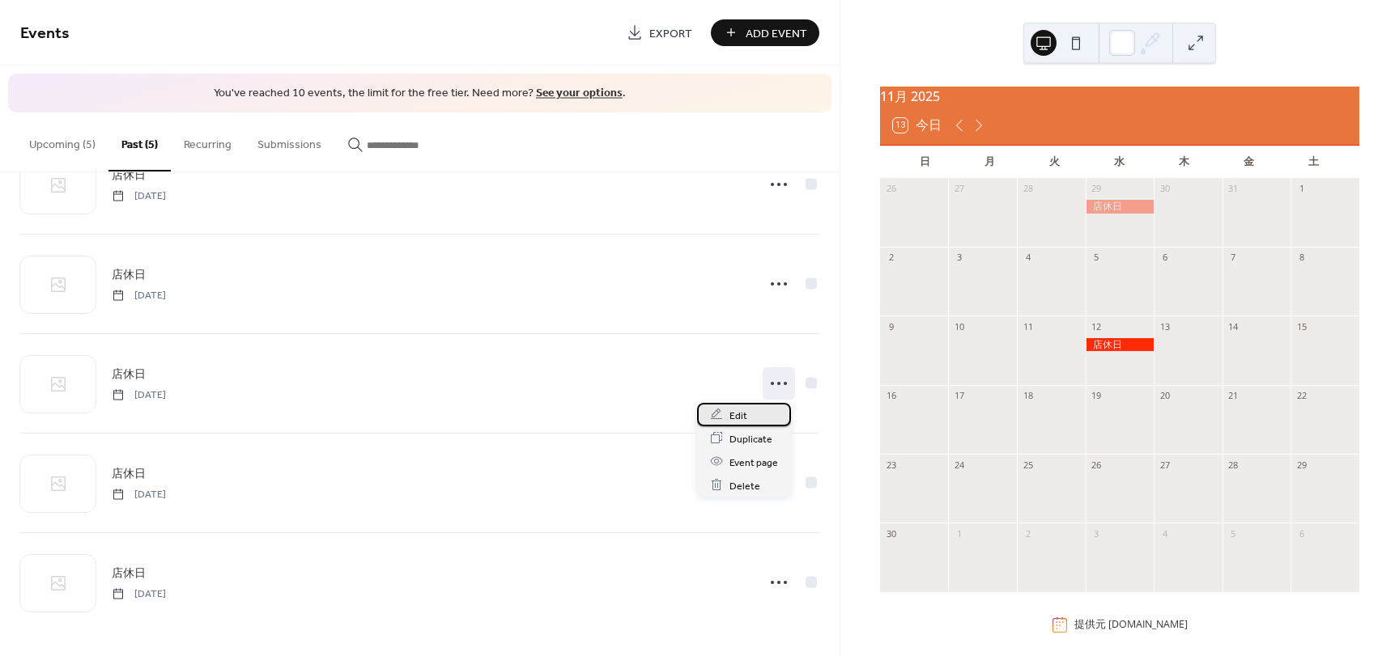
click at [734, 414] on span "Edit" at bounding box center [738, 415] width 18 height 17
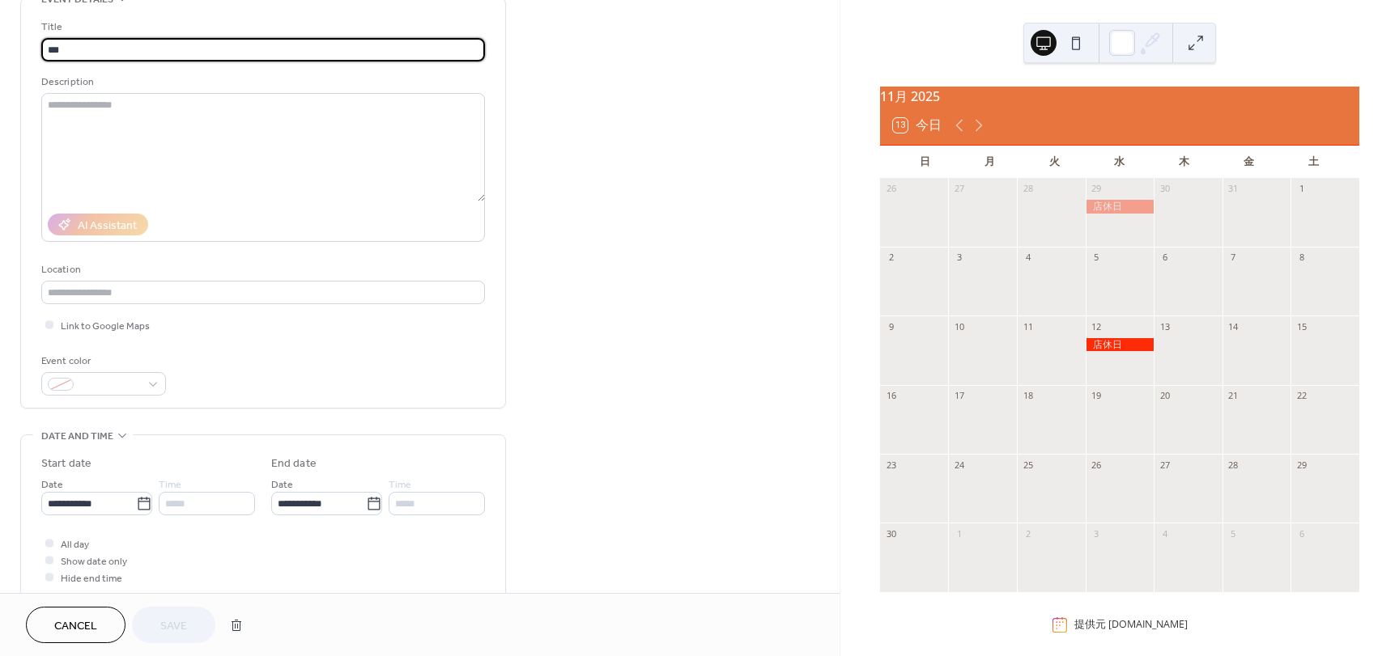
scroll to position [162, 0]
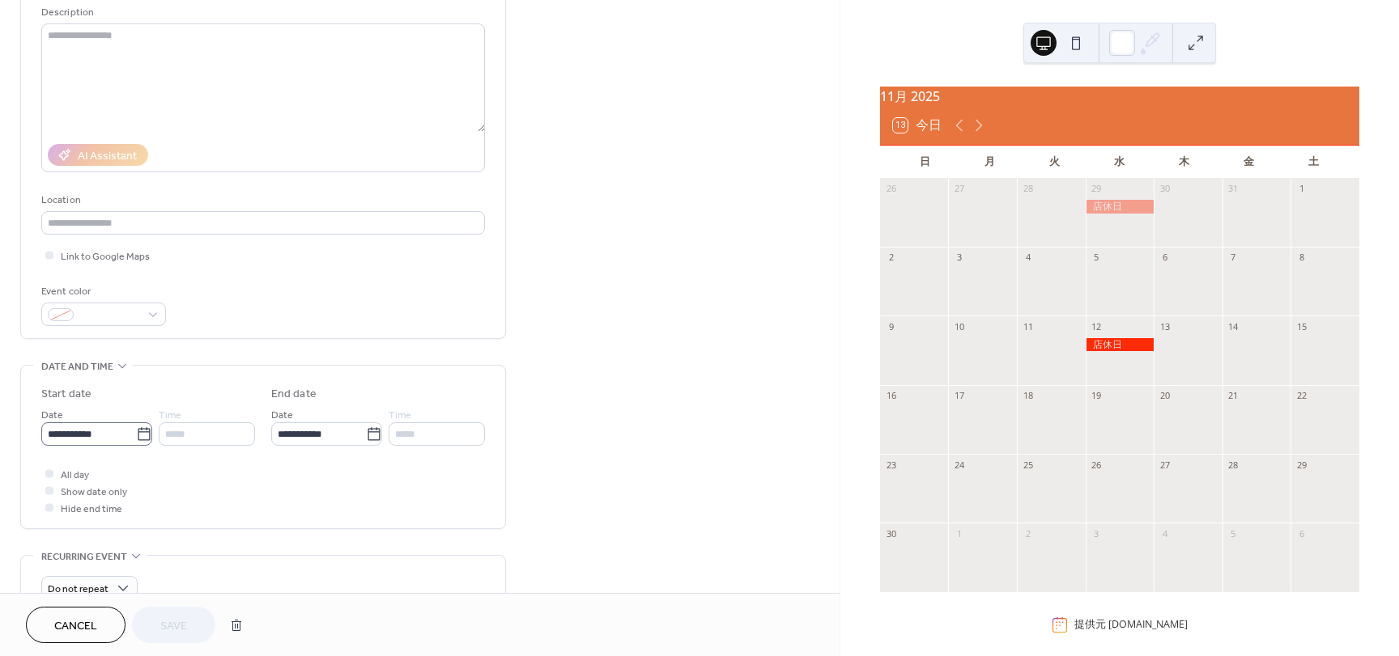
click at [142, 437] on icon at bounding box center [144, 435] width 16 height 16
click at [136, 437] on input "**********" at bounding box center [88, 434] width 95 height 23
click at [226, 224] on span "›" at bounding box center [225, 223] width 24 height 32
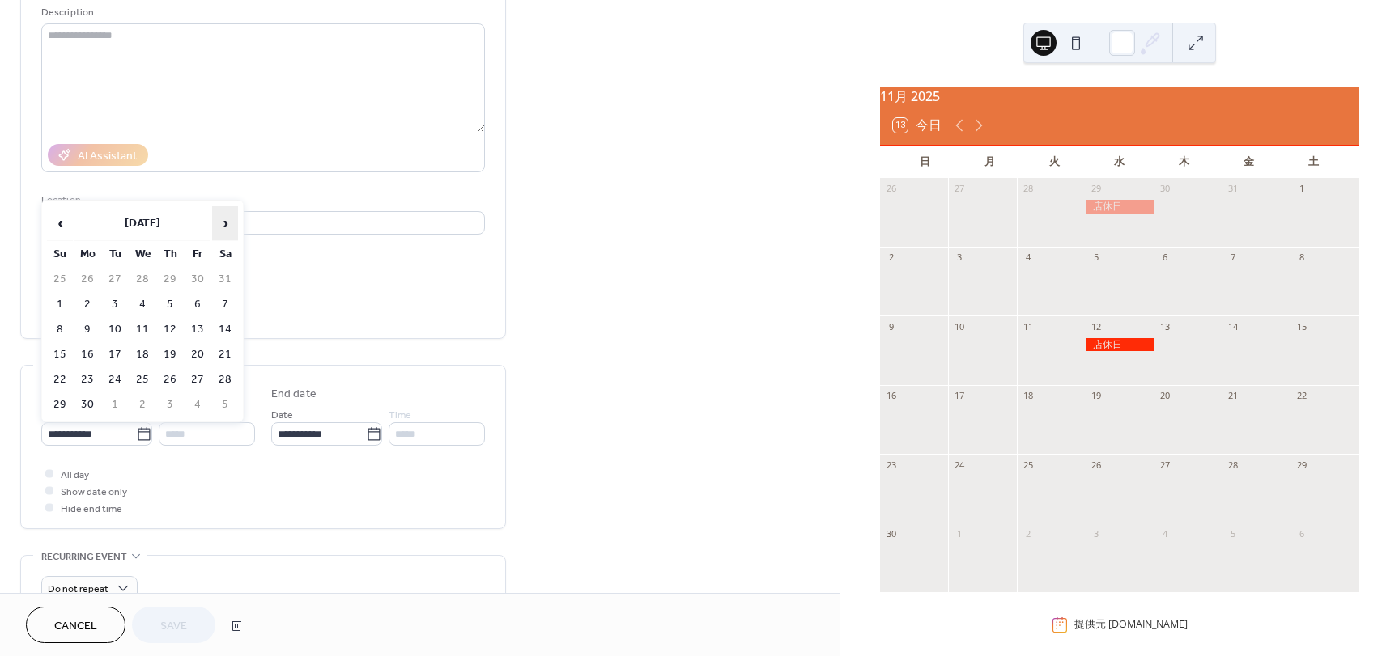
click at [226, 224] on span "›" at bounding box center [225, 223] width 24 height 32
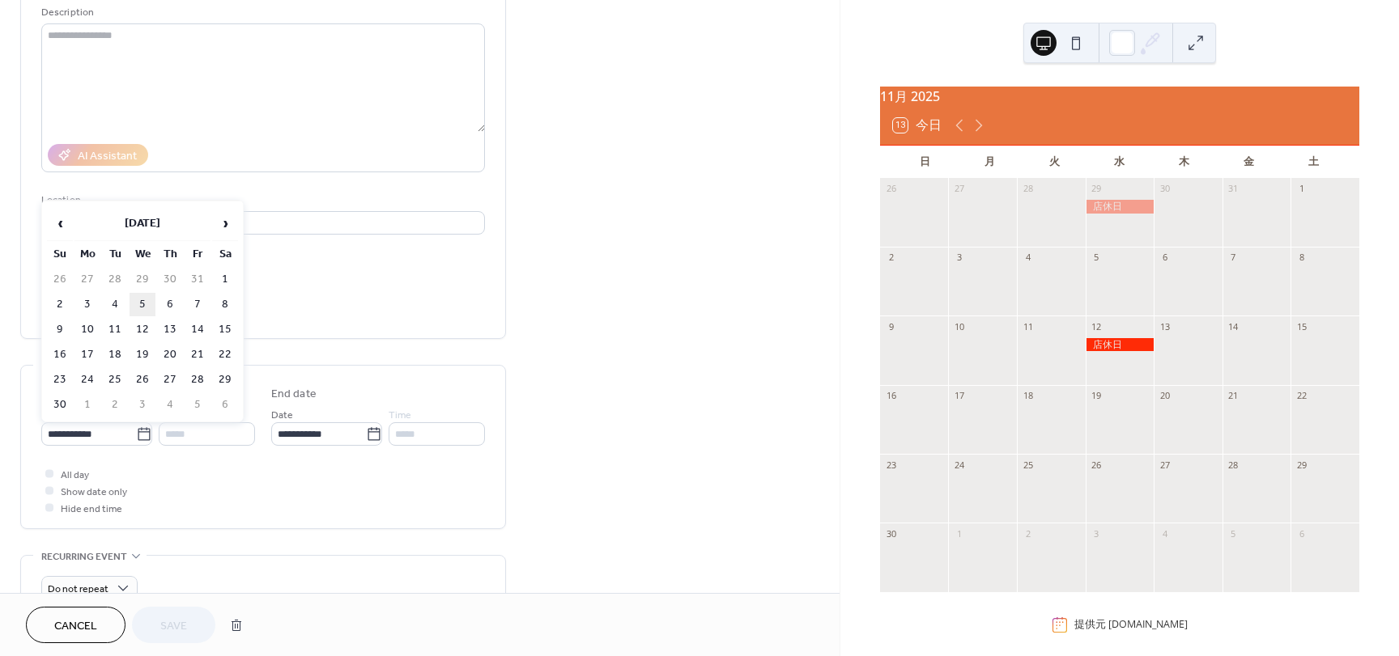
click at [145, 308] on td "5" at bounding box center [143, 304] width 26 height 23
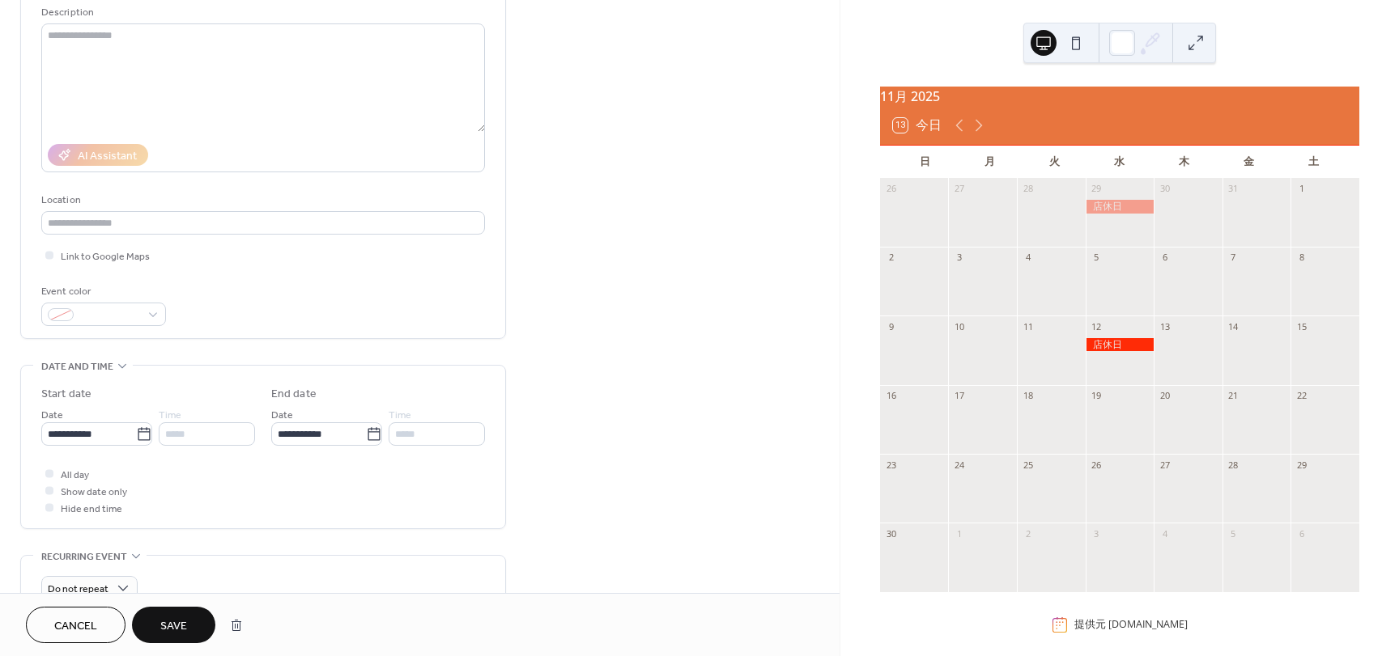
type input "**********"
click at [169, 628] on span "Save" at bounding box center [173, 626] width 27 height 17
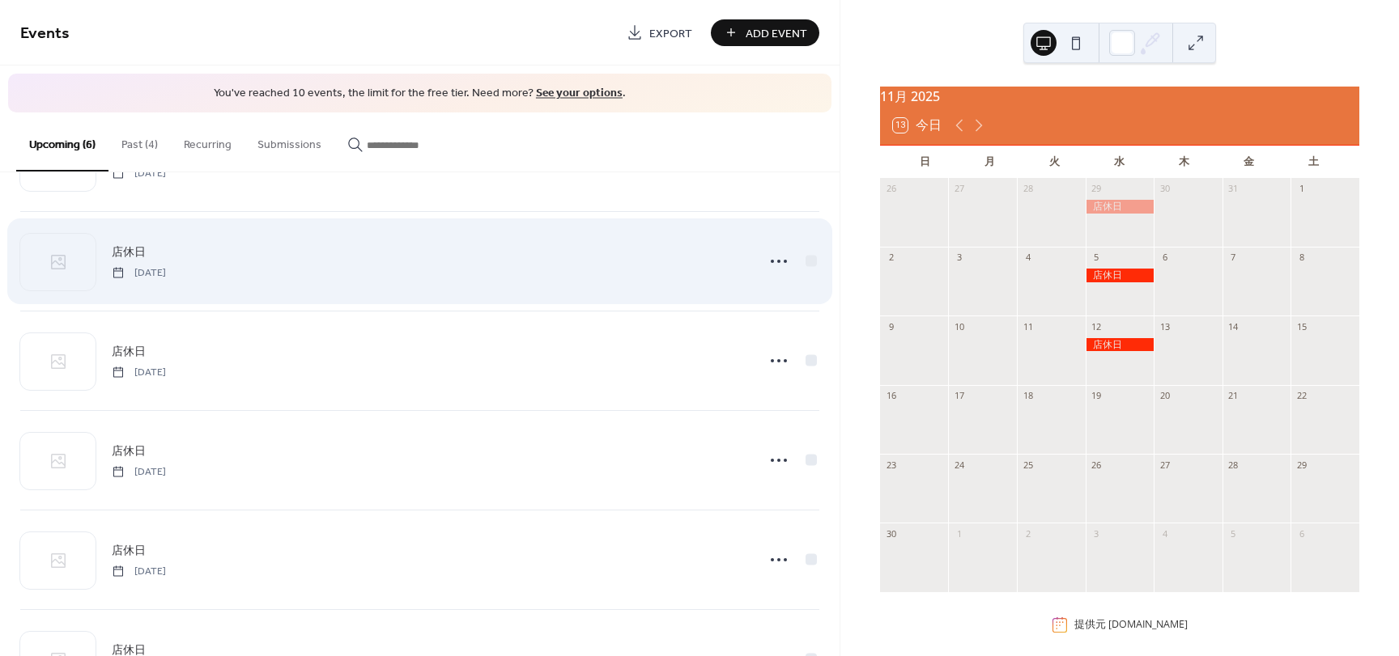
scroll to position [80, 0]
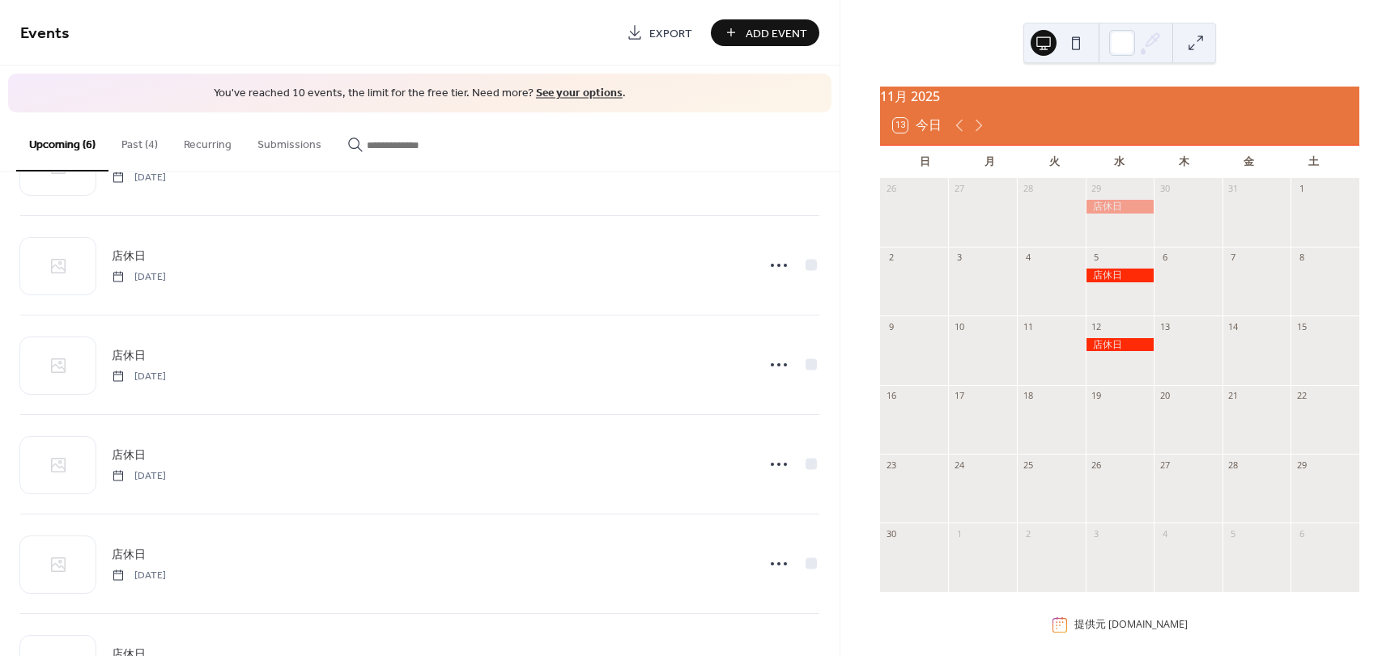
click at [138, 143] on button "Past (4)" at bounding box center [139, 141] width 62 height 57
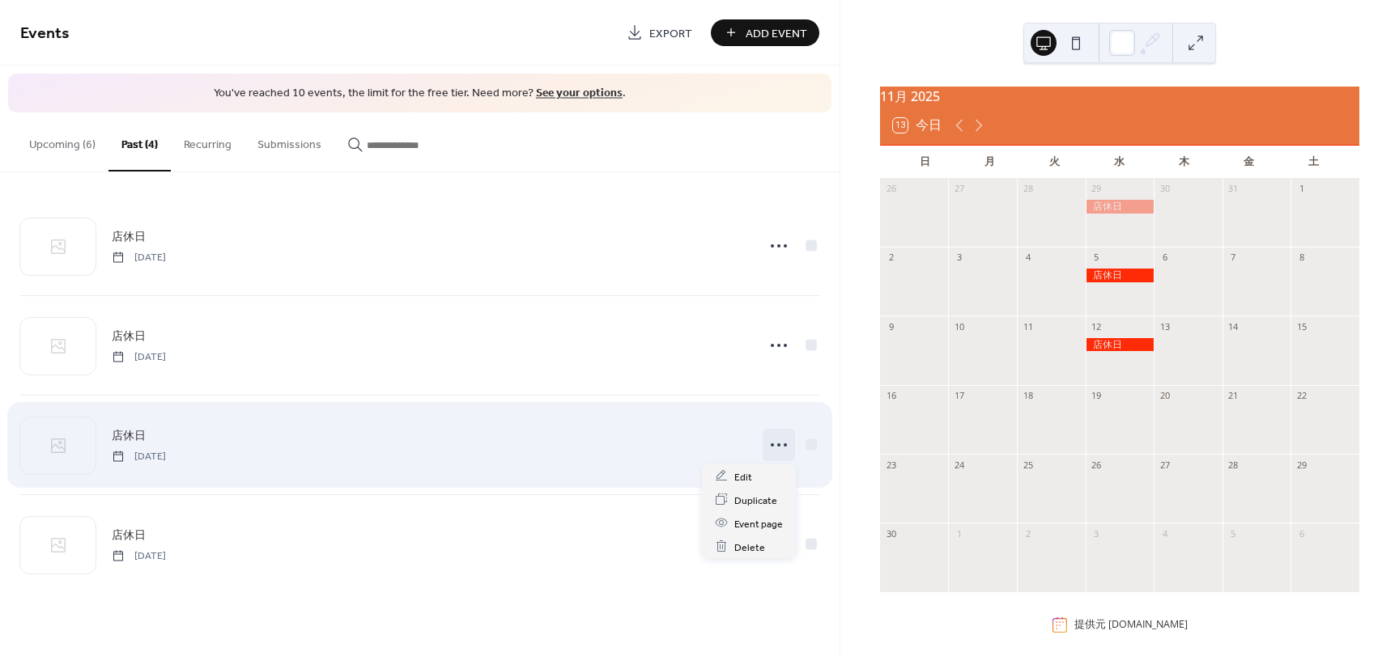
click at [778, 441] on icon at bounding box center [779, 445] width 26 height 26
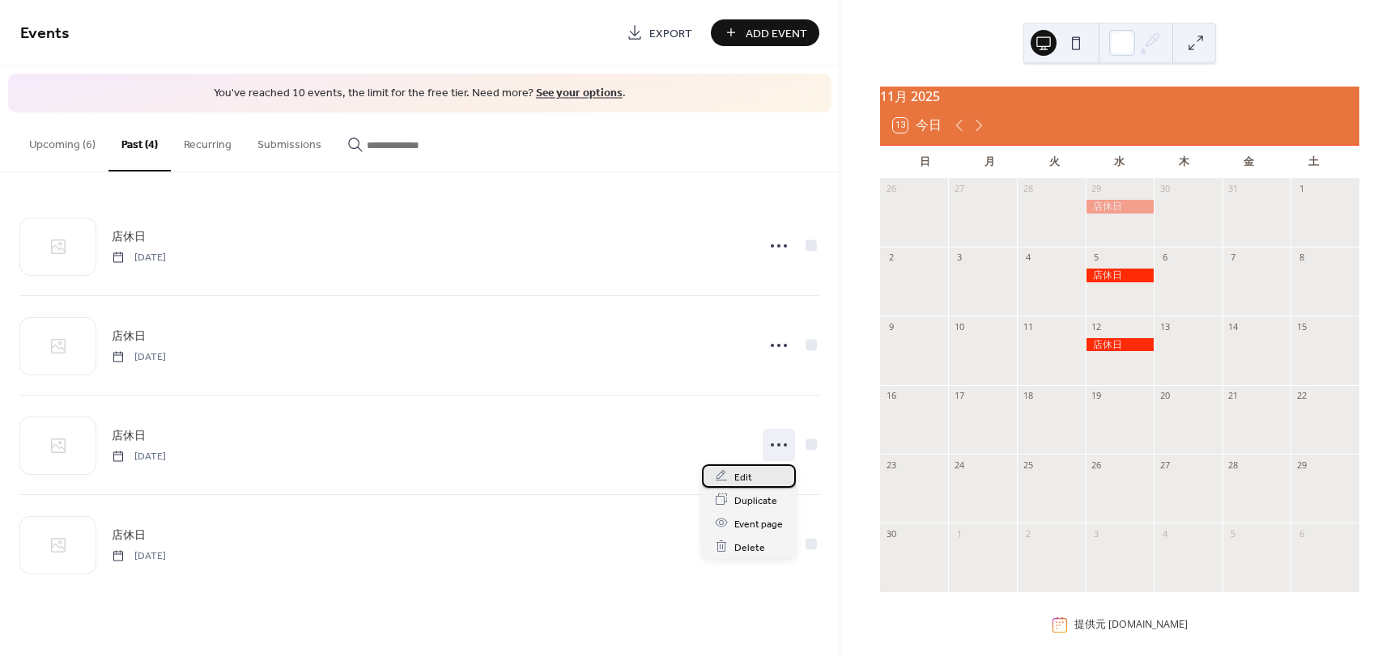
click at [745, 482] on span "Edit" at bounding box center [743, 477] width 18 height 17
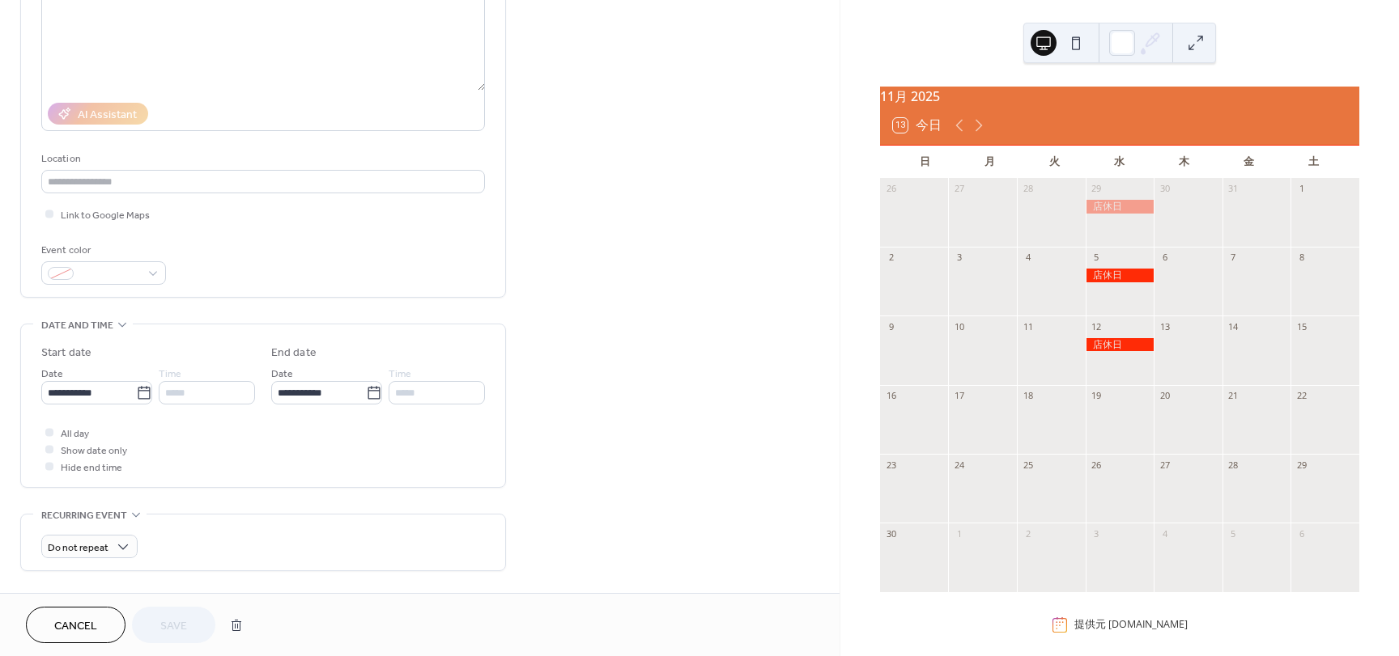
scroll to position [243, 0]
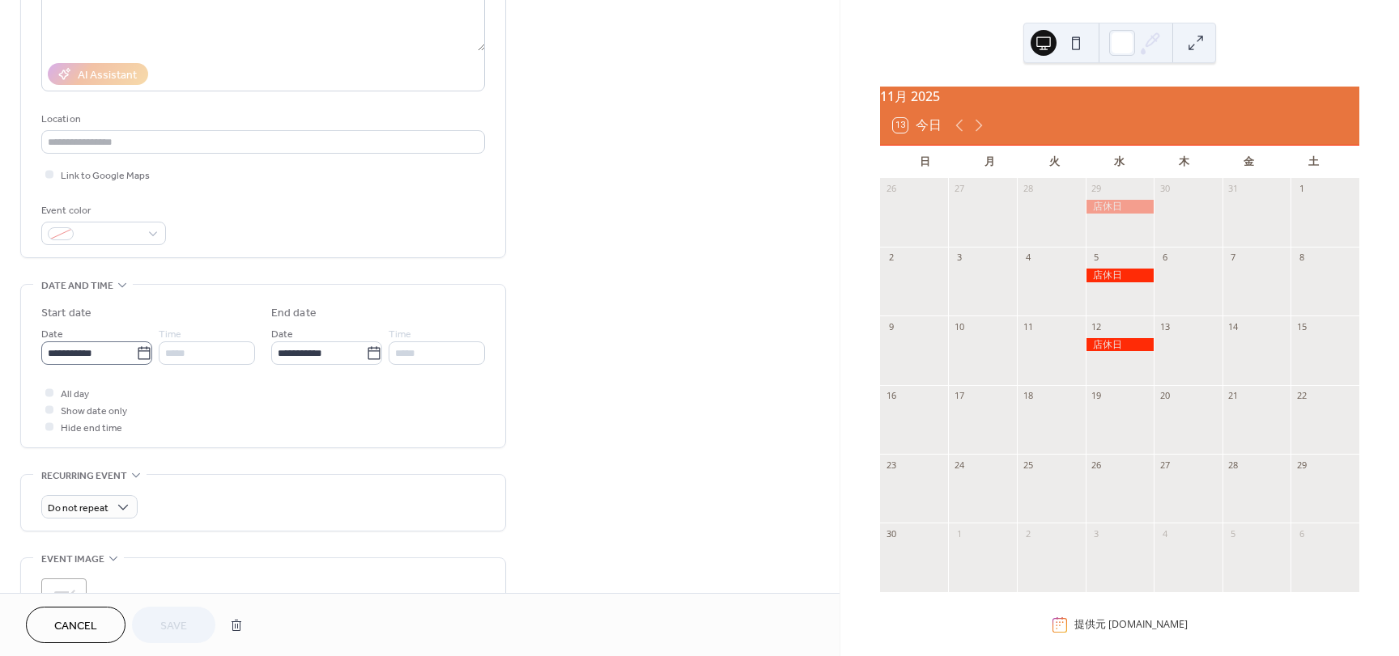
click at [144, 355] on icon at bounding box center [144, 354] width 16 height 16
click at [136, 355] on input "**********" at bounding box center [88, 353] width 95 height 23
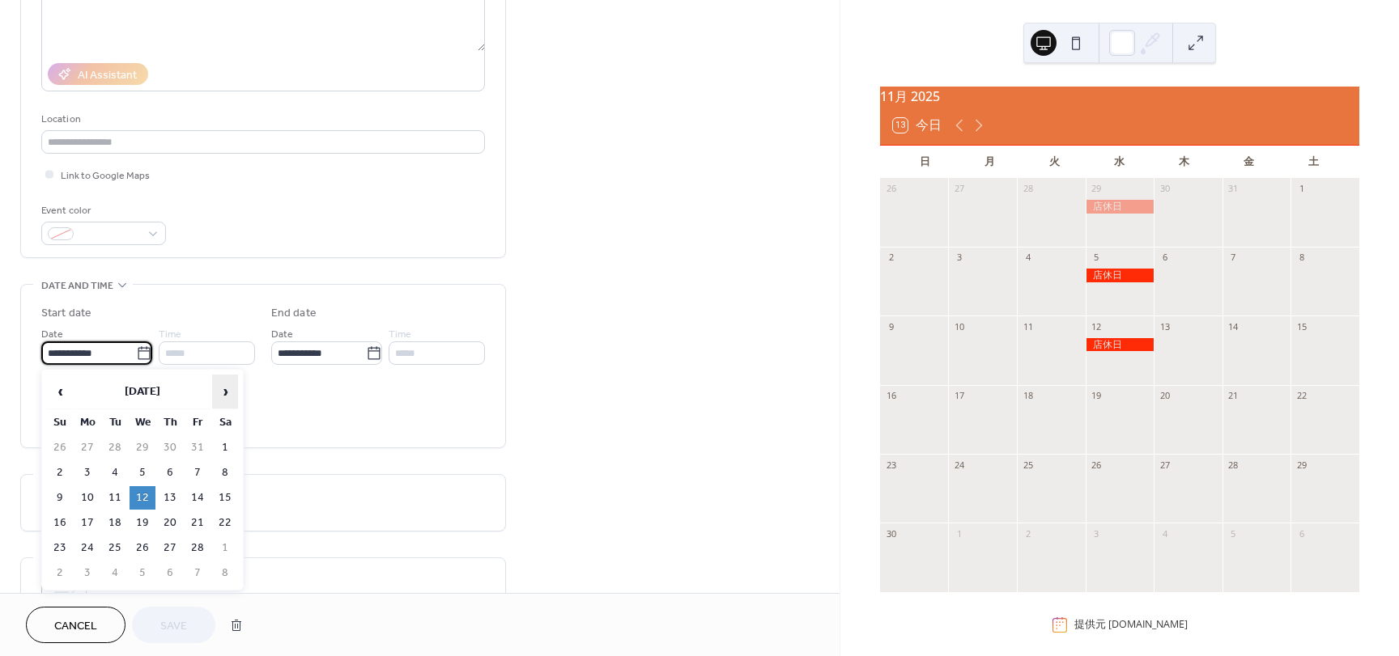
click at [226, 393] on span "›" at bounding box center [225, 392] width 24 height 32
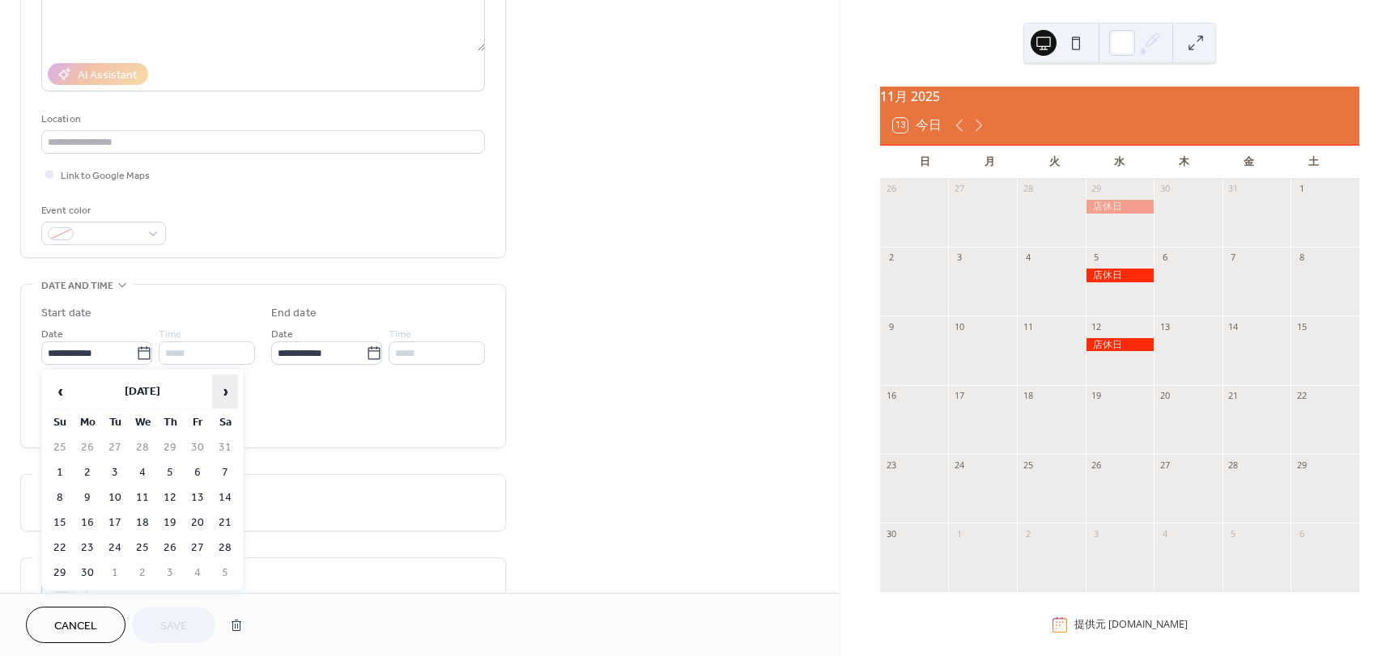
click at [226, 393] on span "›" at bounding box center [225, 392] width 24 height 32
click at [142, 524] on td "19" at bounding box center [143, 523] width 26 height 23
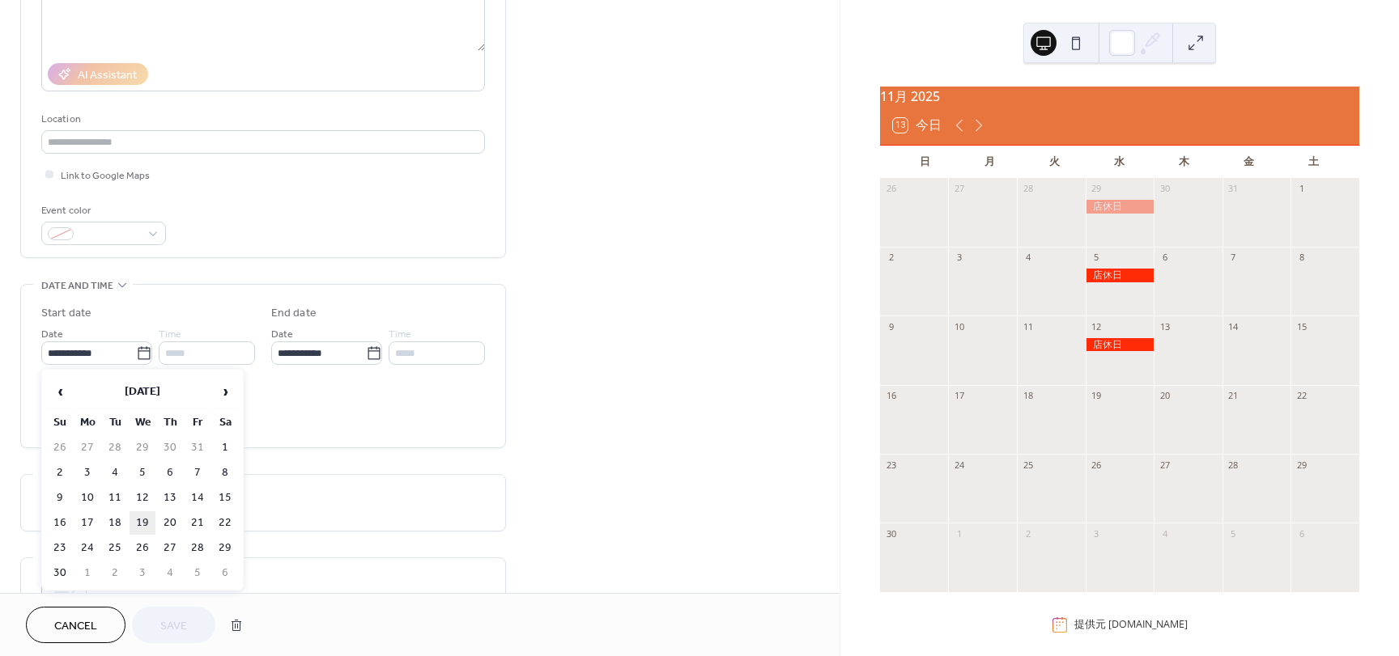
type input "**********"
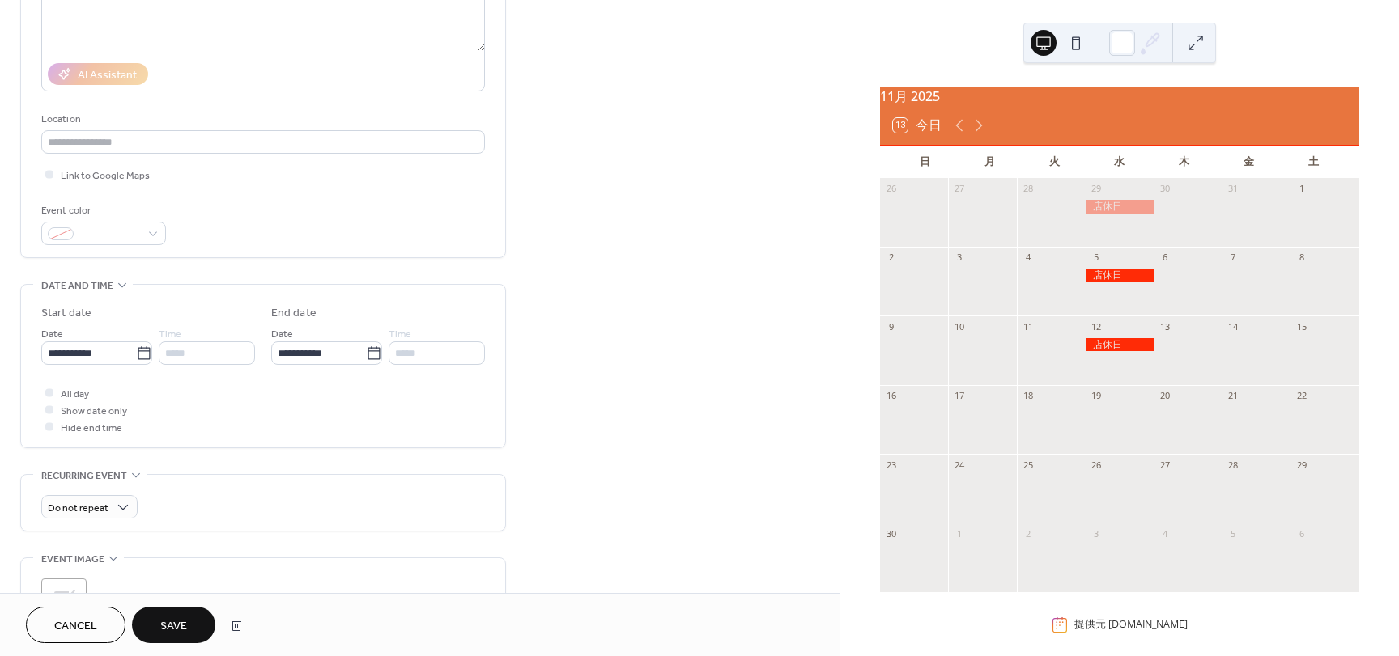
click at [176, 633] on span "Save" at bounding box center [173, 626] width 27 height 17
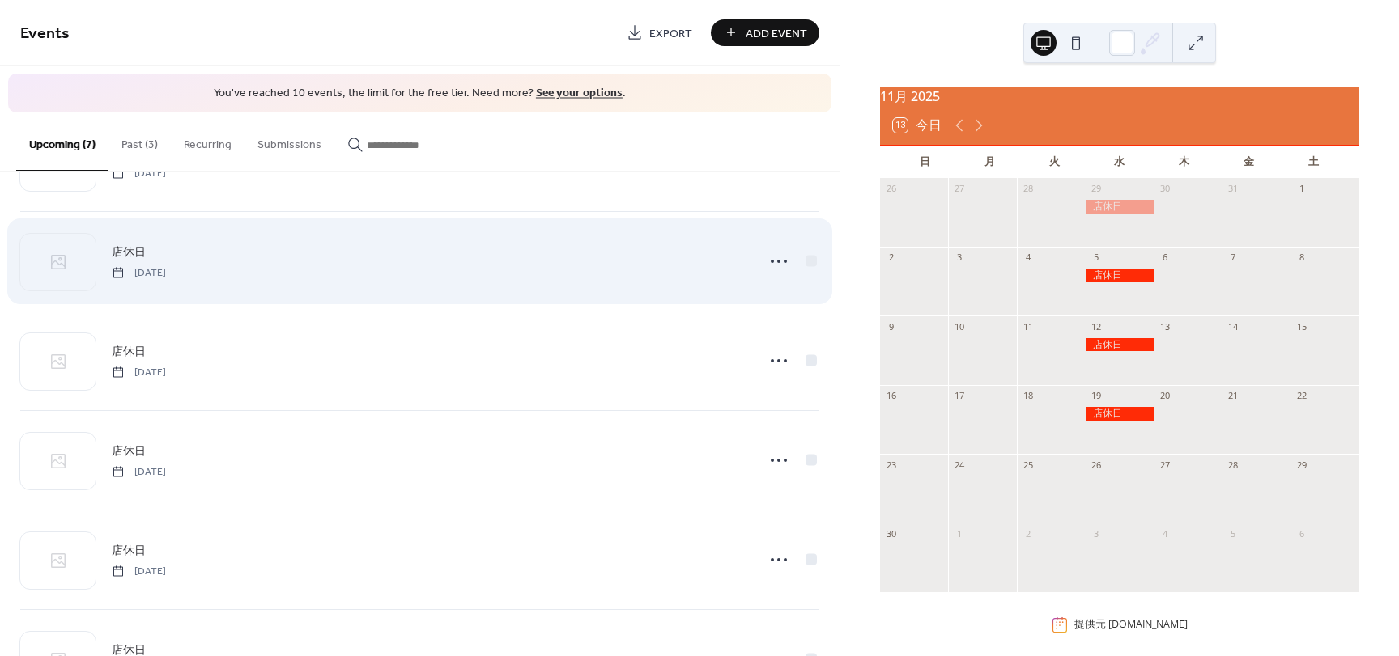
scroll to position [180, 0]
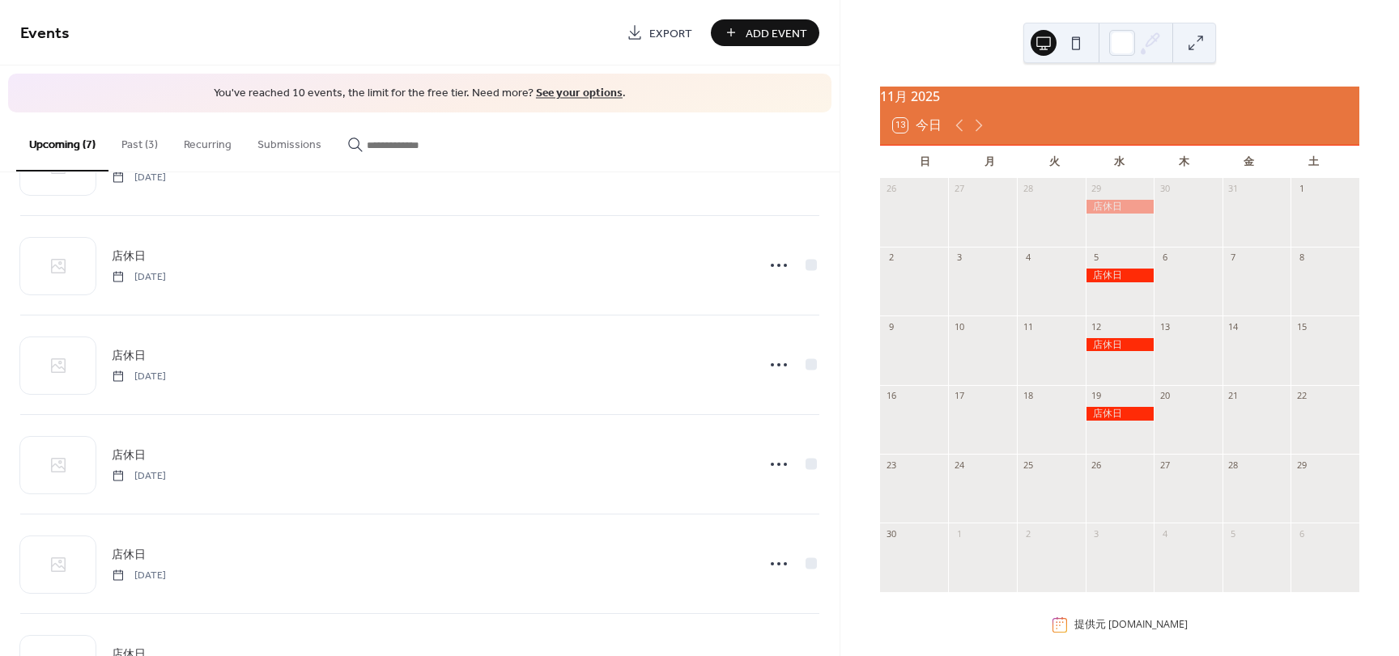
click at [151, 149] on button "Past (3)" at bounding box center [139, 141] width 62 height 57
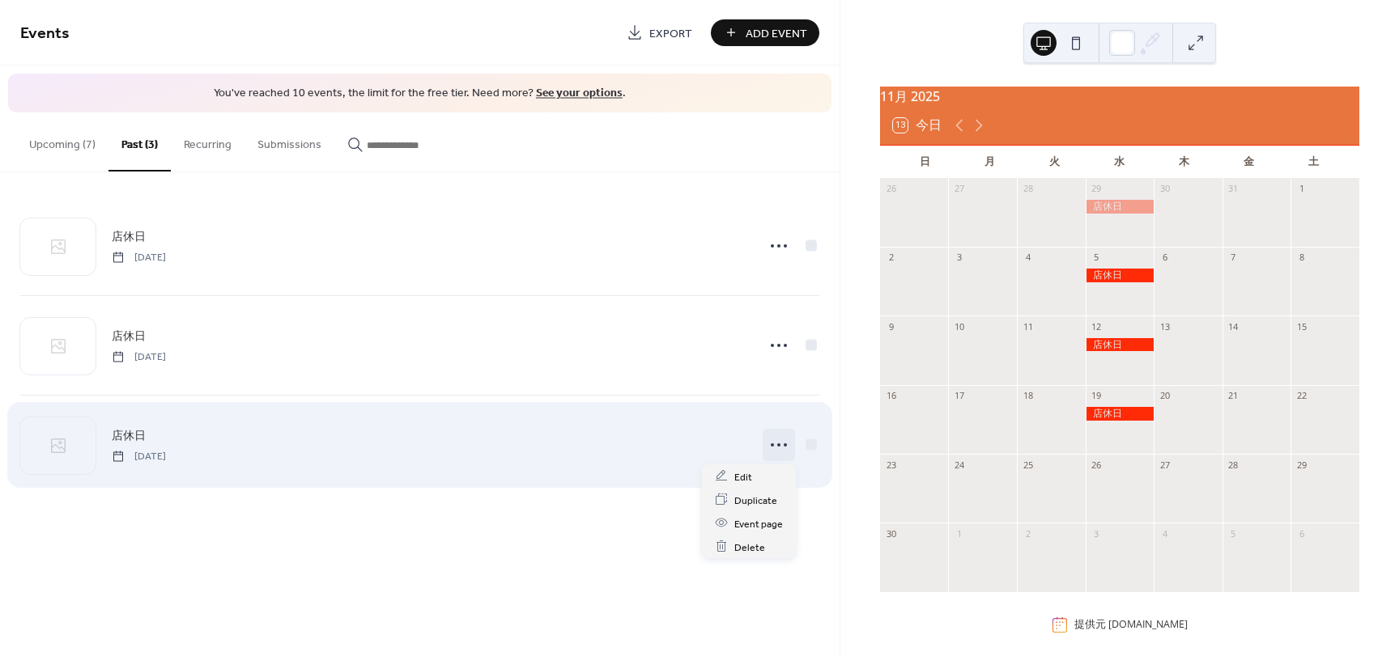
click at [771, 443] on icon at bounding box center [779, 445] width 26 height 26
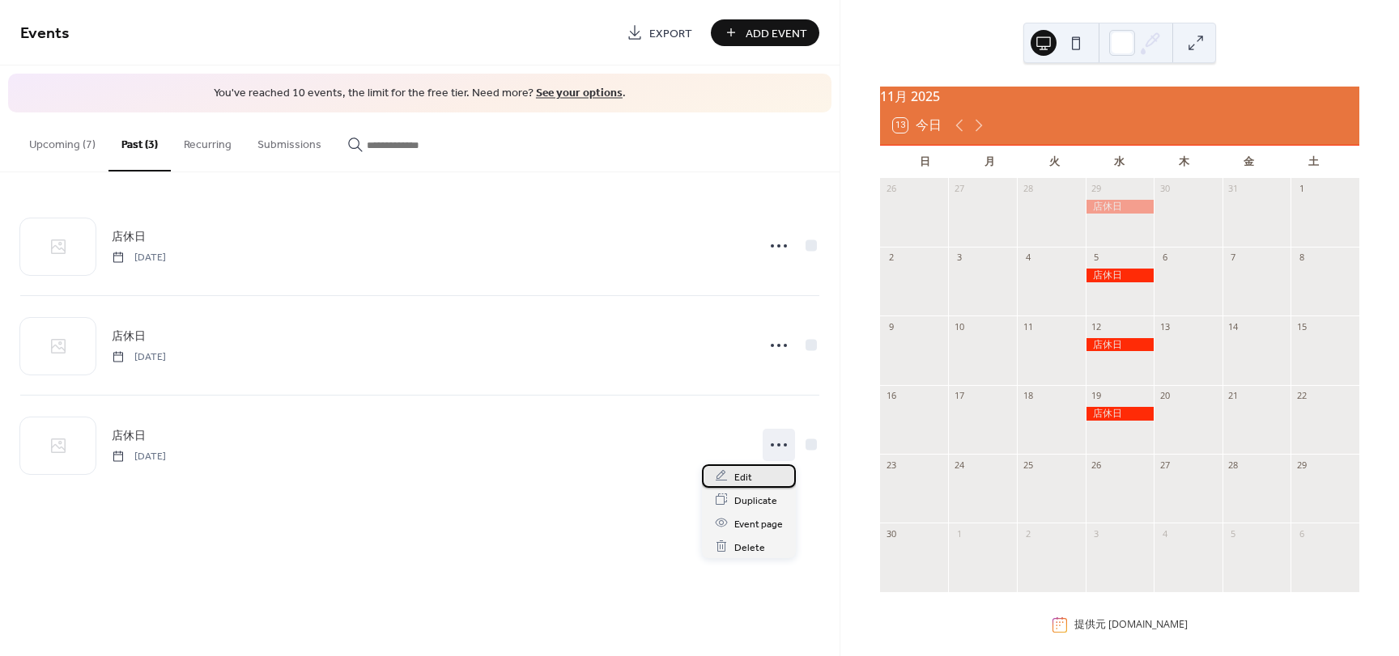
click at [731, 482] on div "Edit" at bounding box center [749, 476] width 94 height 23
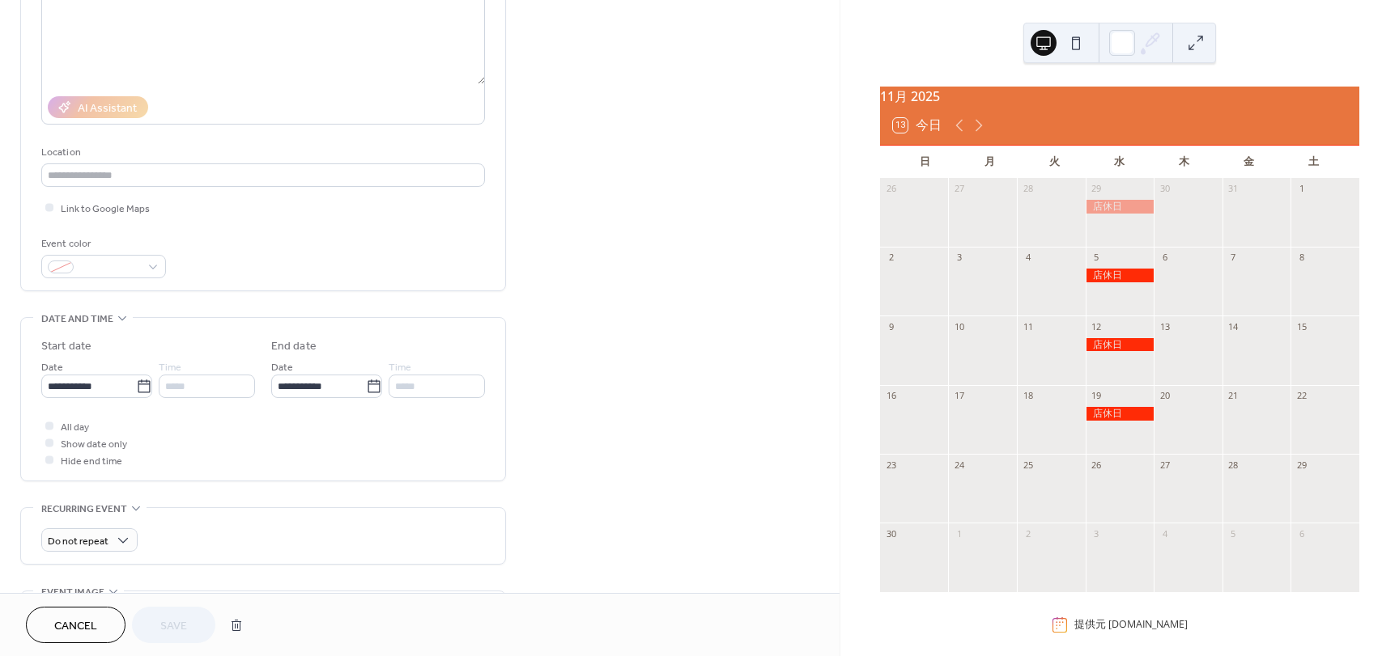
scroll to position [243, 0]
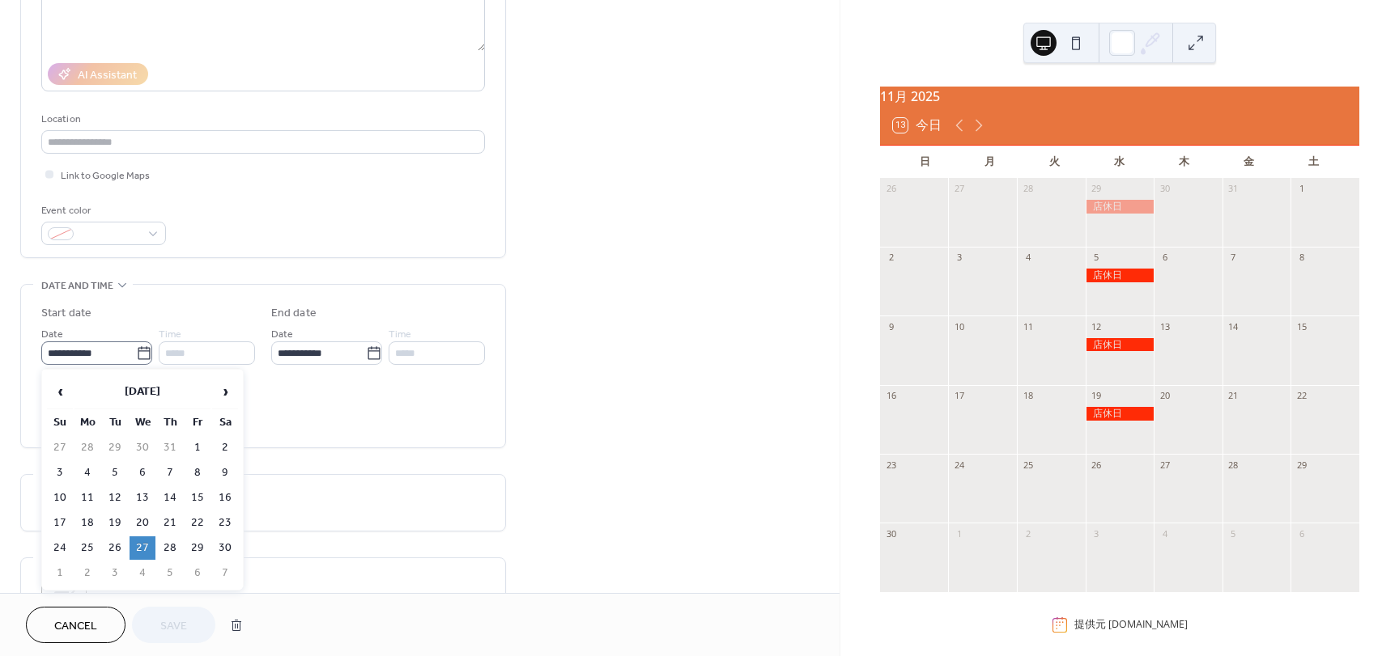
click at [145, 359] on icon at bounding box center [144, 352] width 12 height 13
click at [136, 359] on input "**********" at bounding box center [88, 353] width 95 height 23
click at [230, 397] on span "›" at bounding box center [225, 392] width 24 height 32
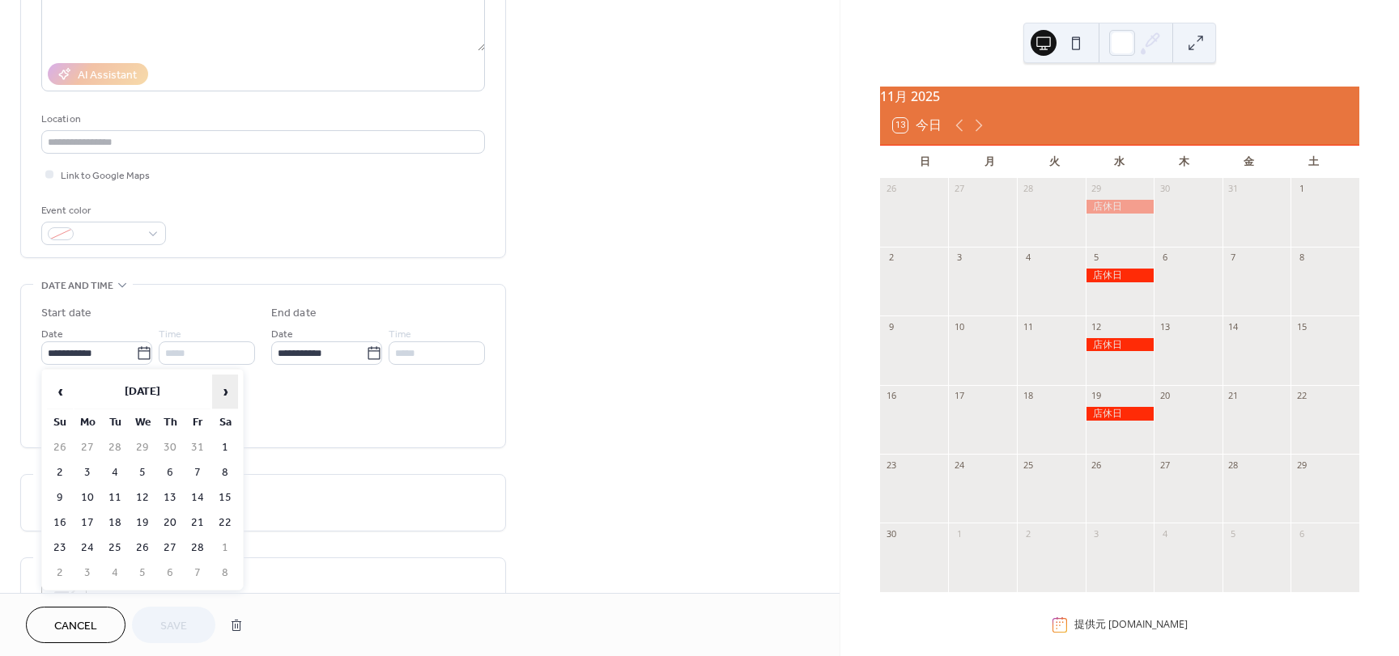
click at [230, 397] on span "›" at bounding box center [225, 392] width 24 height 32
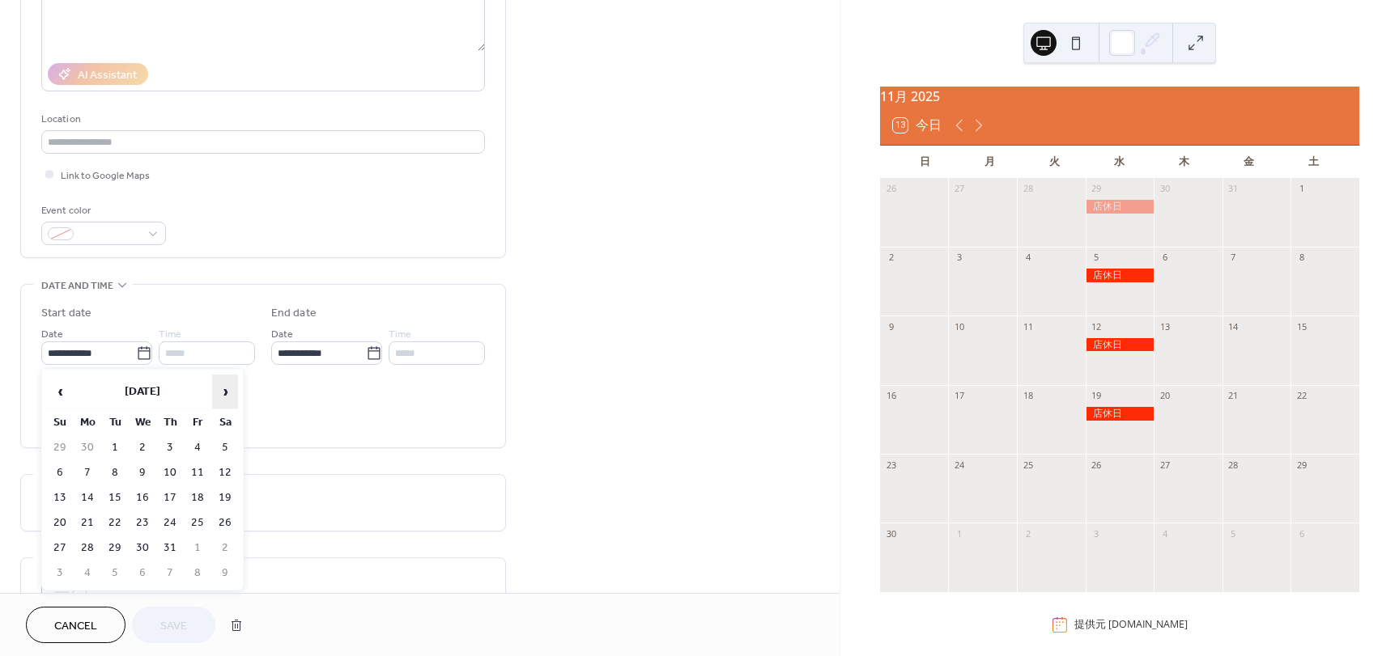
click at [230, 397] on span "›" at bounding box center [225, 392] width 24 height 32
click at [147, 542] on td "26" at bounding box center [143, 548] width 26 height 23
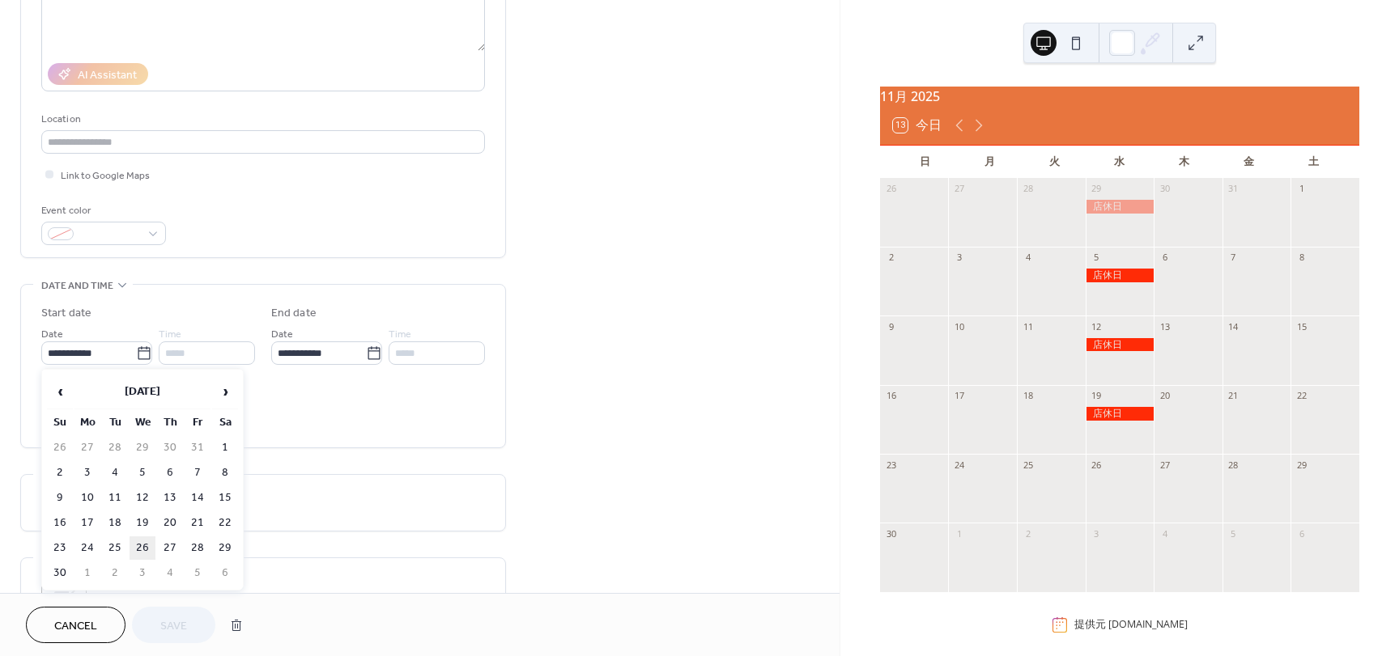
type input "**********"
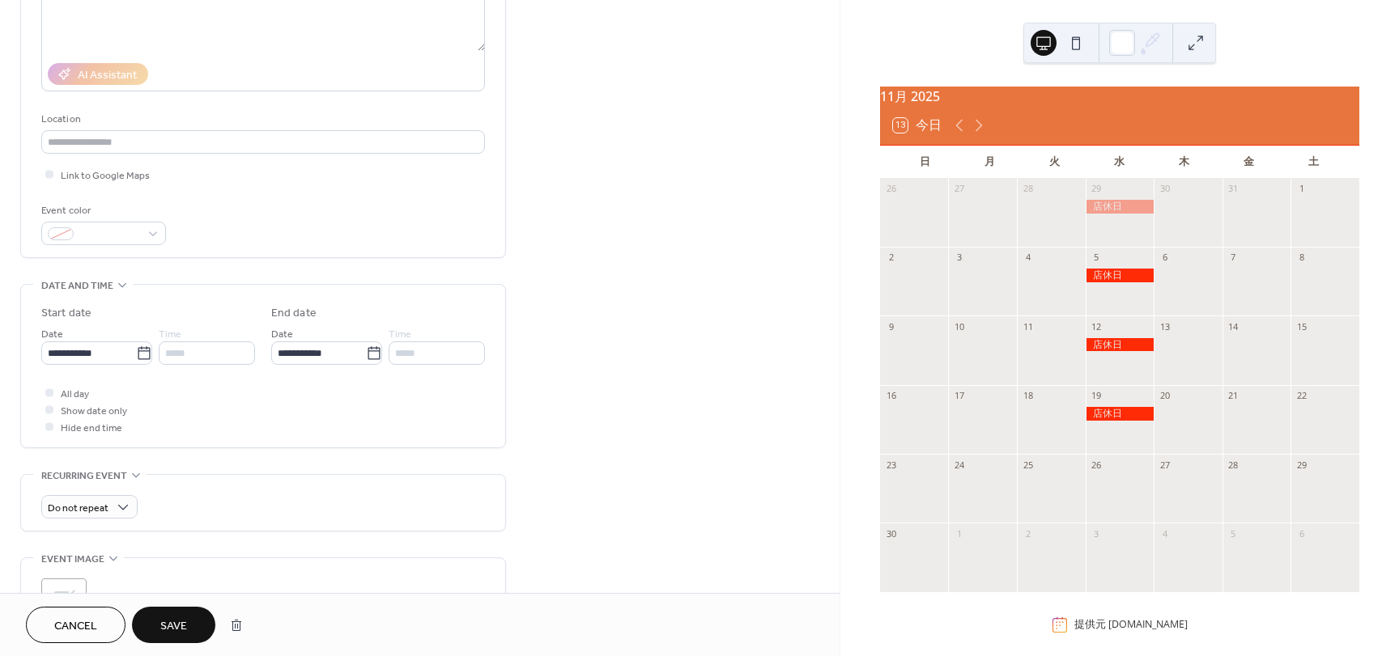
click at [164, 624] on span "Save" at bounding box center [173, 626] width 27 height 17
